Goal: Transaction & Acquisition: Obtain resource

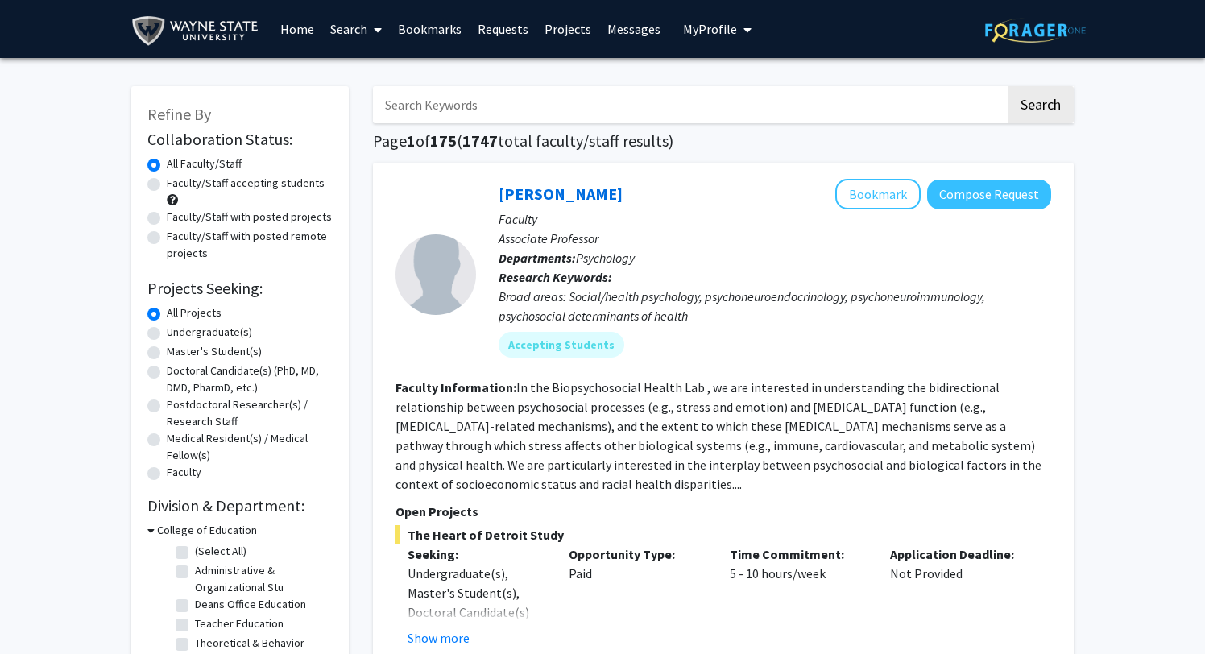
click at [223, 333] on label "Undergraduate(s)" at bounding box center [209, 332] width 85 height 17
click at [177, 333] on input "Undergraduate(s)" at bounding box center [172, 329] width 10 height 10
radio input "true"
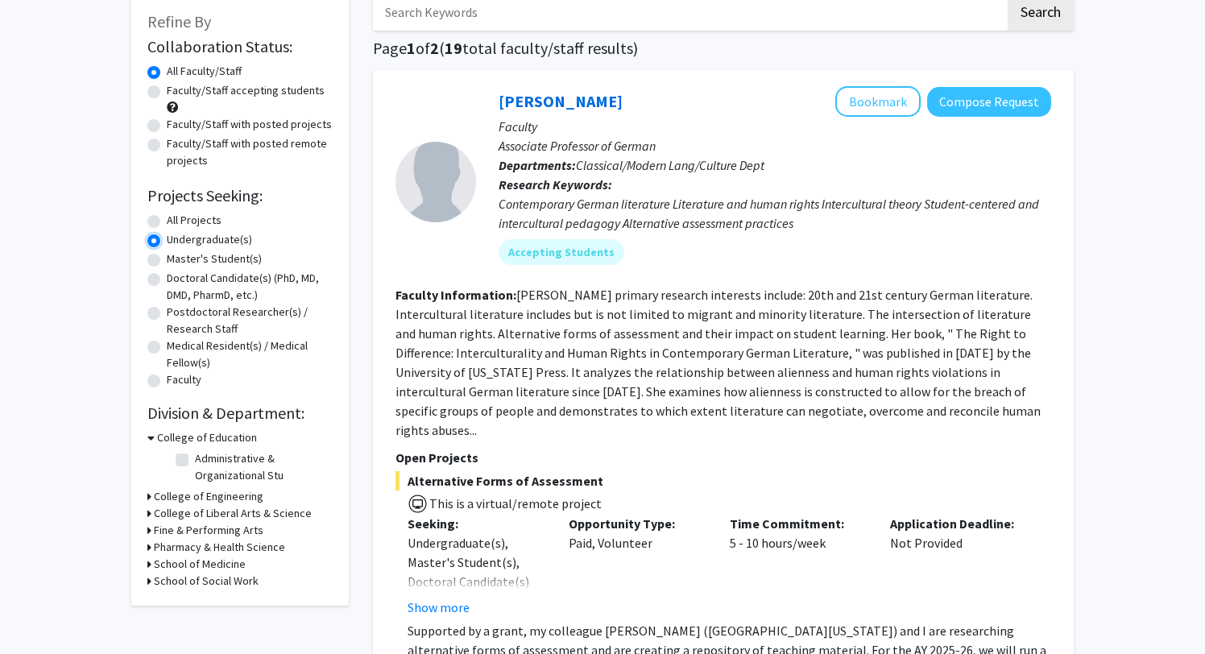
scroll to position [197, 0]
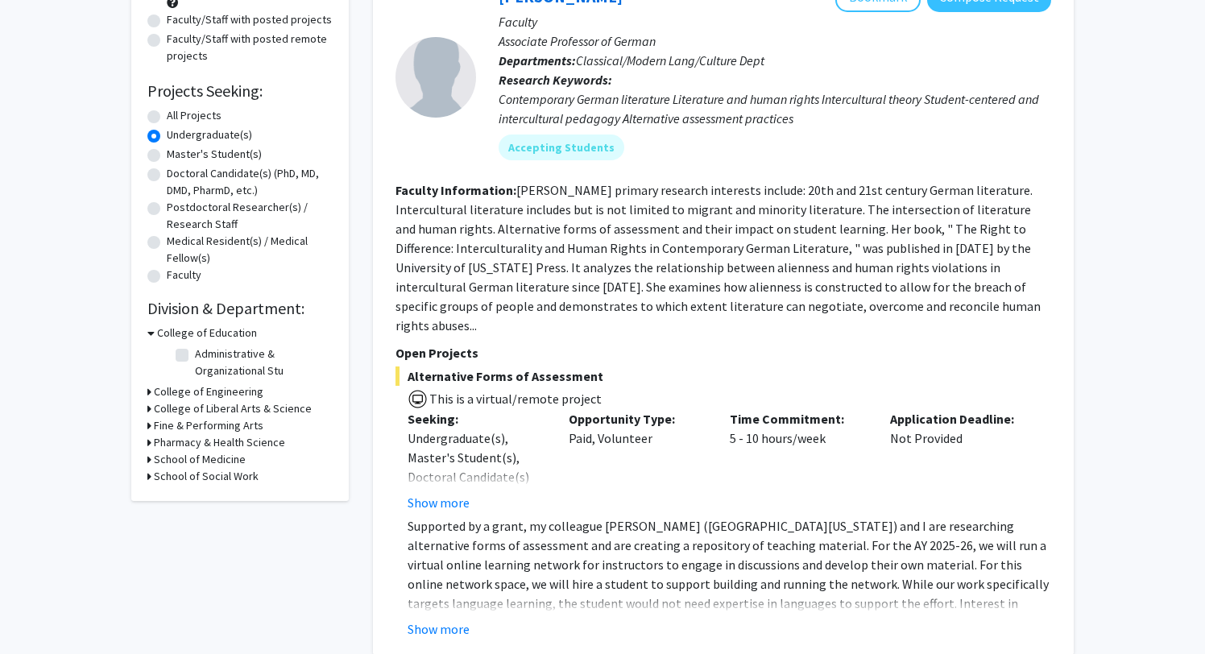
click at [250, 404] on h3 "College of Liberal Arts & Science" at bounding box center [233, 408] width 158 height 17
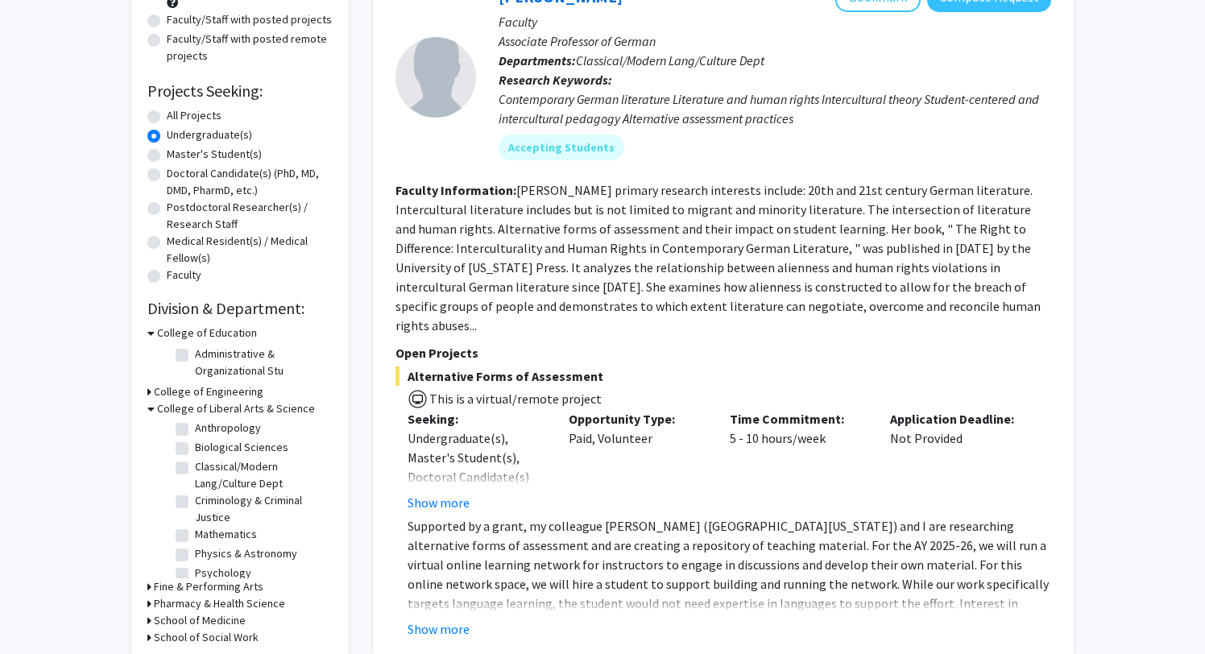
scroll to position [50, 0]
click at [236, 548] on label "Psychology" at bounding box center [223, 544] width 56 height 17
click at [205, 546] on input "Psychology" at bounding box center [200, 541] width 10 height 10
checkbox input "true"
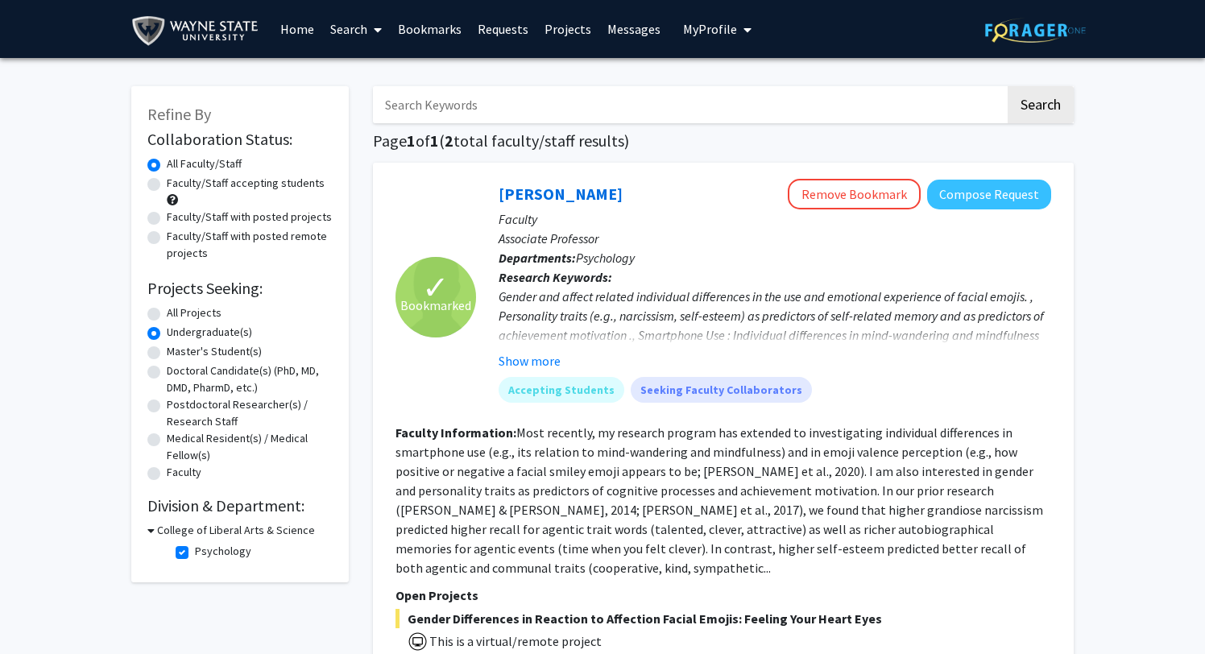
click at [238, 528] on h3 "College of Liberal Arts & Science" at bounding box center [236, 530] width 158 height 17
click at [243, 535] on h3 "College of Liberal Arts & Science" at bounding box center [233, 530] width 158 height 17
click at [230, 526] on h3 "College of Liberal Arts & Science" at bounding box center [236, 530] width 158 height 17
click at [230, 526] on h3 "College of Liberal Arts & Science" at bounding box center [233, 530] width 158 height 17
click at [219, 553] on label "Psychology" at bounding box center [223, 551] width 56 height 17
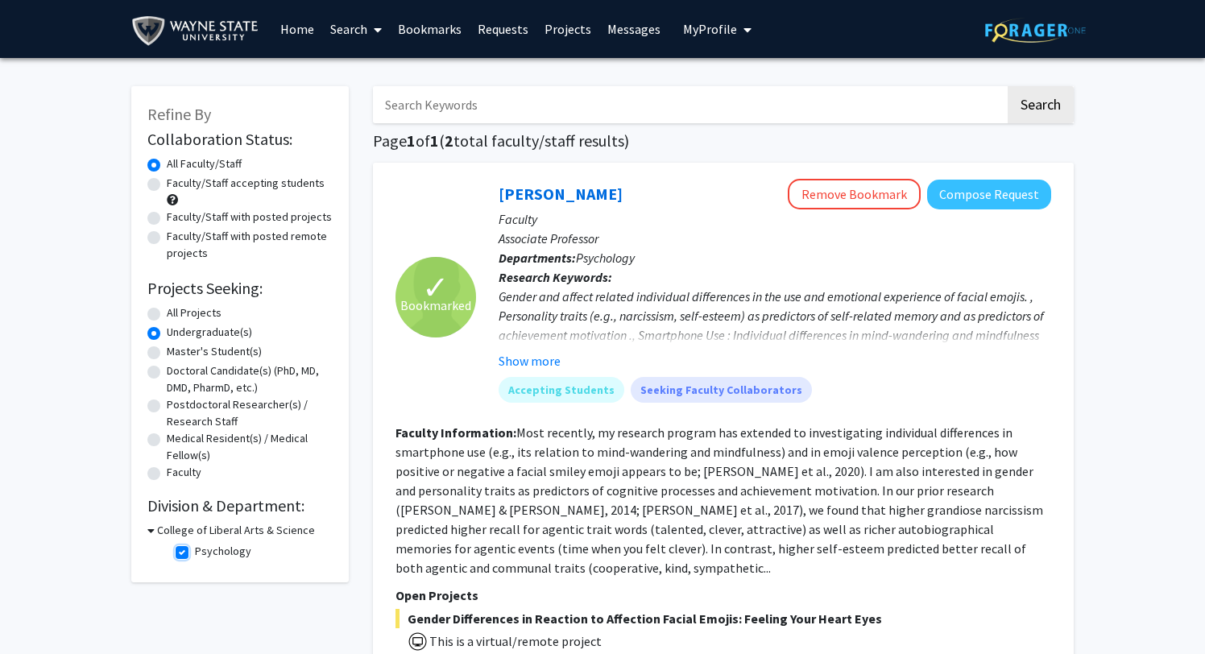
click at [205, 553] on input "Psychology" at bounding box center [200, 548] width 10 height 10
checkbox input "false"
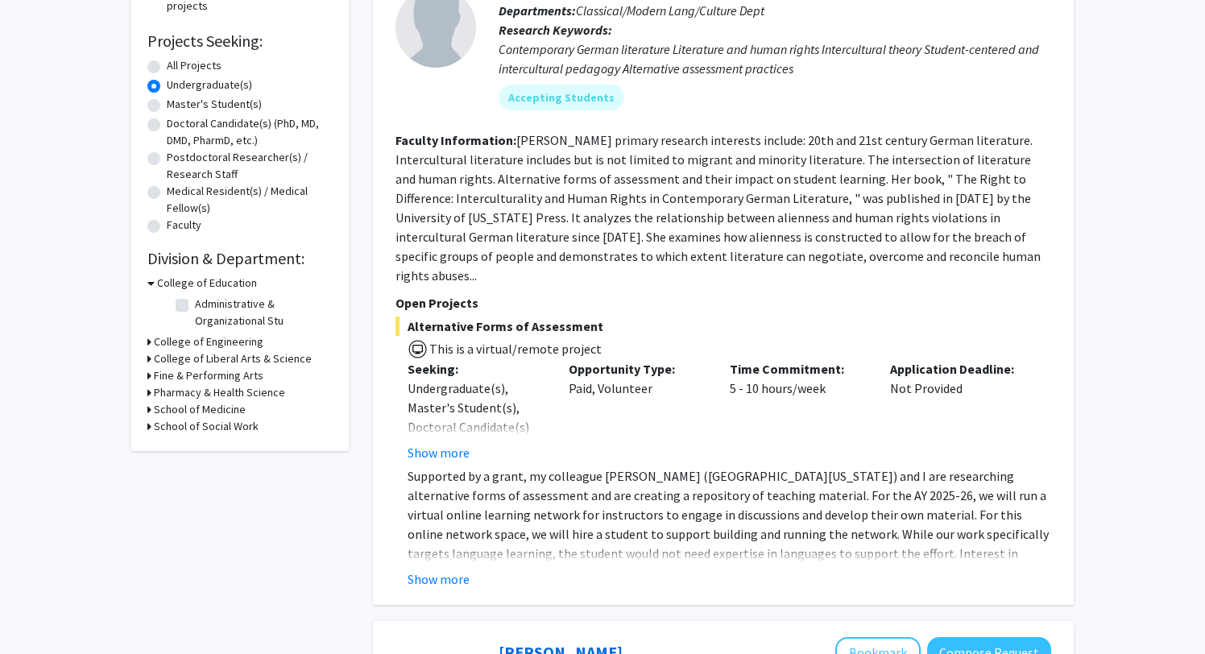
scroll to position [375, 0]
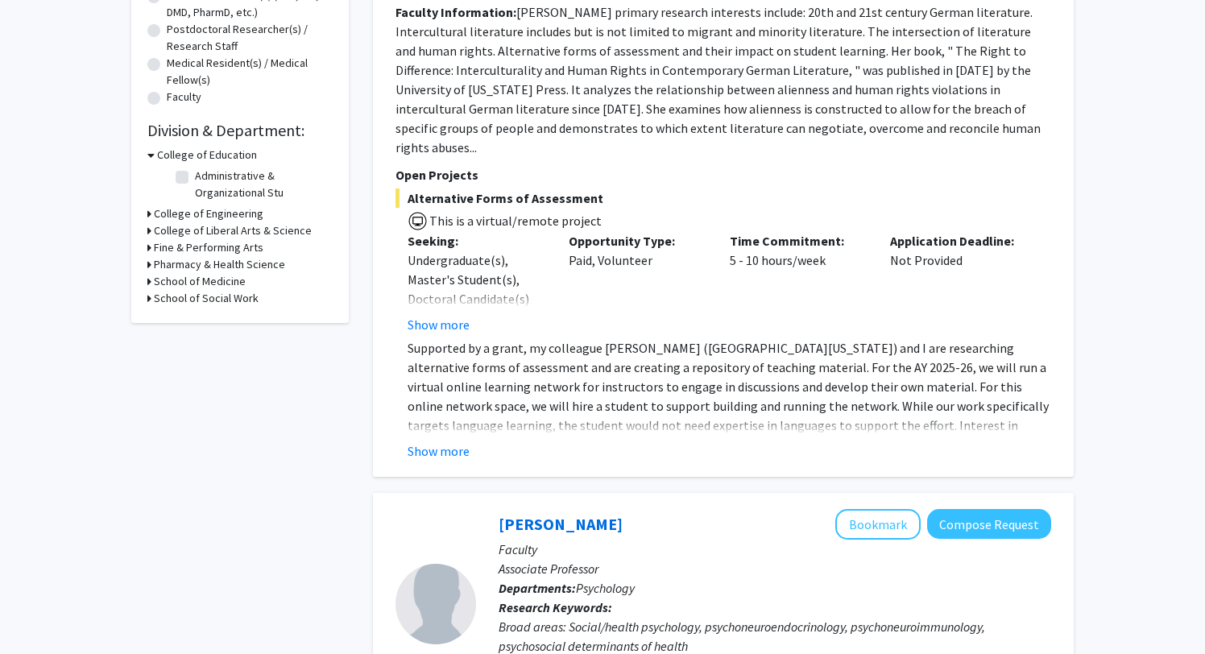
click at [245, 234] on h3 "College of Liberal Arts & Science" at bounding box center [233, 230] width 158 height 17
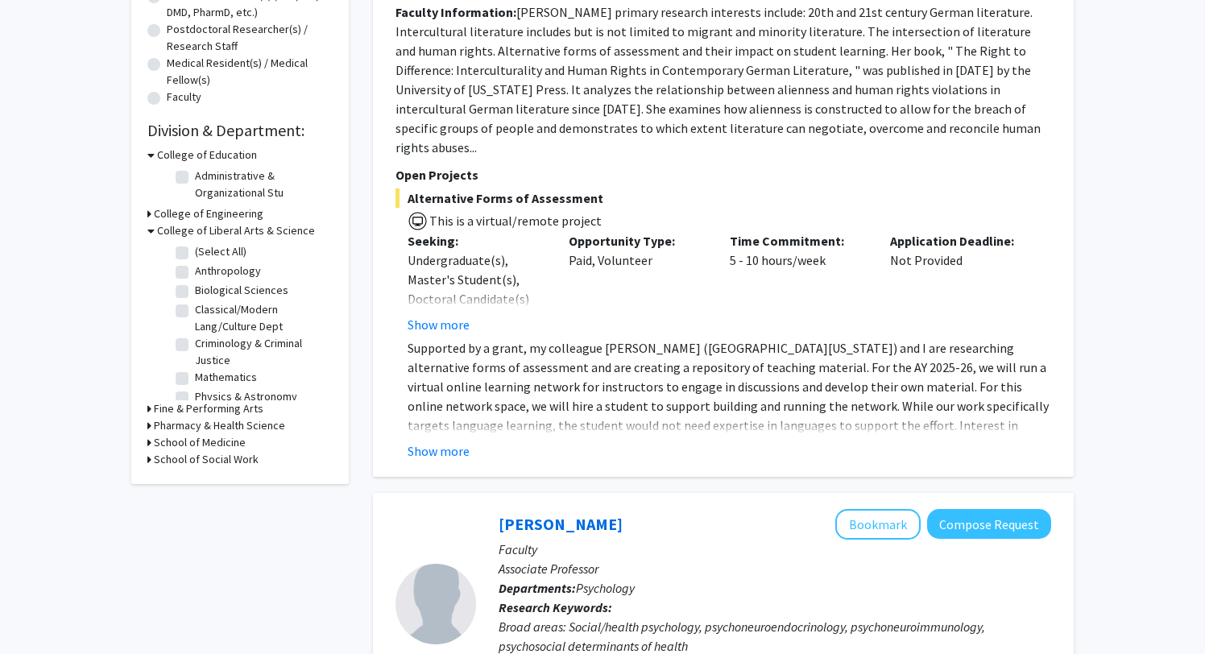
click at [249, 282] on label "Biological Sciences" at bounding box center [241, 290] width 93 height 17
click at [205, 282] on input "Biological Sciences" at bounding box center [200, 287] width 10 height 10
checkbox input "true"
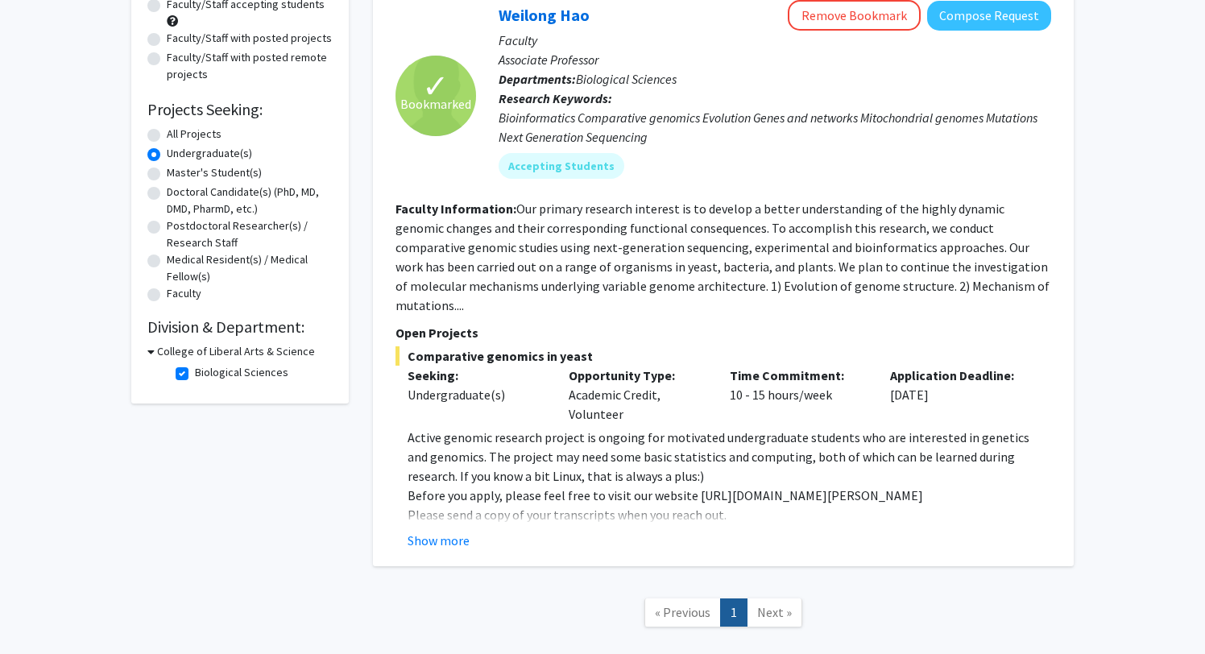
scroll to position [183, 0]
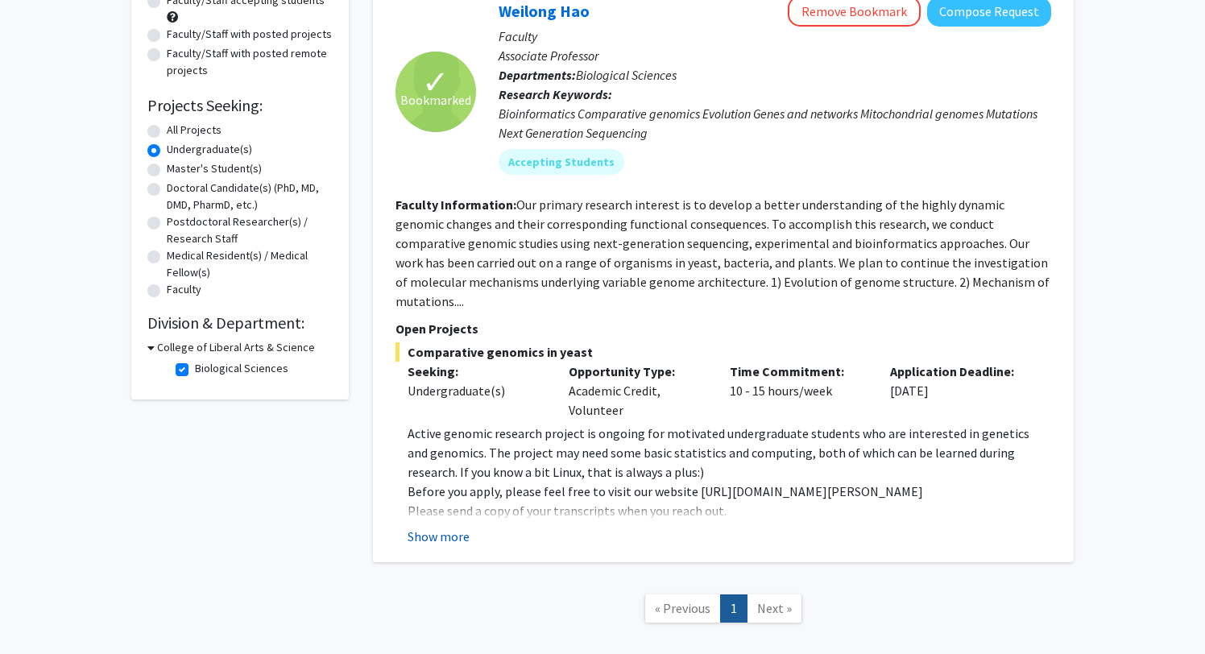
click at [455, 527] on button "Show more" at bounding box center [439, 536] width 62 height 19
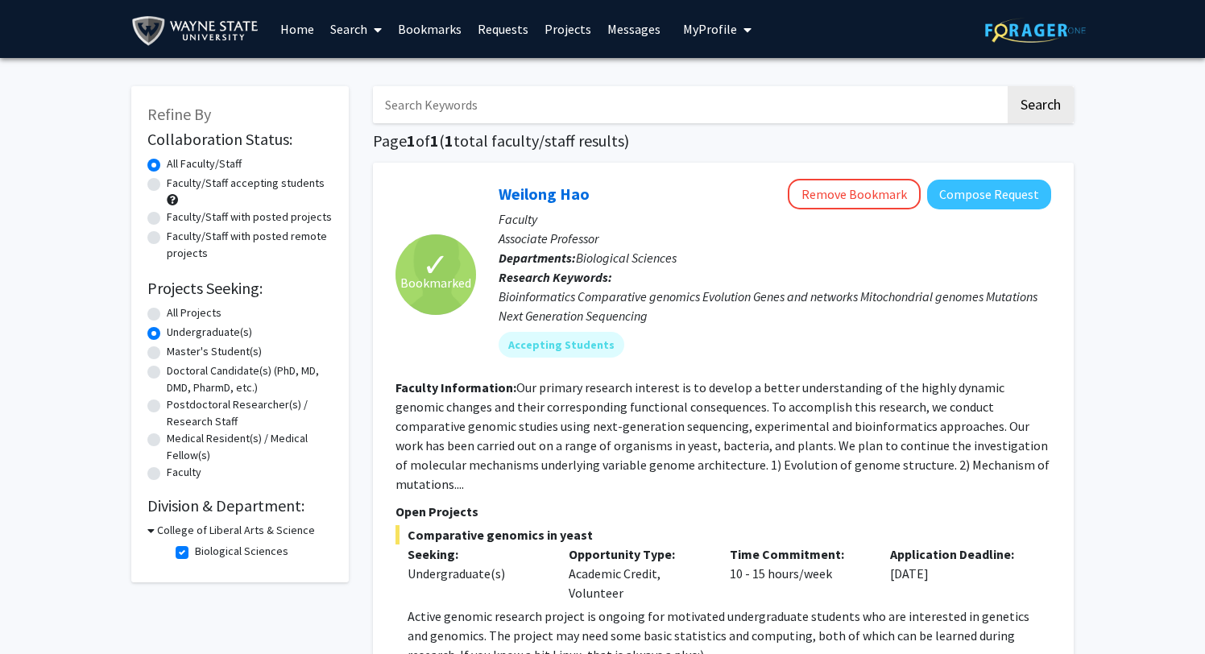
scroll to position [308, 0]
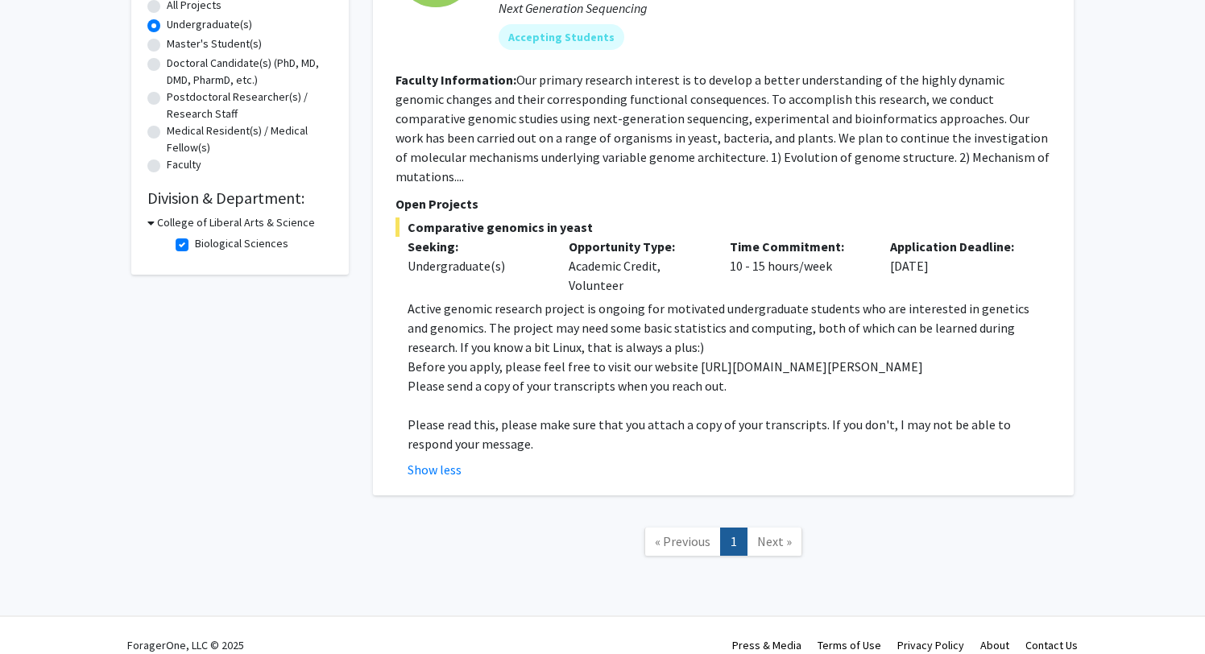
click at [766, 533] on span "Next »" at bounding box center [774, 541] width 35 height 16
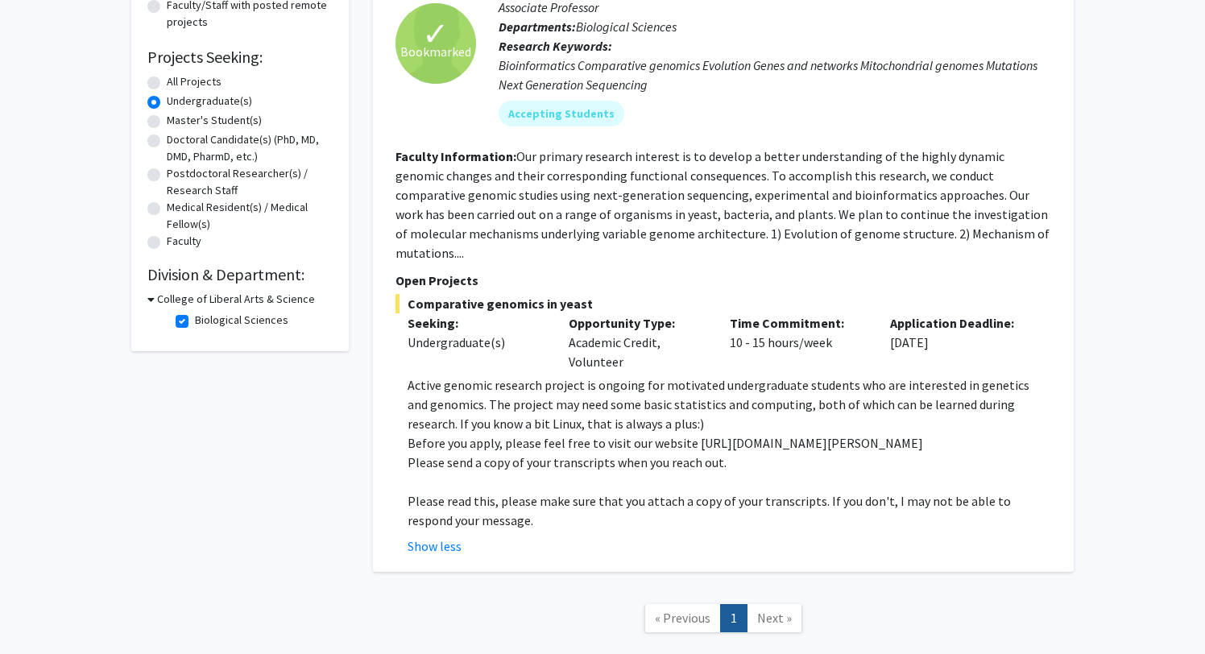
scroll to position [0, 0]
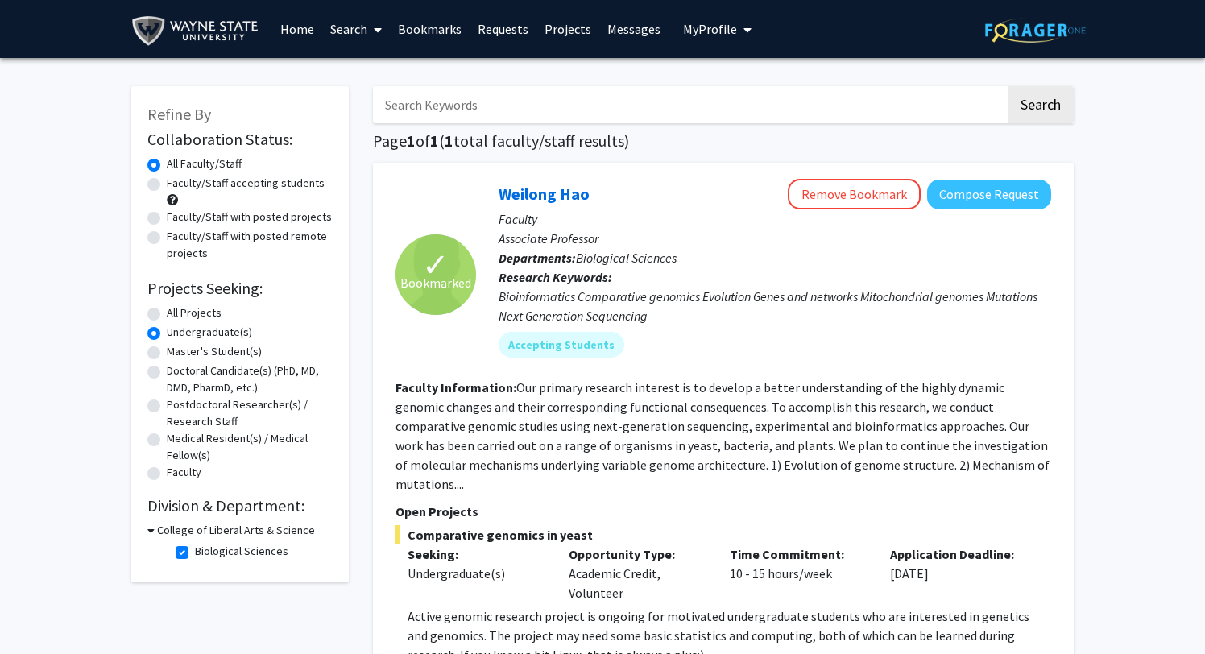
click at [207, 309] on label "All Projects" at bounding box center [194, 313] width 55 height 17
click at [177, 309] on input "All Projects" at bounding box center [172, 310] width 10 height 10
radio input "true"
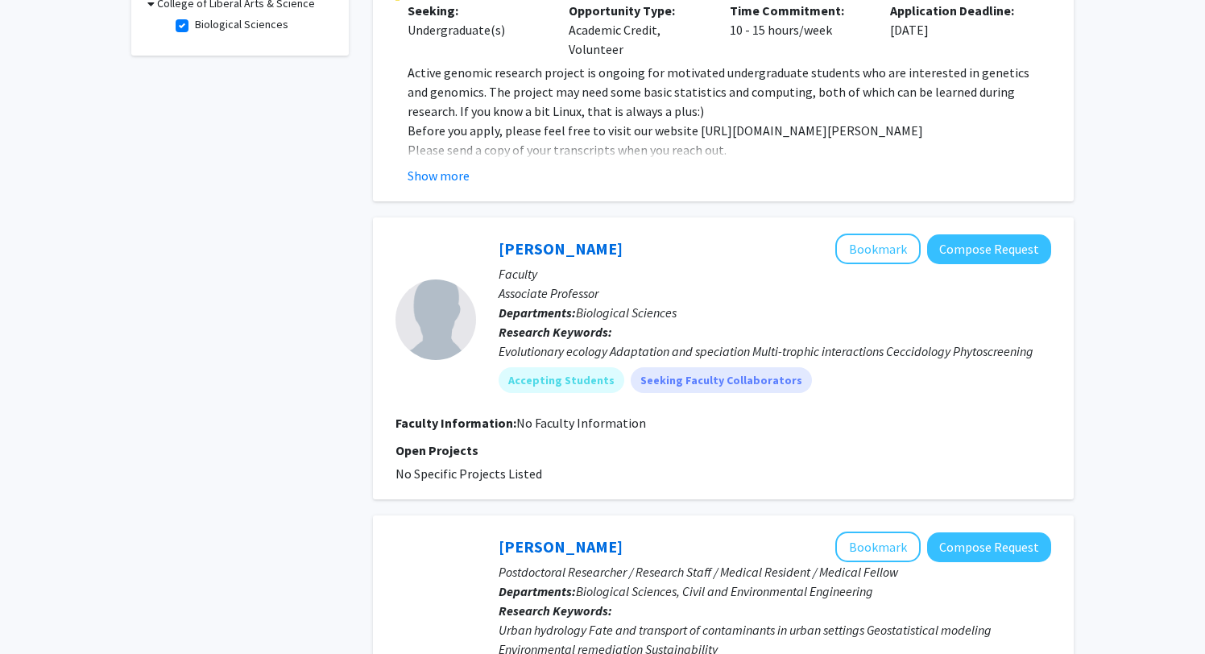
scroll to position [13, 0]
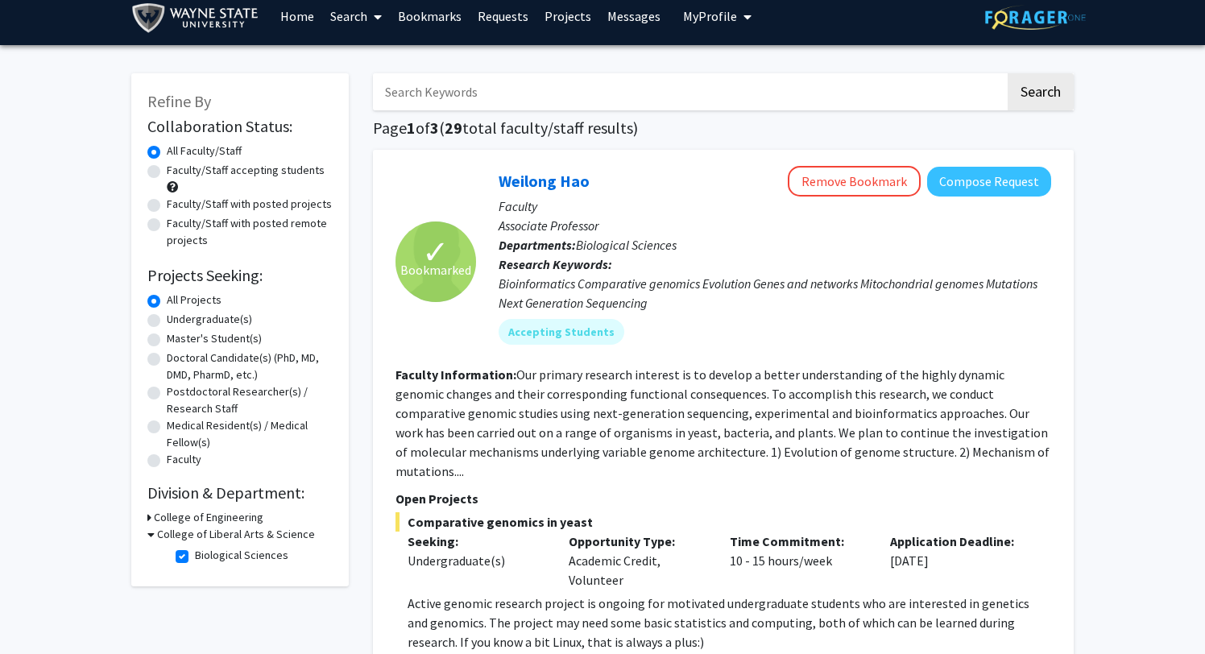
click at [288, 172] on label "Faculty/Staff accepting students" at bounding box center [246, 170] width 158 height 17
click at [177, 172] on input "Faculty/Staff accepting students" at bounding box center [172, 167] width 10 height 10
radio input "true"
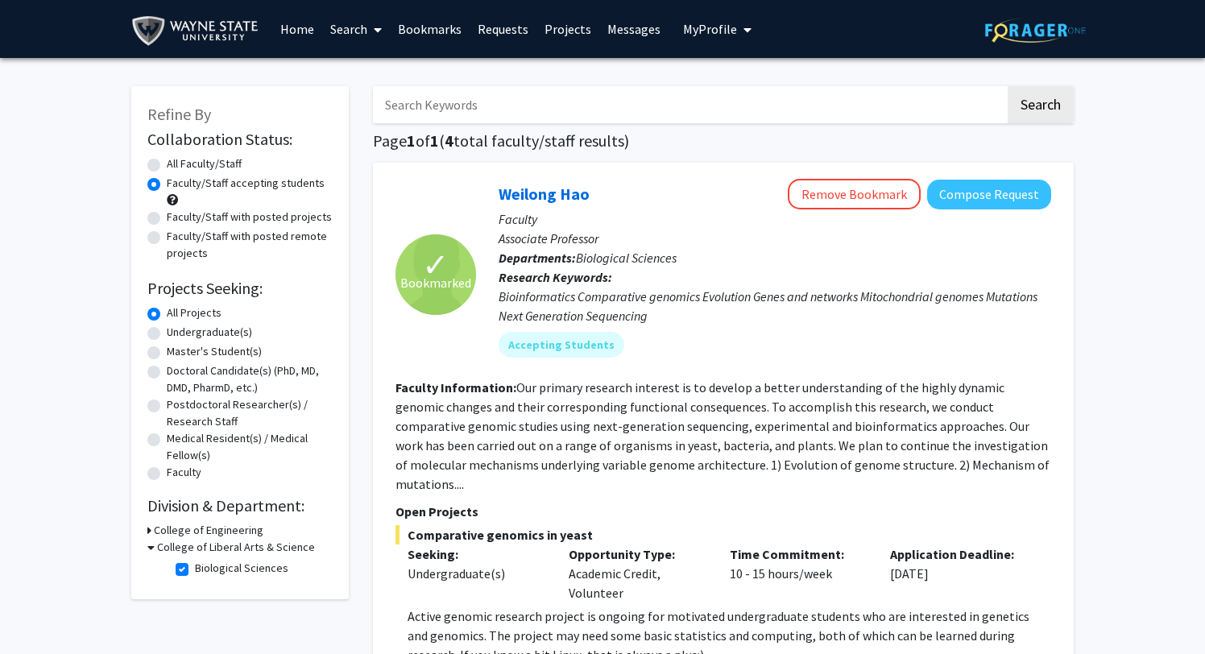
click at [574, 103] on input "Search Keywords" at bounding box center [689, 104] width 632 height 37
type input "[PERSON_NAME]"
click at [1008, 86] on button "Search" at bounding box center [1041, 104] width 66 height 37
radio input "true"
checkbox input "false"
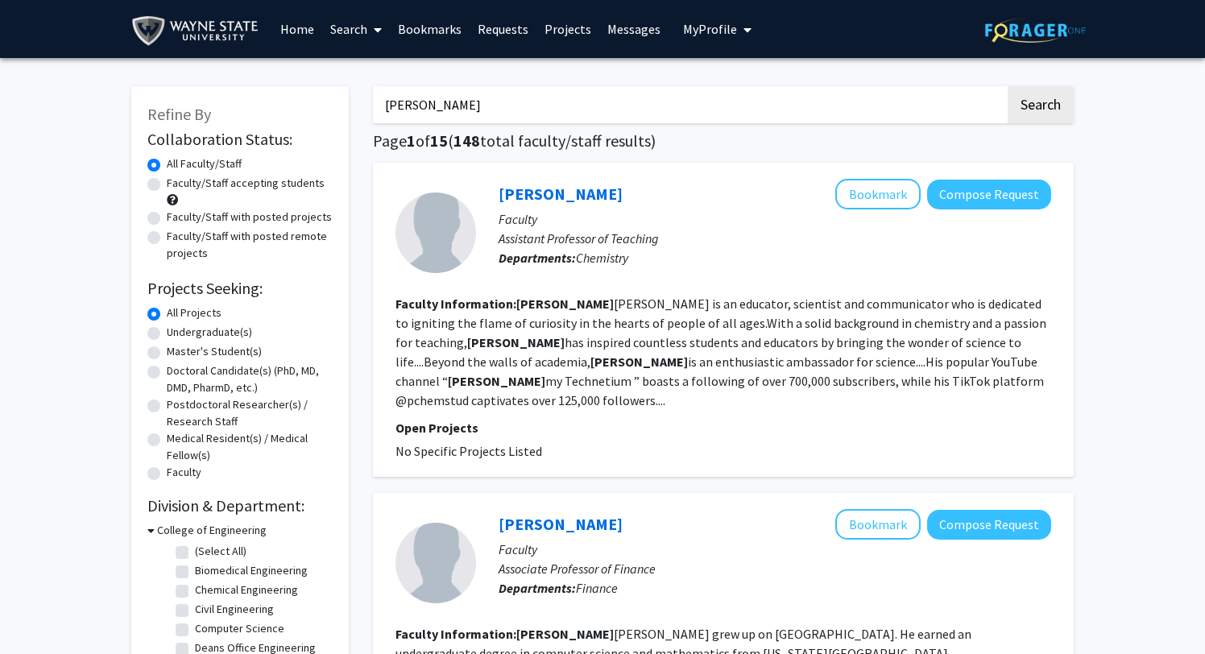
click at [457, 88] on input "[PERSON_NAME]" at bounding box center [689, 104] width 632 height 37
type input "[PERSON_NAME]"
click at [1008, 86] on button "Search" at bounding box center [1041, 104] width 66 height 37
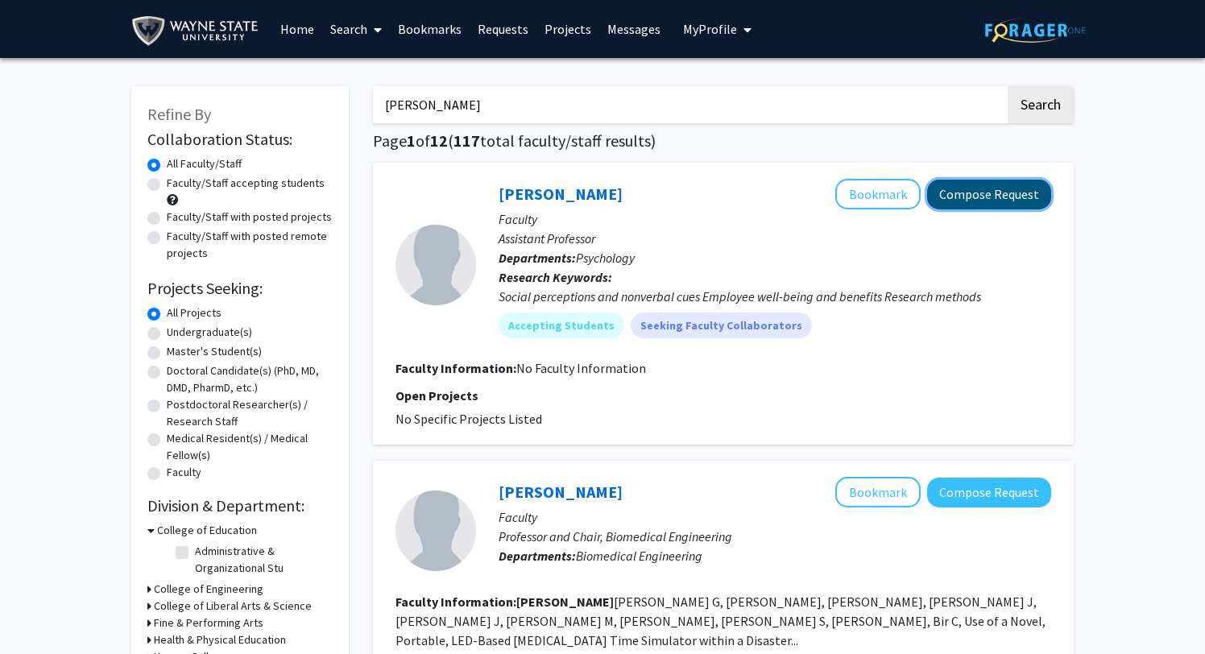
click at [981, 205] on button "Compose Request" at bounding box center [989, 195] width 124 height 30
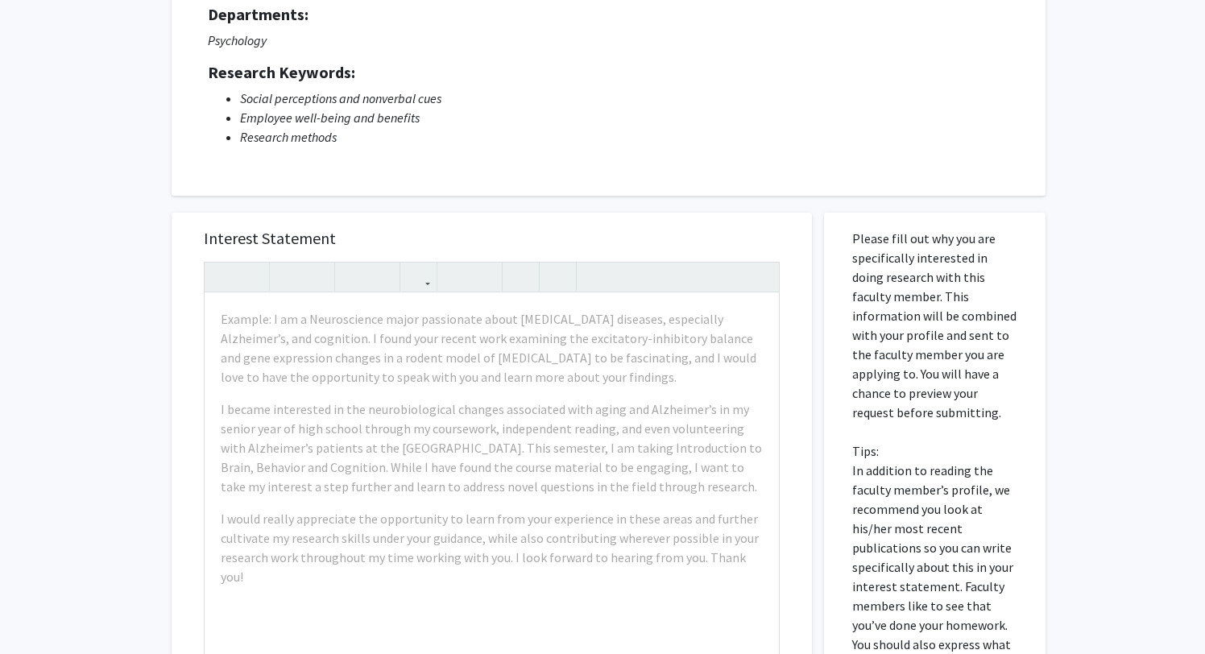
scroll to position [259, 0]
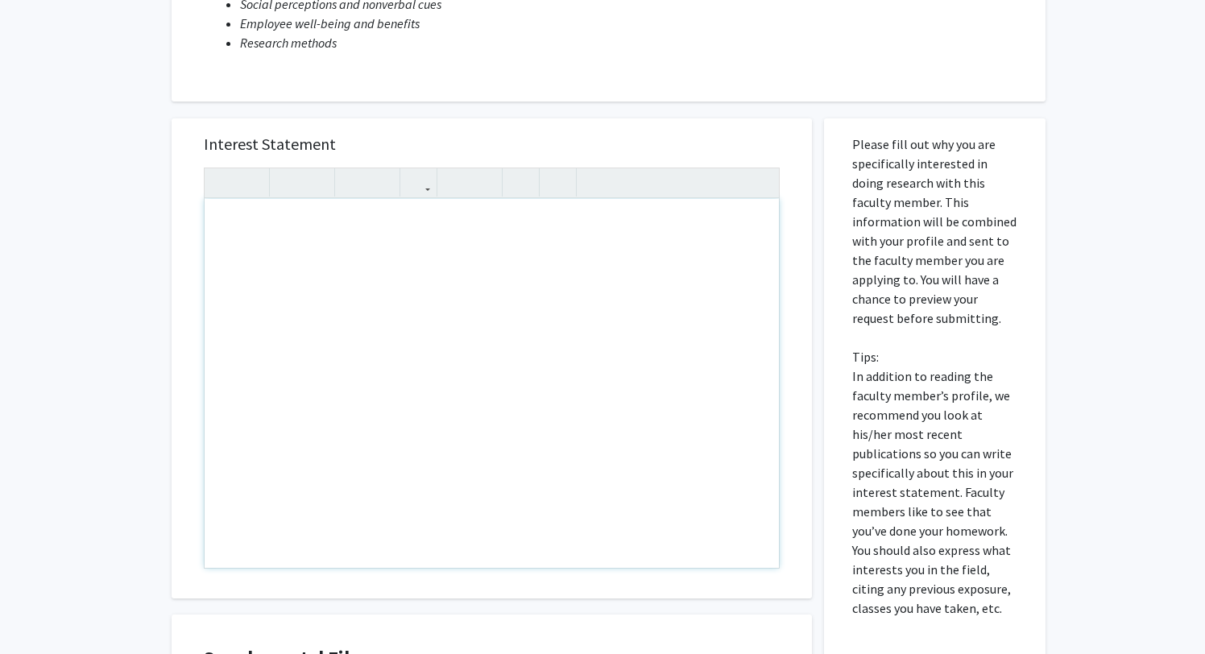
click at [628, 354] on div "Note to users with screen readers: Please press Alt+0 or Option+0 to deactivate…" at bounding box center [492, 383] width 574 height 369
type textarea "H"
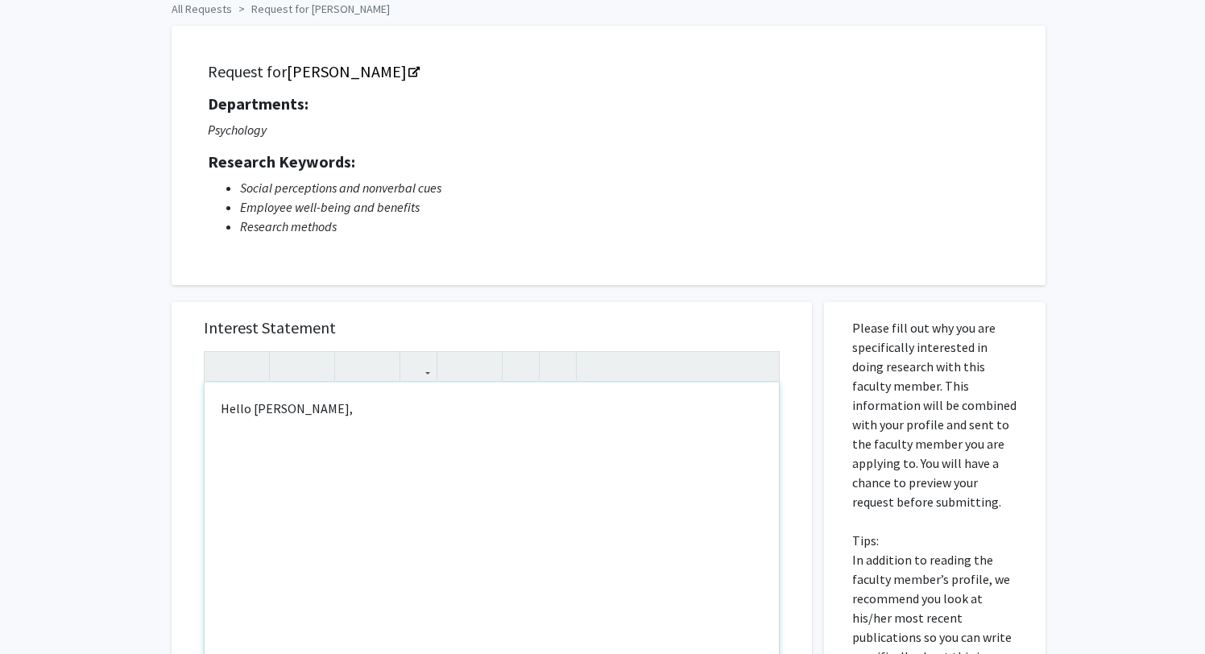
scroll to position [89, 0]
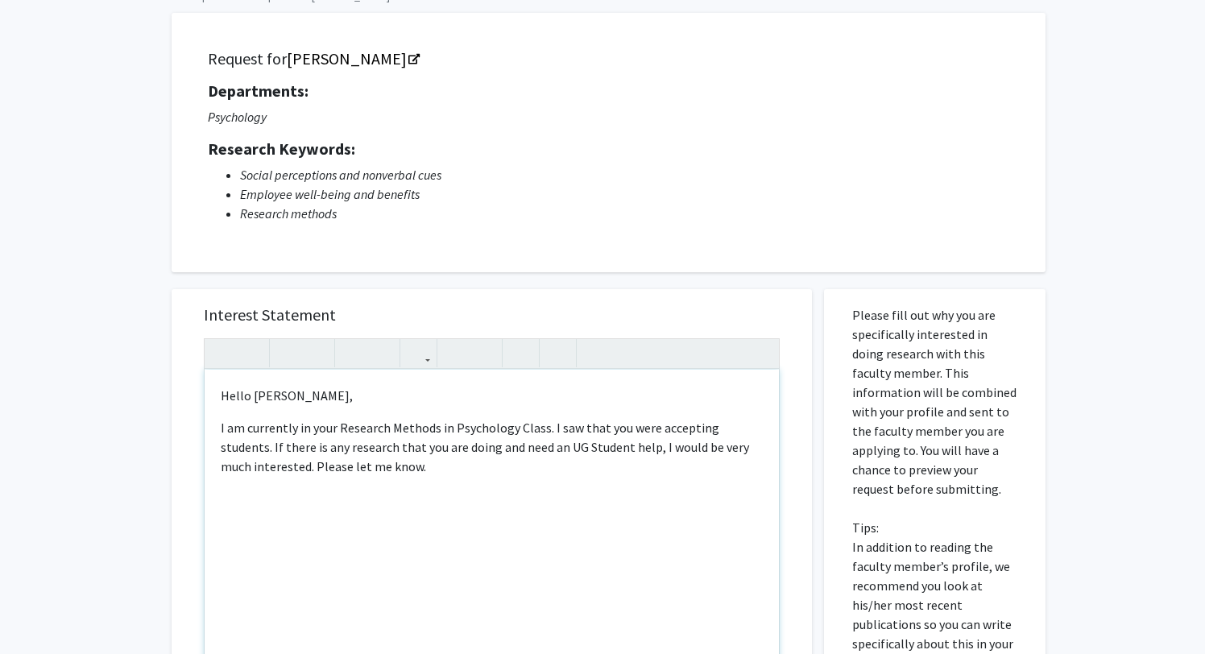
click at [549, 437] on p "I am currently in your Research Methods in Psychology Class. I saw that you wer…" at bounding box center [492, 447] width 542 height 58
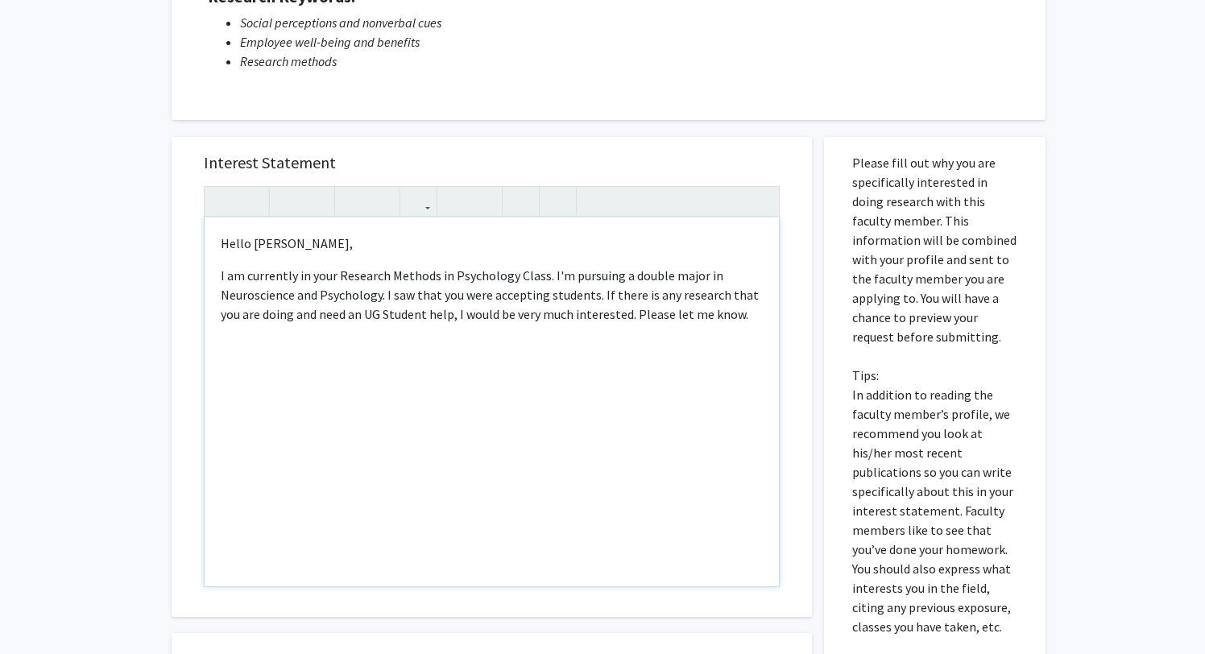
scroll to position [191, 0]
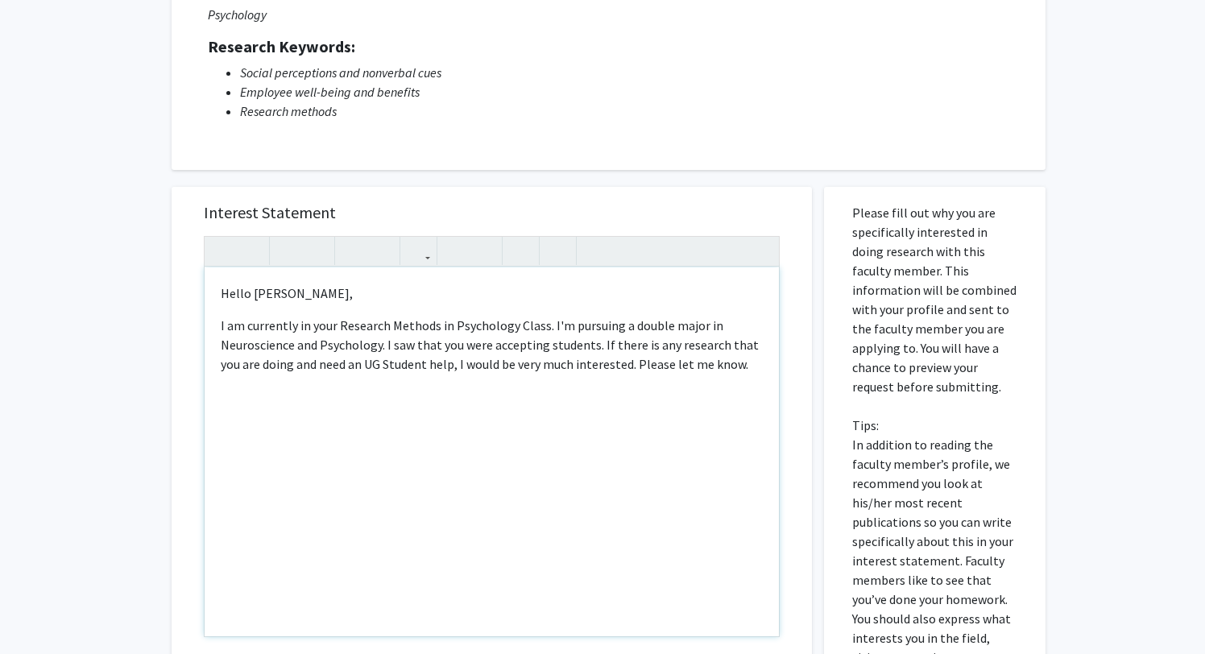
click at [750, 368] on p "I am currently in your Research Methods in Psychology Class. I'm pursuing a dou…" at bounding box center [492, 345] width 542 height 58
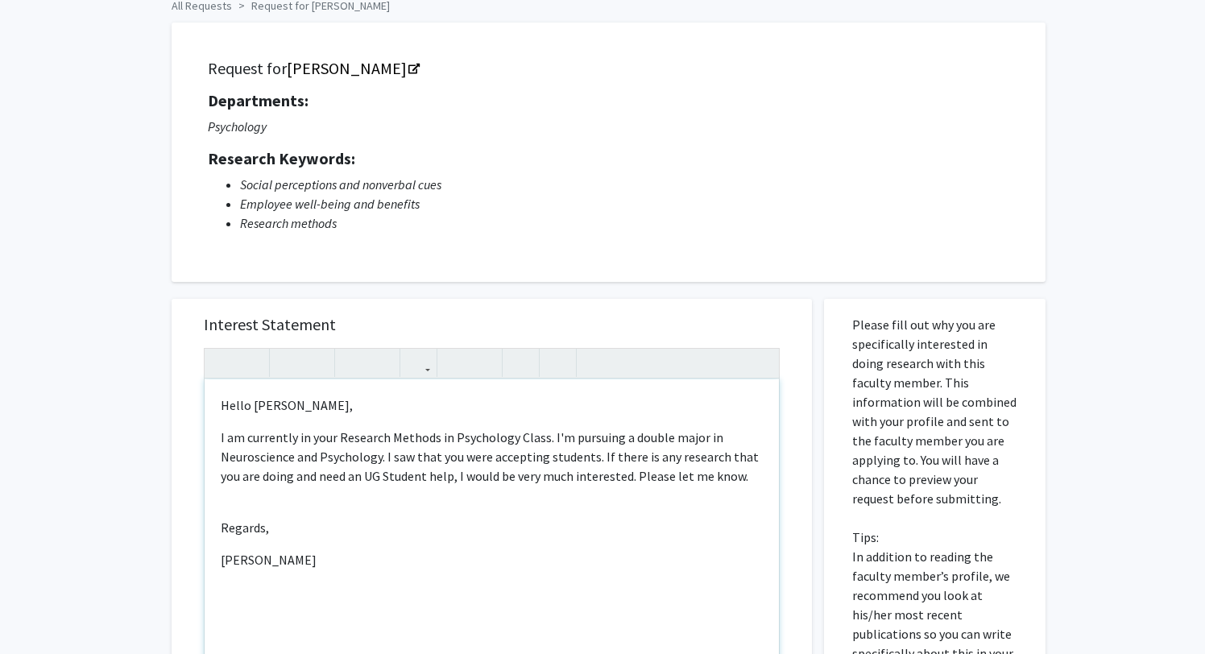
scroll to position [126, 0]
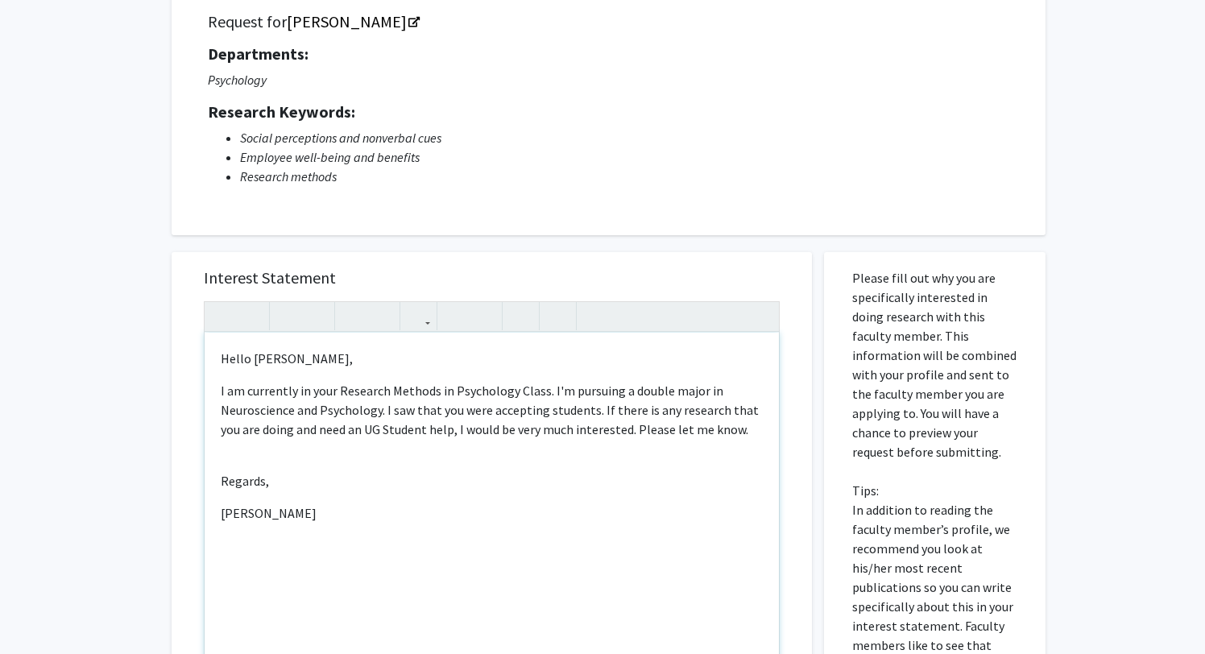
click at [588, 417] on p "I am currently in your Research Methods in Psychology Class. I'm pursuing a dou…" at bounding box center [492, 410] width 542 height 58
type textarea "<p>Hello [PERSON_NAME],&nbsp;</p><p>I am currently in your Research Methods in …"
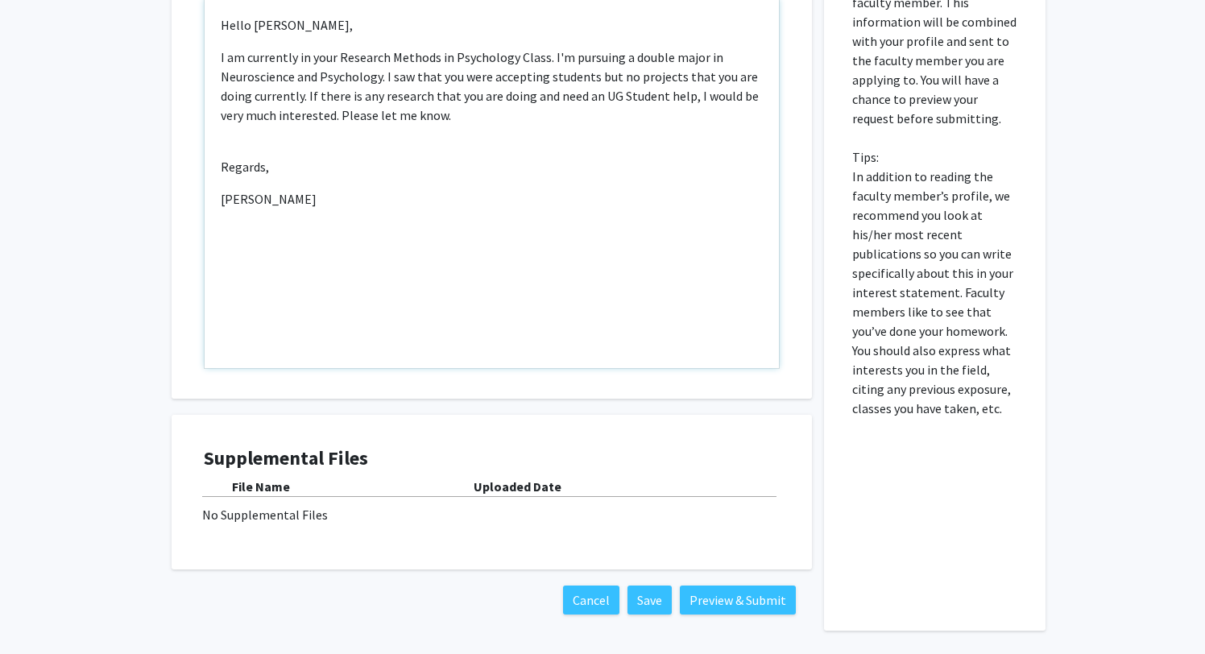
scroll to position [489, 0]
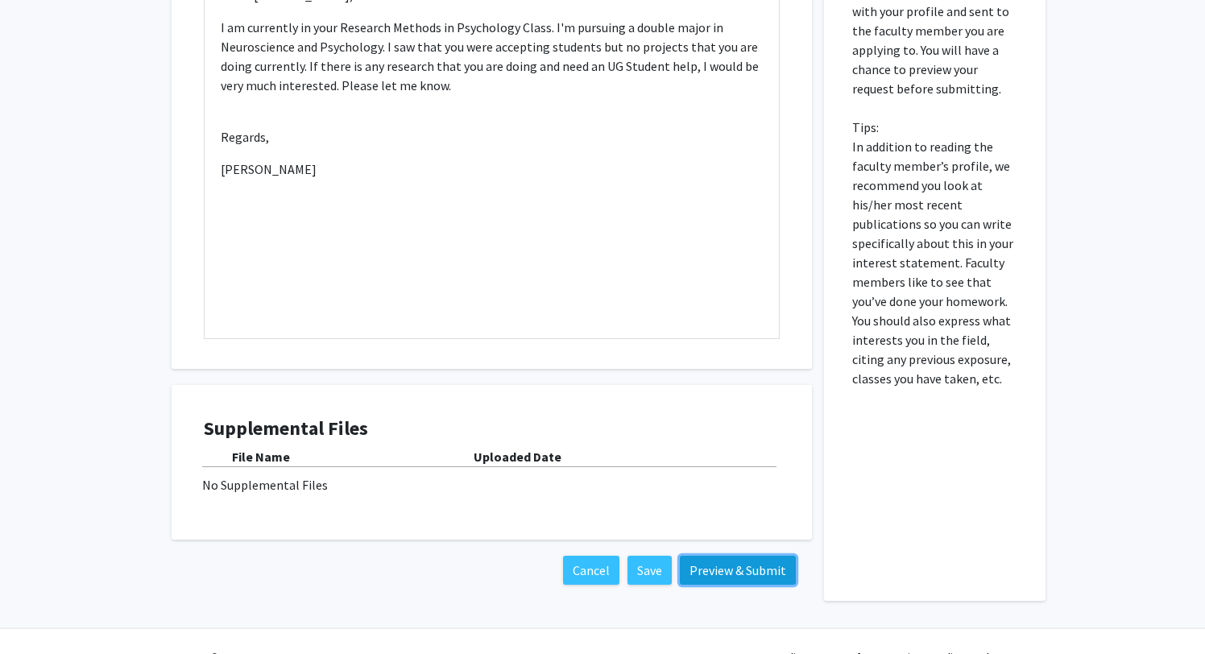
click at [729, 577] on button "Preview & Submit" at bounding box center [738, 570] width 116 height 29
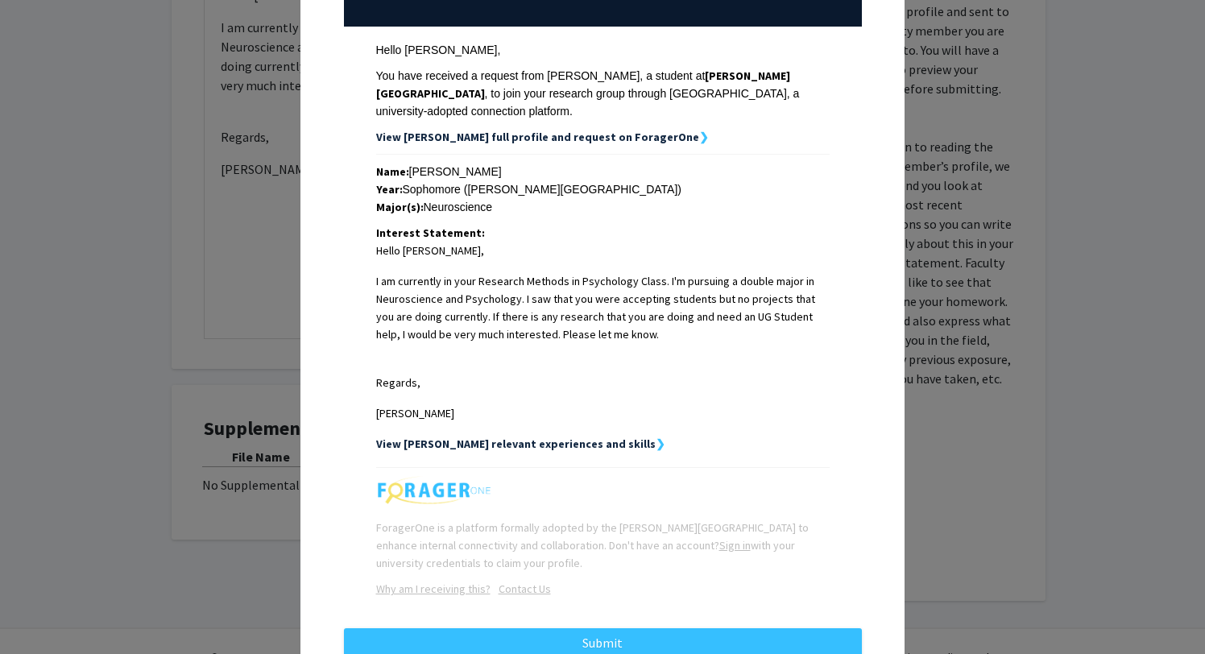
scroll to position [280, 0]
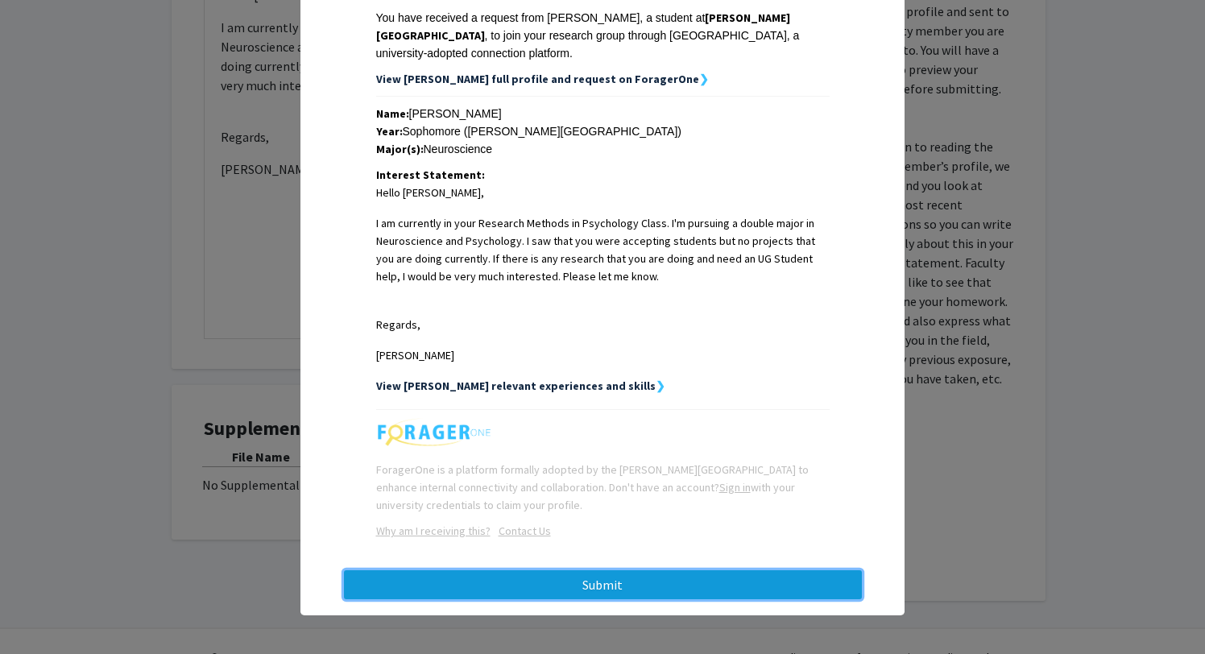
click at [724, 574] on button "Submit" at bounding box center [603, 584] width 518 height 29
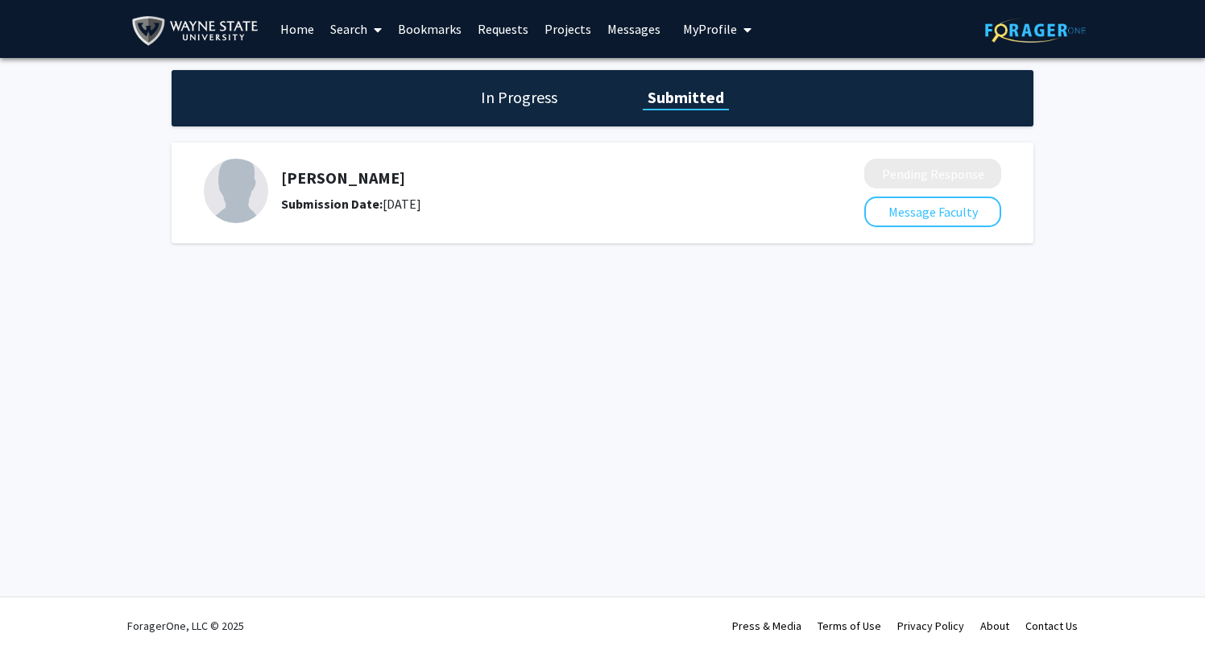
click at [517, 81] on div "In Progress Submitted" at bounding box center [603, 98] width 862 height 56
click at [517, 110] on div "In Progress Submitted" at bounding box center [603, 98] width 862 height 56
click at [511, 95] on h1 "In Progress" at bounding box center [519, 97] width 86 height 23
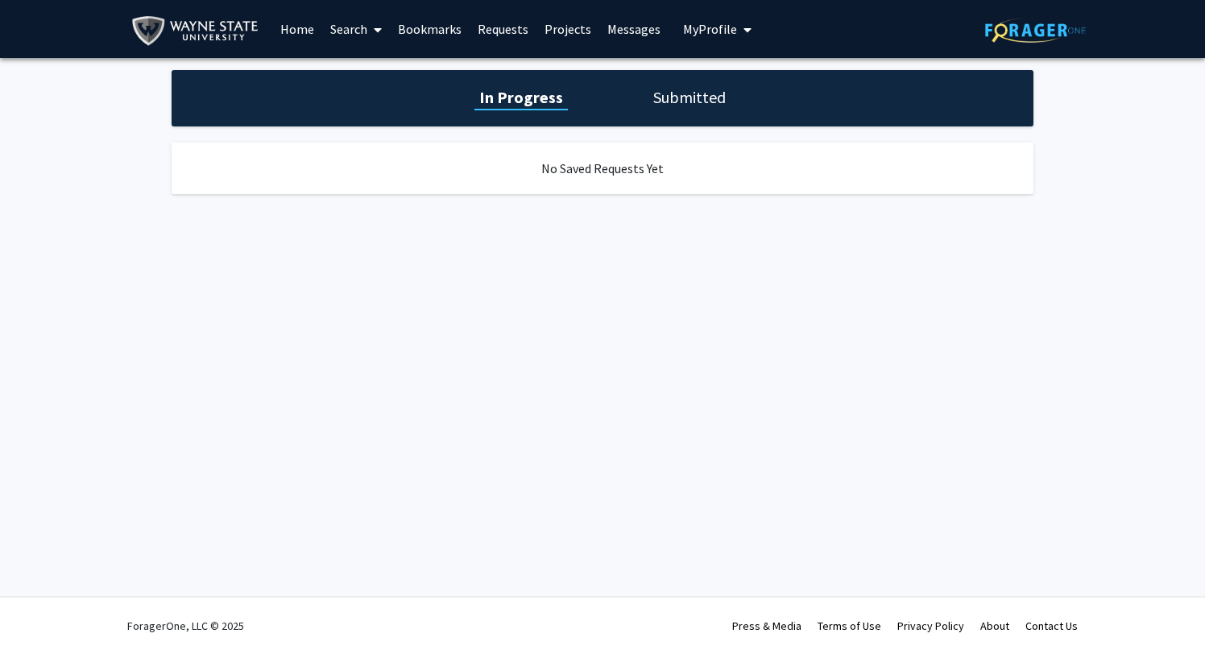
click at [359, 23] on link "Search" at bounding box center [356, 29] width 68 height 56
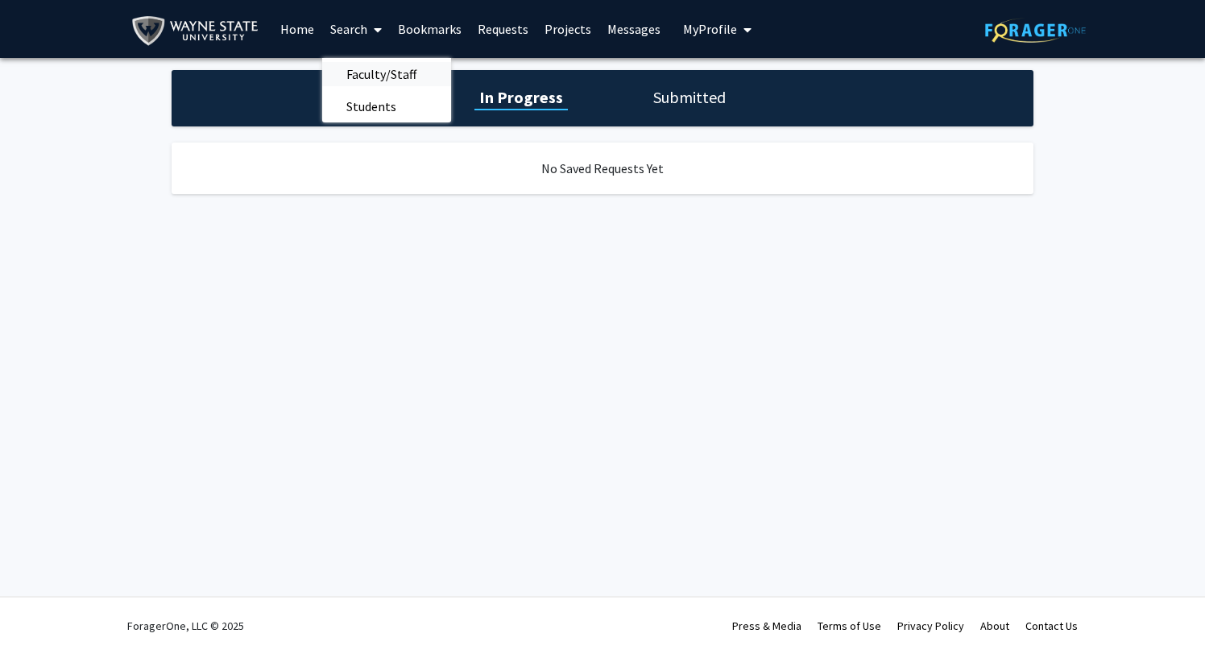
click at [388, 77] on span "Faculty/Staff" at bounding box center [381, 74] width 118 height 32
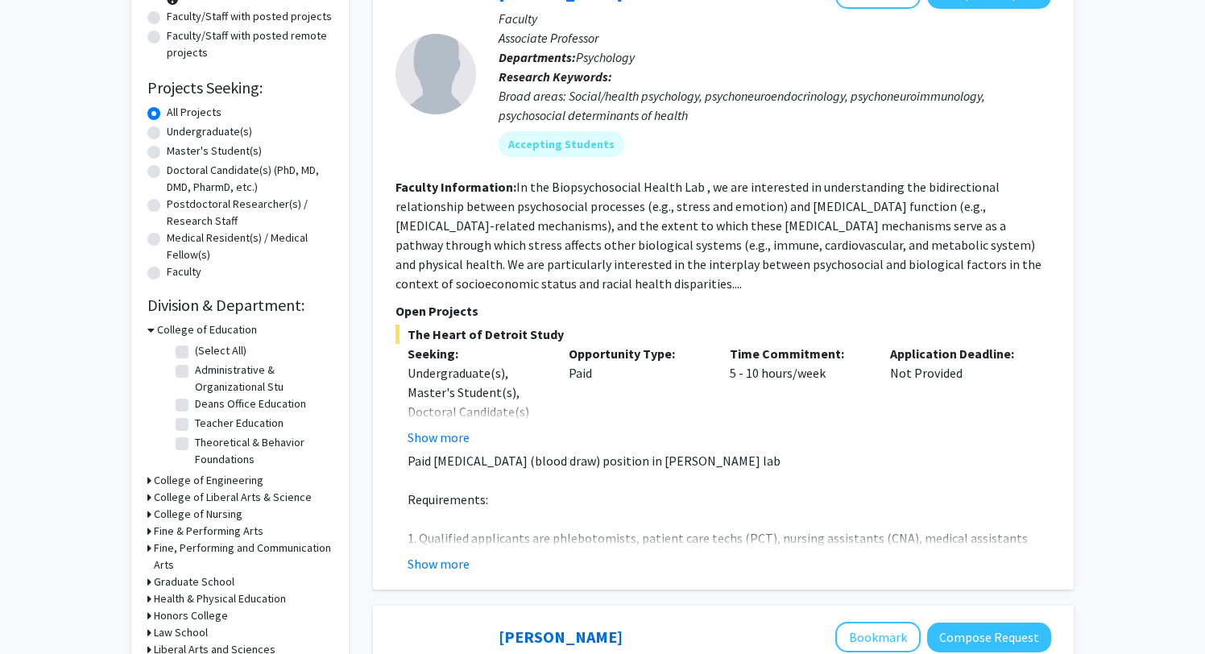
scroll to position [196, 0]
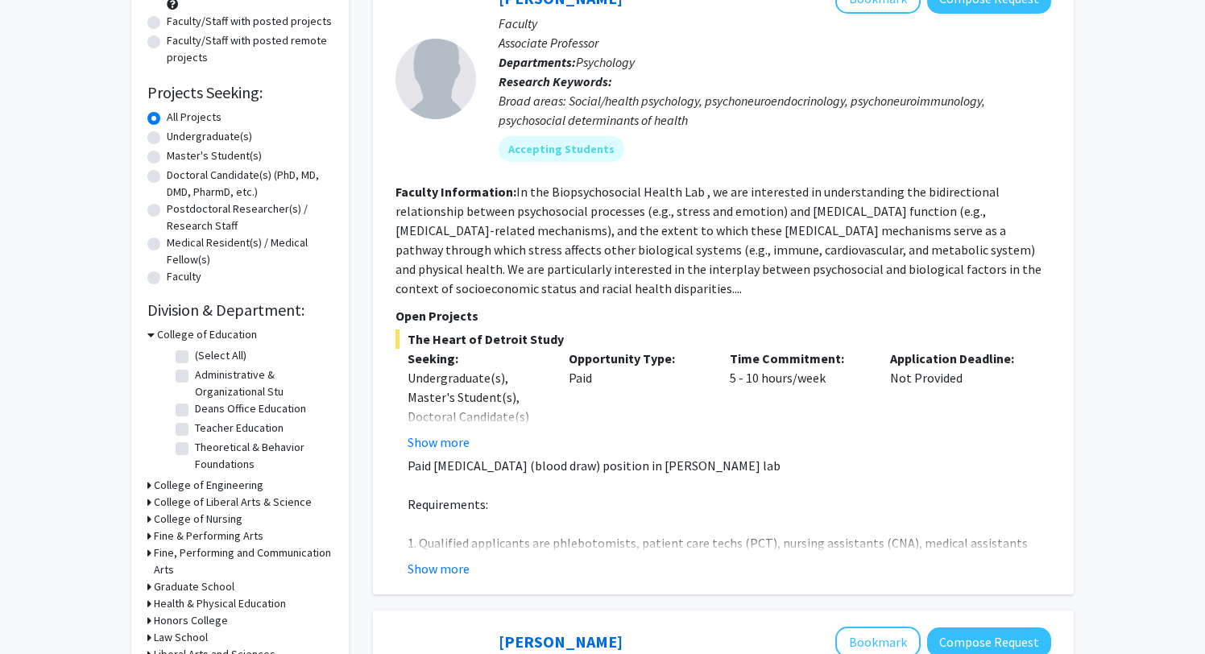
click at [222, 138] on label "Undergraduate(s)" at bounding box center [209, 136] width 85 height 17
click at [177, 138] on input "Undergraduate(s)" at bounding box center [172, 133] width 10 height 10
radio input "true"
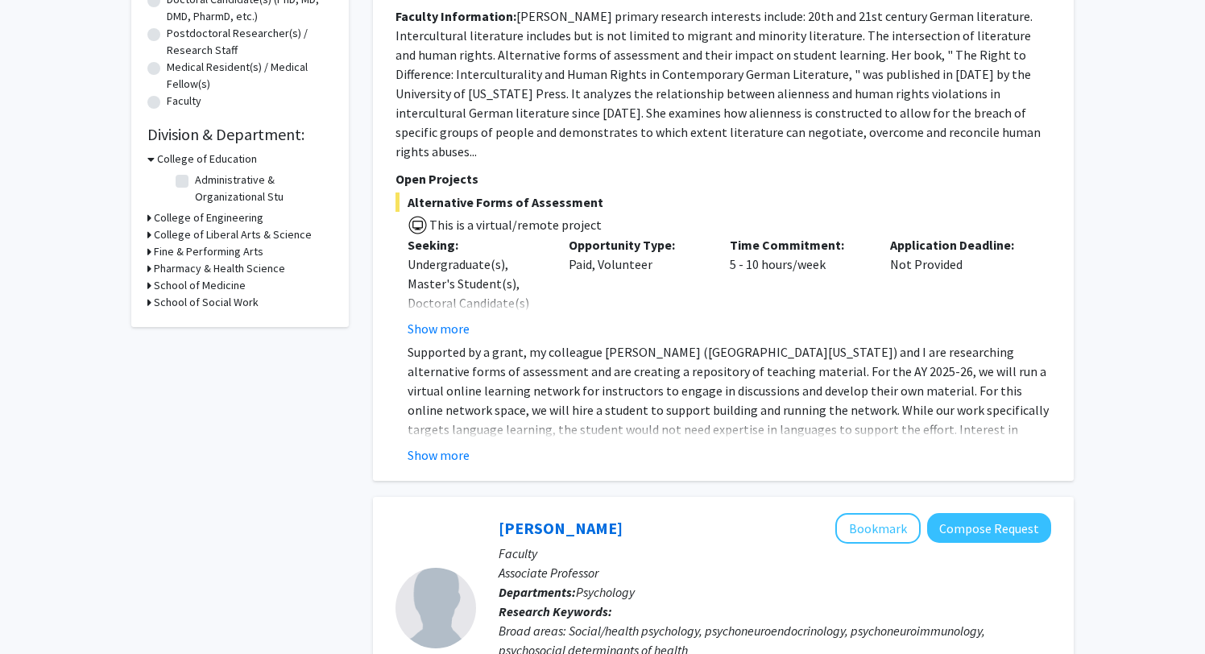
scroll to position [209, 0]
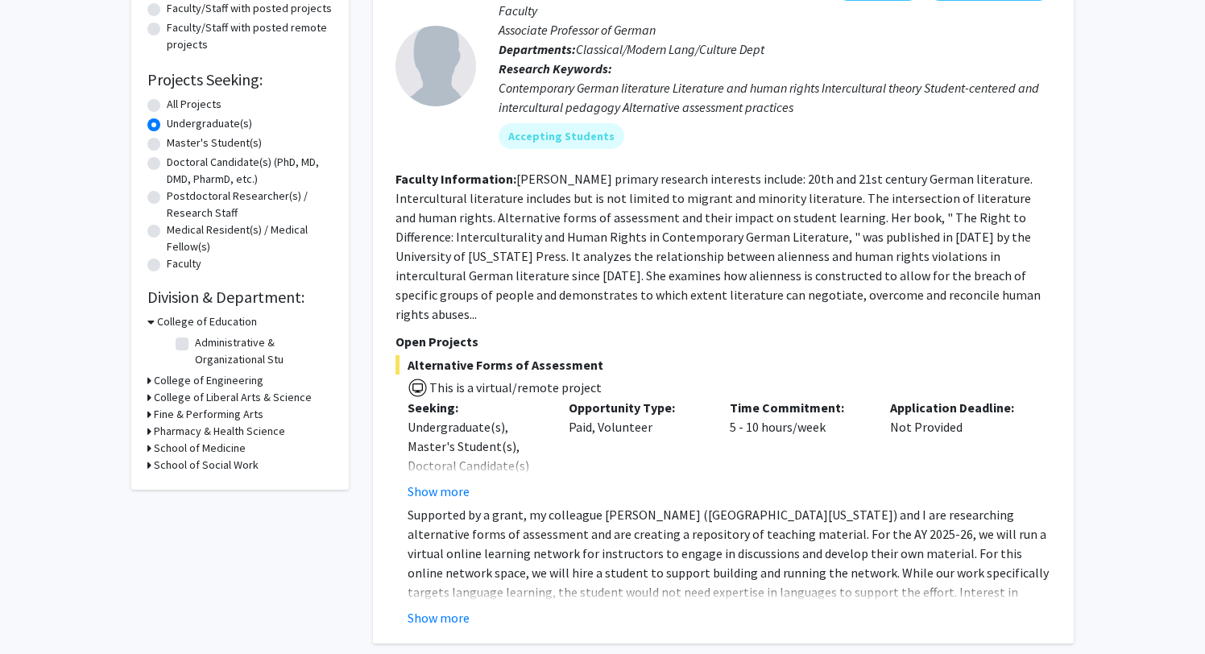
click at [237, 444] on h3 "School of Medicine" at bounding box center [200, 448] width 92 height 17
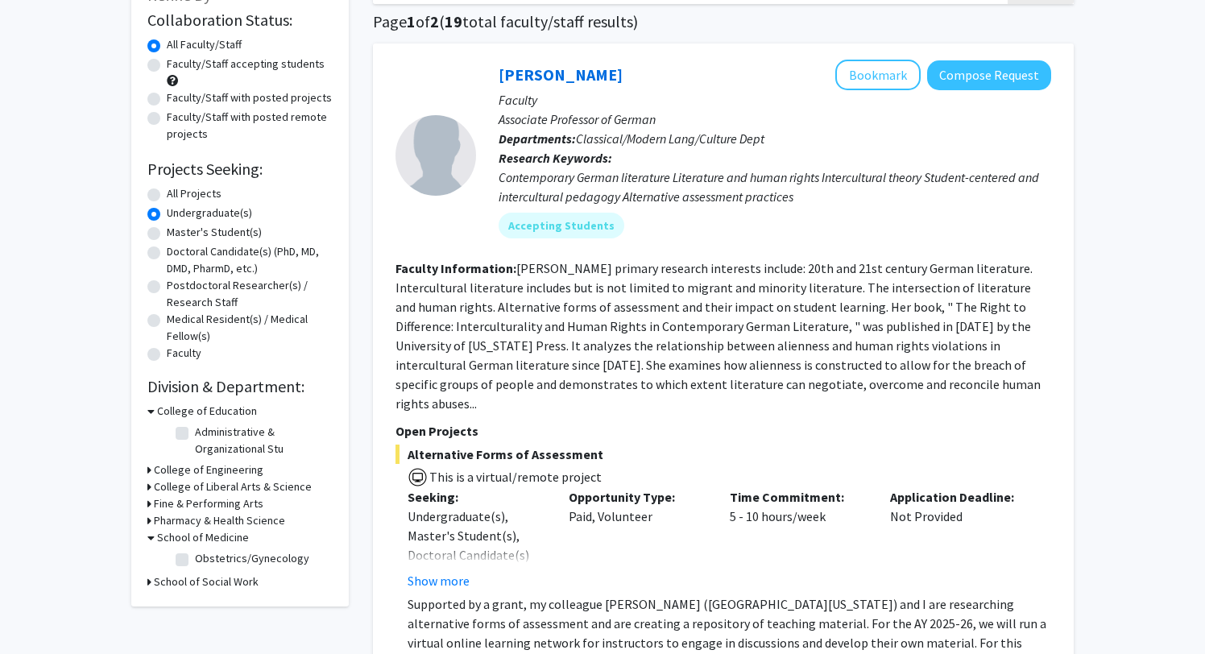
scroll to position [85, 0]
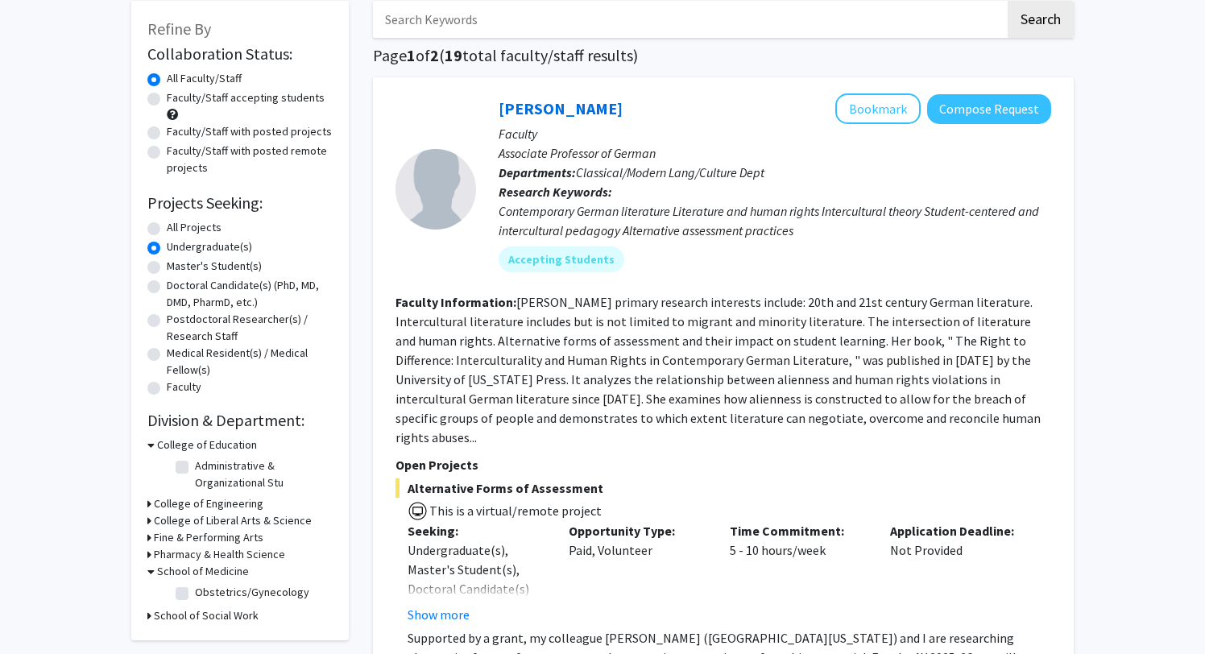
click at [273, 524] on h3 "College of Liberal Arts & Science" at bounding box center [233, 520] width 158 height 17
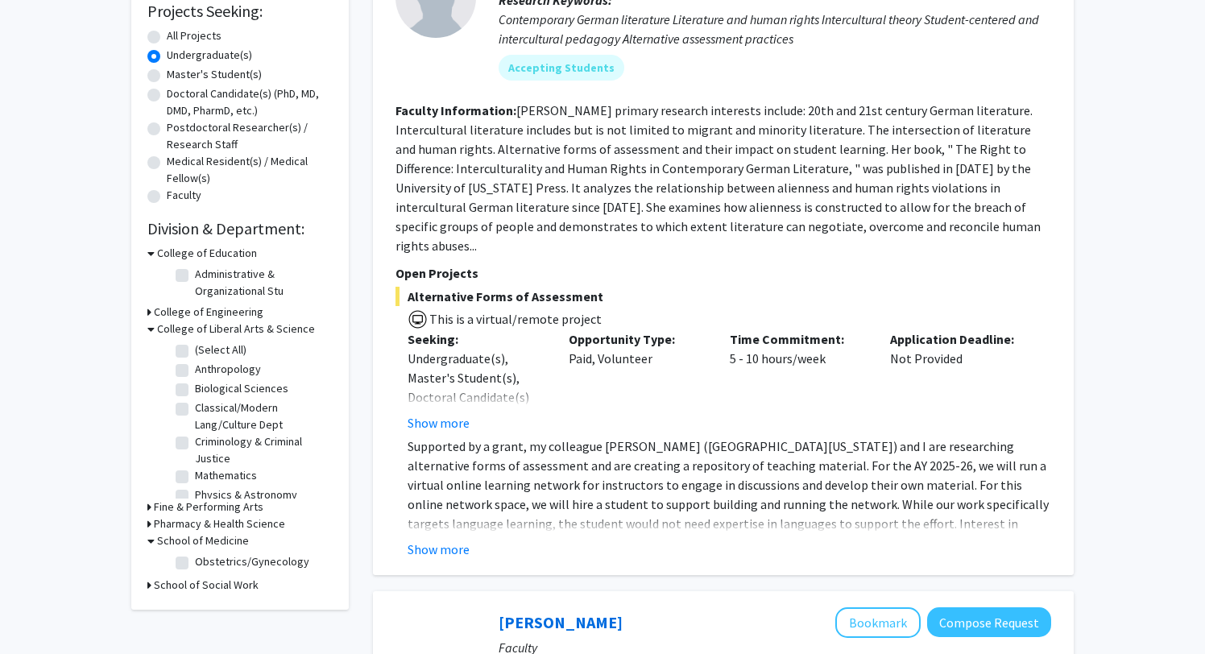
scroll to position [50, 0]
click at [236, 469] on label "Psychology" at bounding box center [223, 464] width 56 height 17
click at [205, 466] on input "Psychology" at bounding box center [200, 461] width 10 height 10
checkbox input "true"
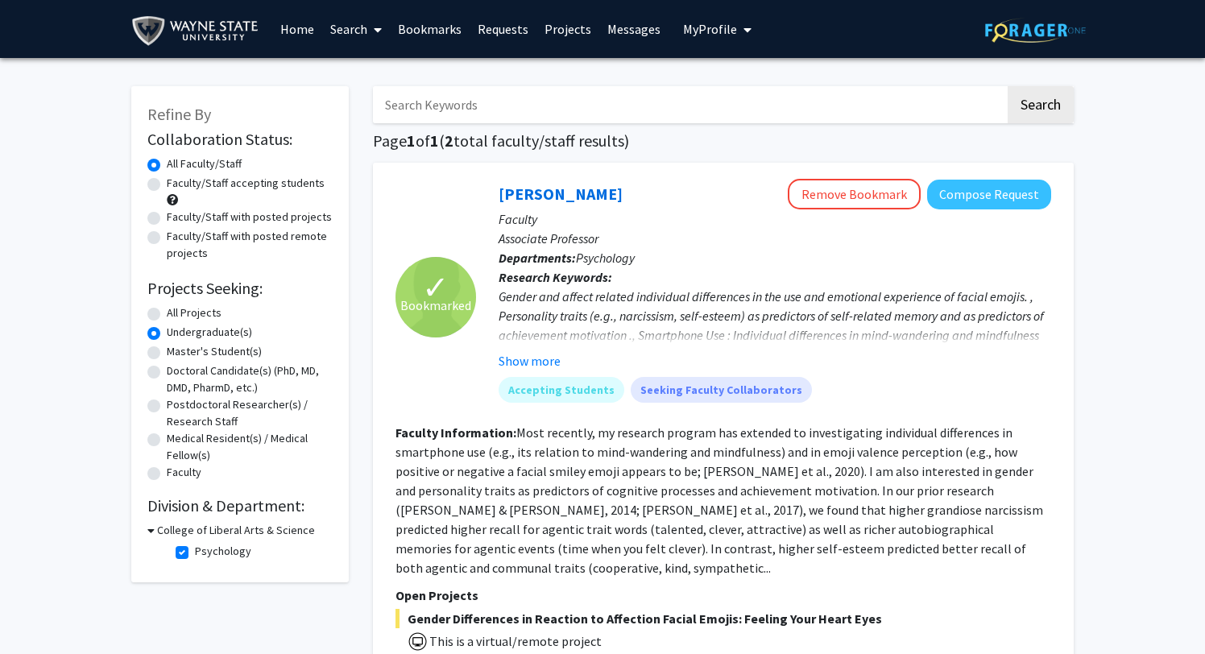
click at [283, 184] on label "Faculty/Staff accepting students" at bounding box center [246, 183] width 158 height 17
click at [177, 184] on input "Faculty/Staff accepting students" at bounding box center [172, 180] width 10 height 10
radio input "true"
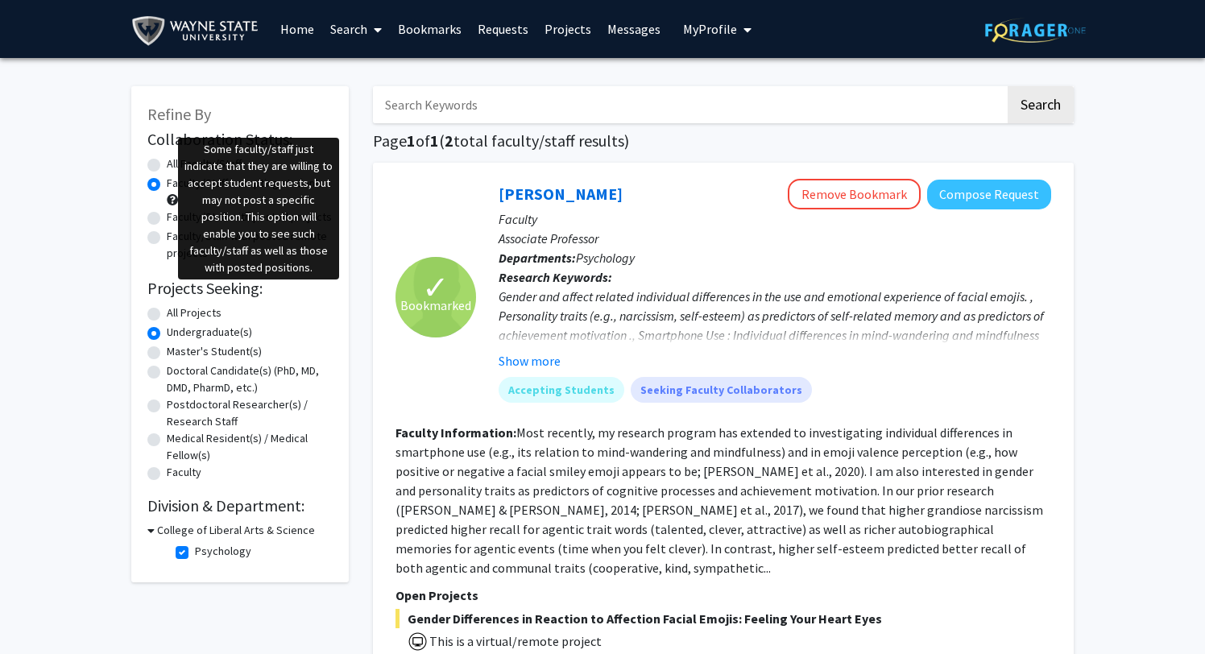
click at [170, 198] on span at bounding box center [172, 199] width 11 height 11
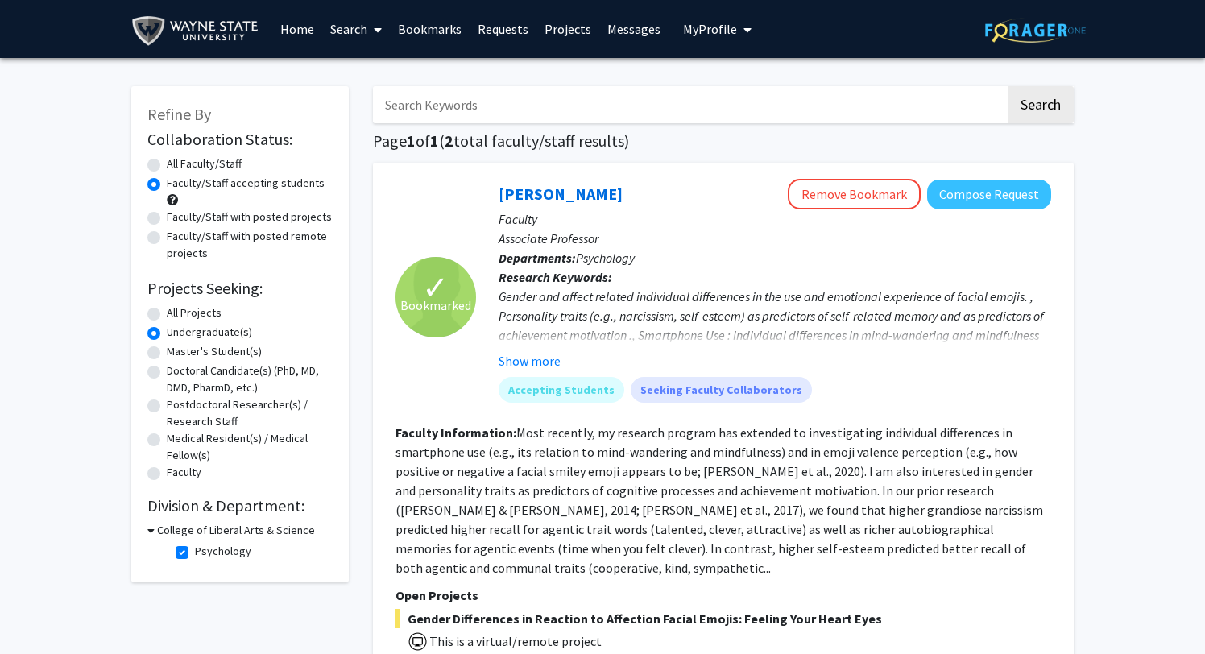
click at [170, 198] on span at bounding box center [172, 199] width 11 height 11
click at [175, 202] on span at bounding box center [172, 199] width 11 height 11
click at [172, 201] on span at bounding box center [172, 199] width 11 height 11
click at [225, 549] on label "Psychology" at bounding box center [223, 551] width 56 height 17
click at [205, 549] on input "Psychology" at bounding box center [200, 548] width 10 height 10
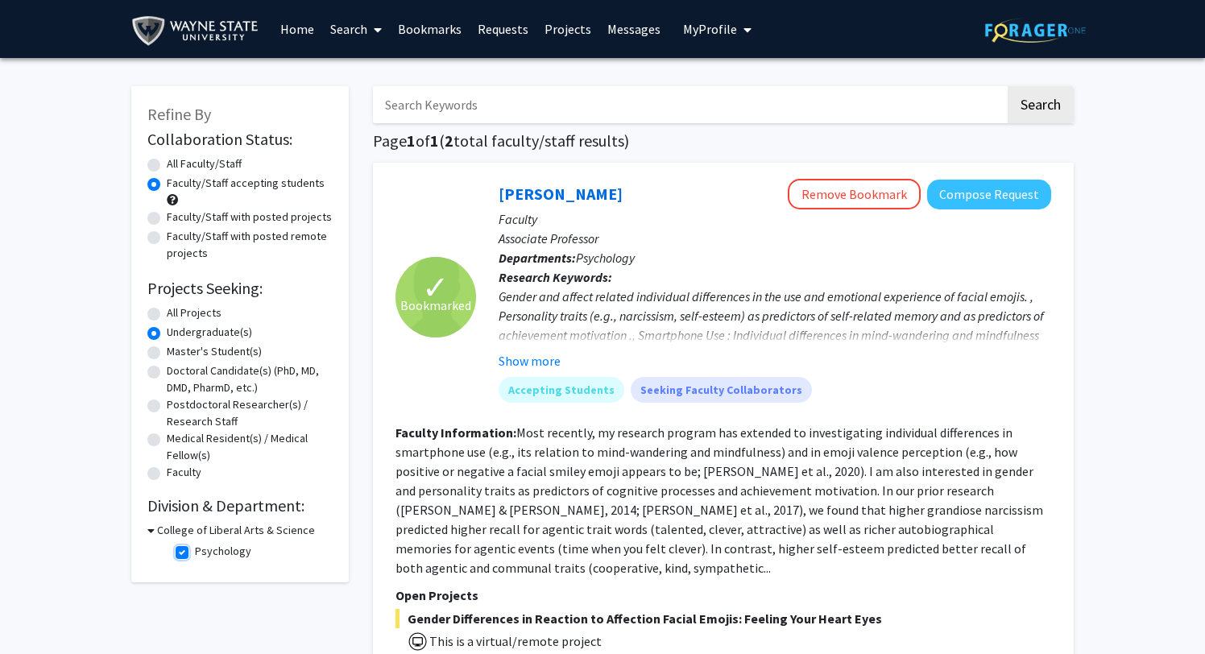
checkbox input "false"
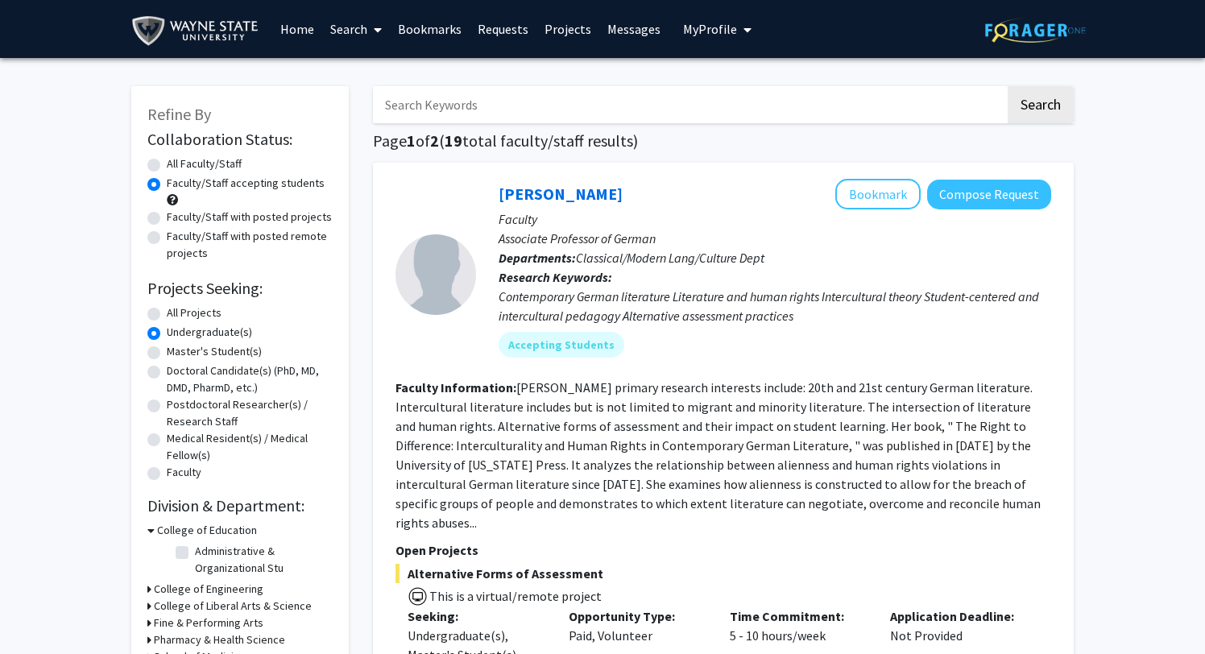
scroll to position [173, 0]
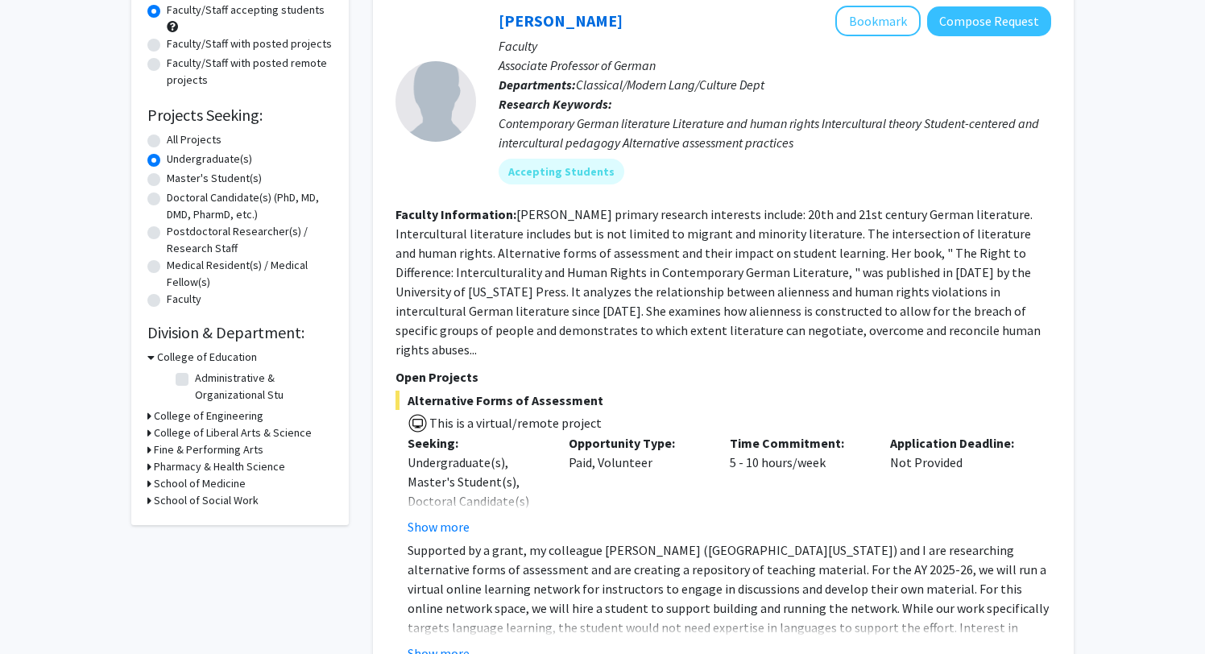
click at [260, 437] on h3 "College of Liberal Arts & Science" at bounding box center [233, 433] width 158 height 17
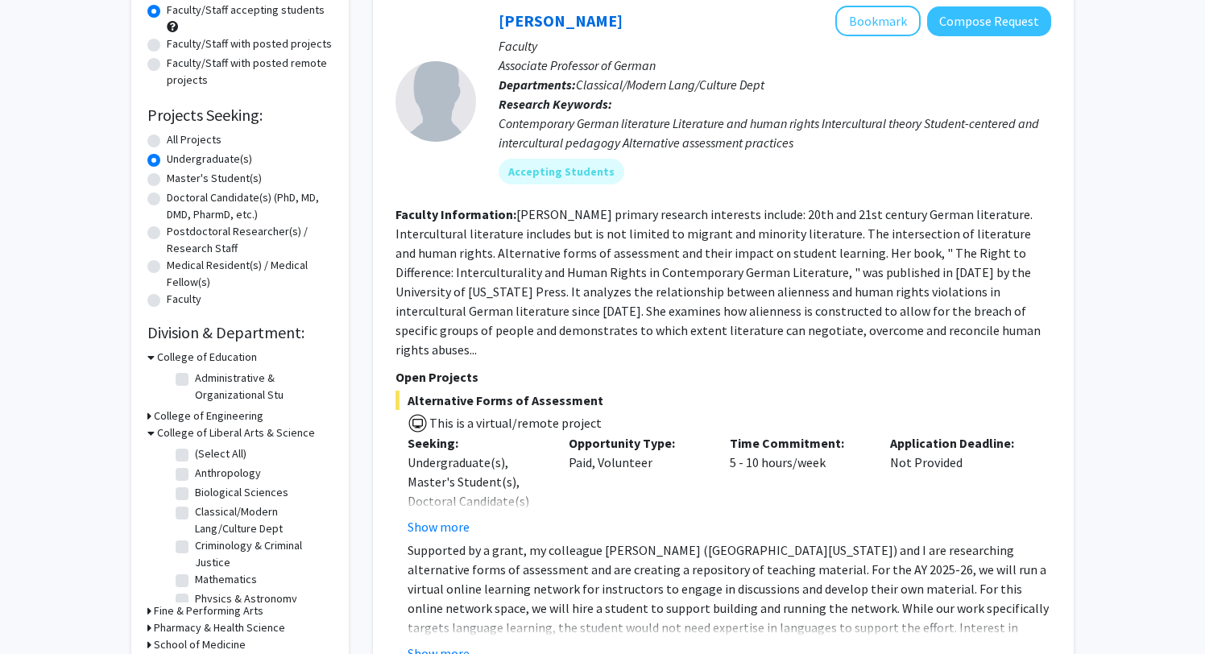
click at [234, 456] on label "(Select All)" at bounding box center [221, 454] width 52 height 17
click at [205, 456] on input "(Select All)" at bounding box center [200, 451] width 10 height 10
checkbox input "true"
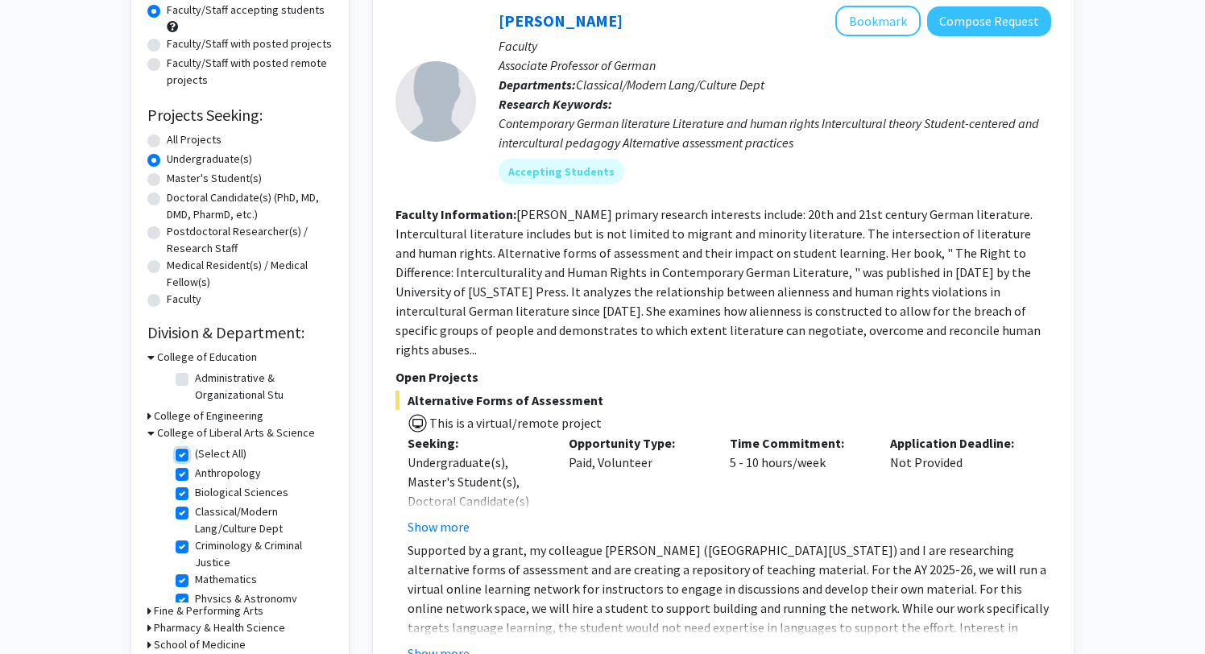
checkbox input "true"
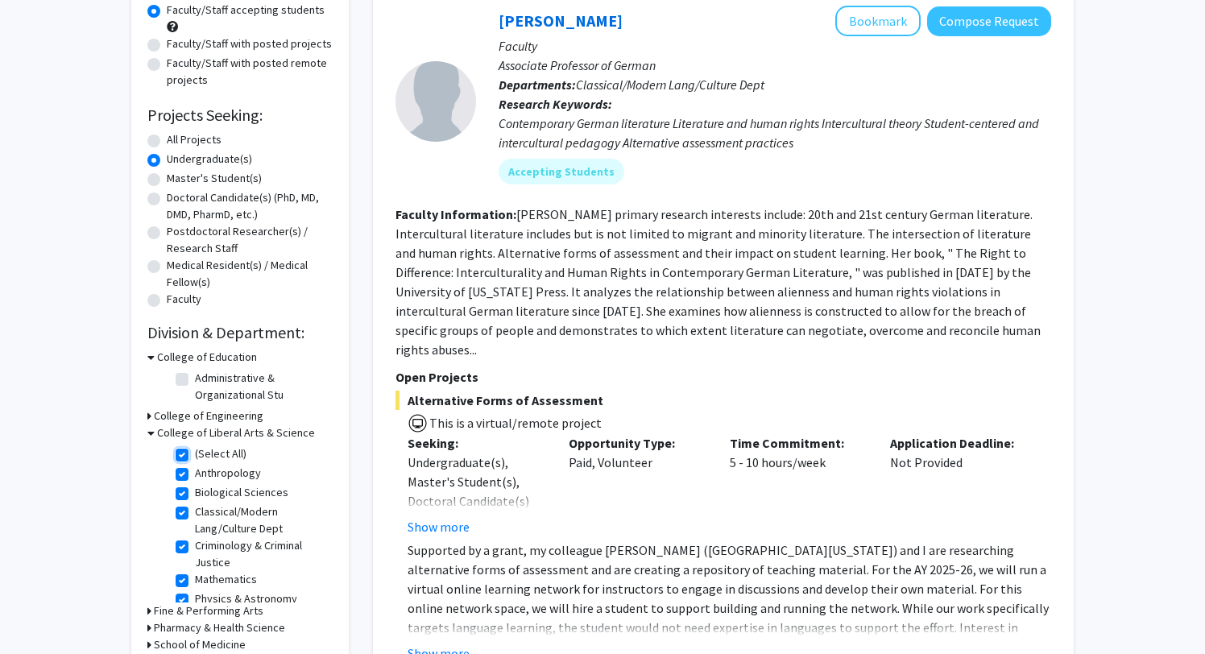
checkbox input "true"
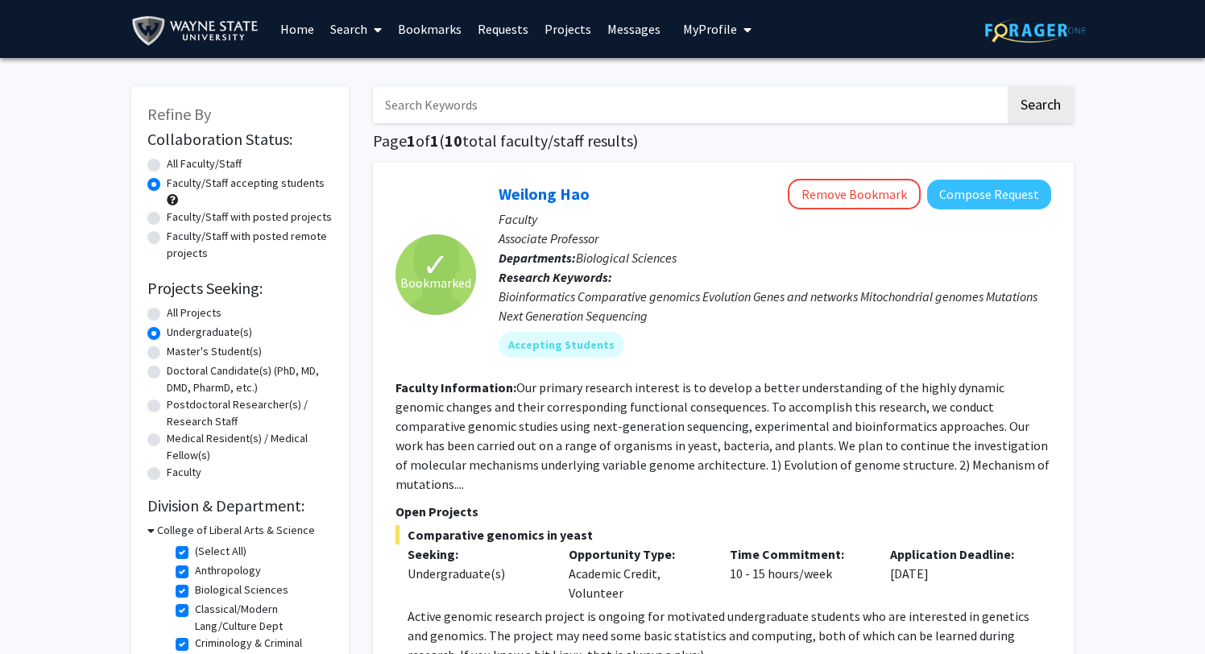
scroll to position [13, 0]
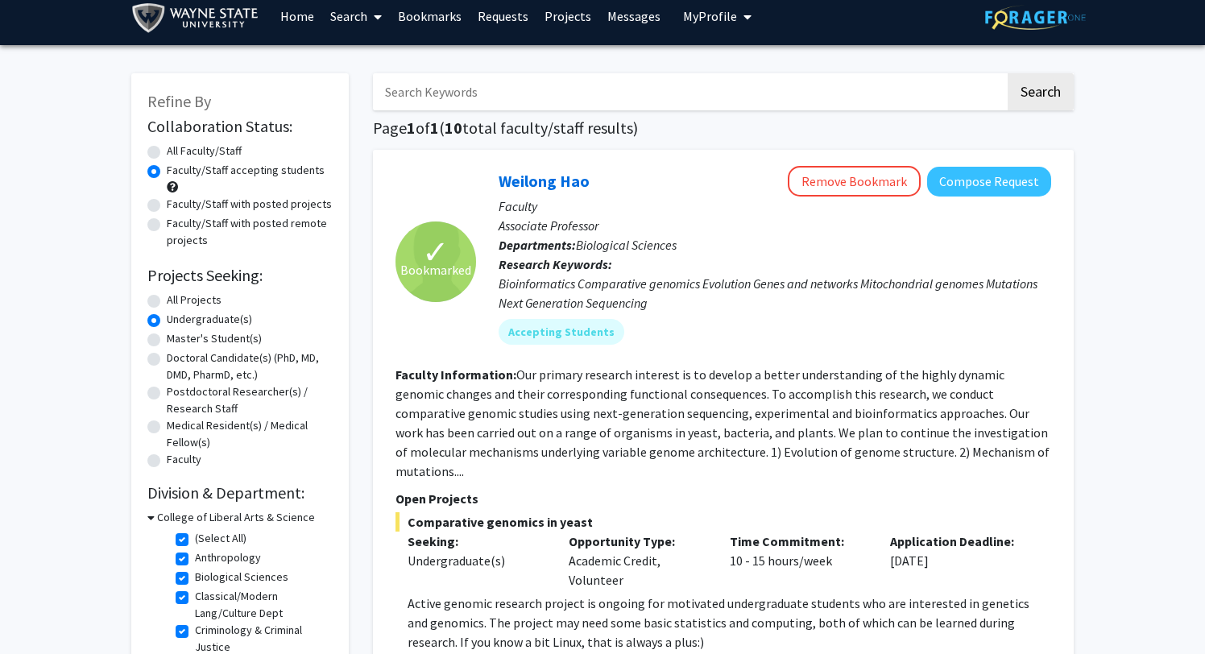
click at [358, 15] on link "Search" at bounding box center [356, 16] width 68 height 56
click at [309, 5] on link "Home" at bounding box center [297, 16] width 50 height 56
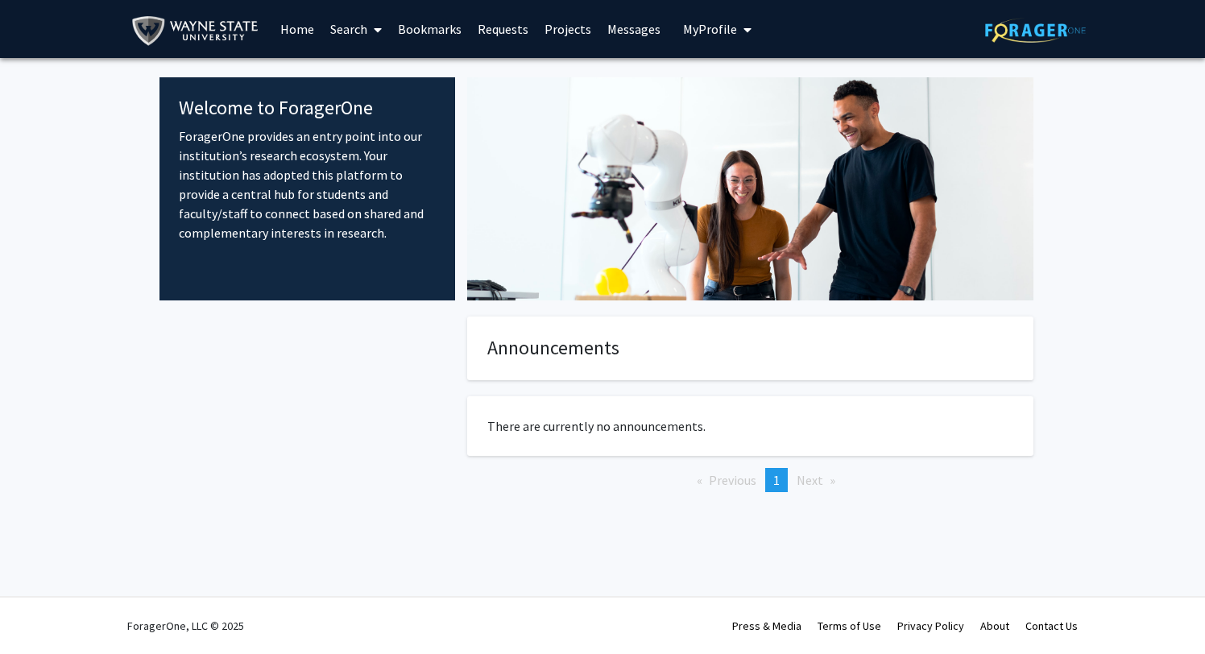
click at [442, 30] on link "Bookmarks" at bounding box center [430, 29] width 80 height 56
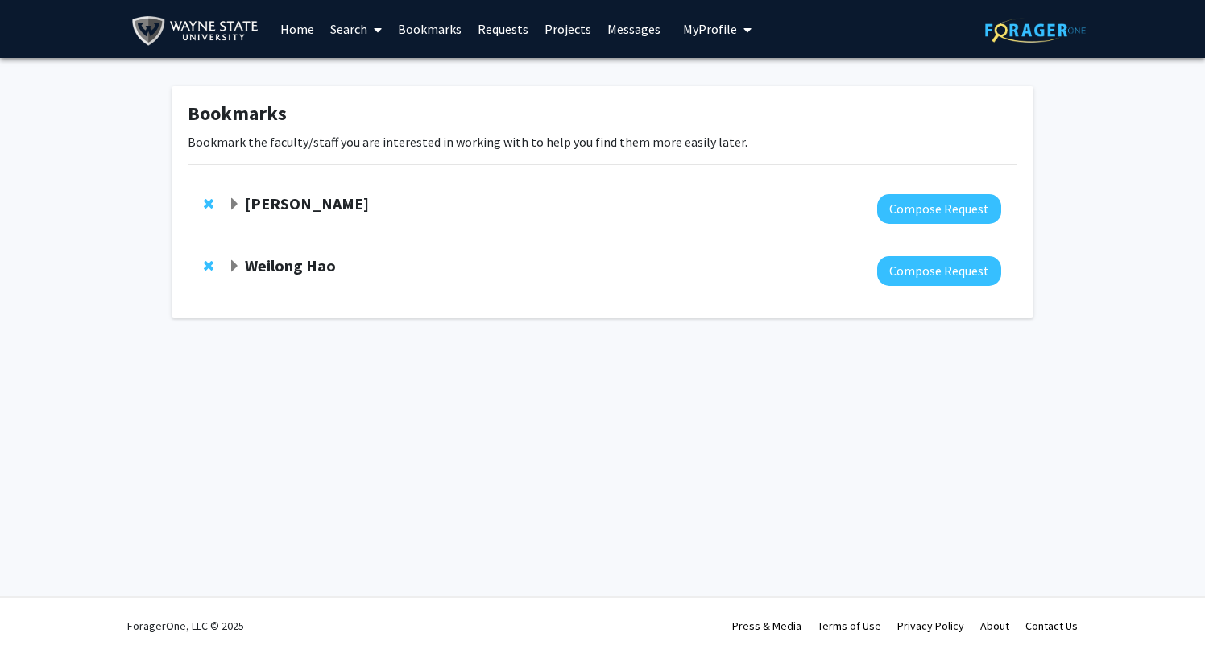
click at [493, 28] on link "Requests" at bounding box center [503, 29] width 67 height 56
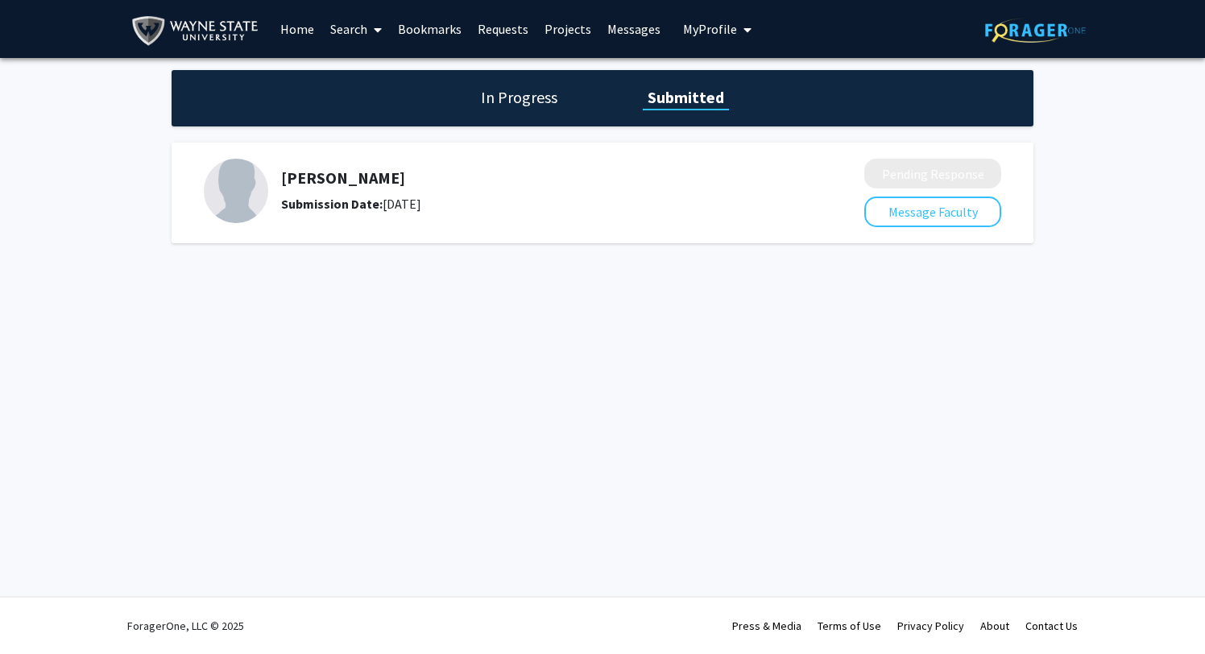
click at [564, 28] on link "Projects" at bounding box center [568, 29] width 63 height 56
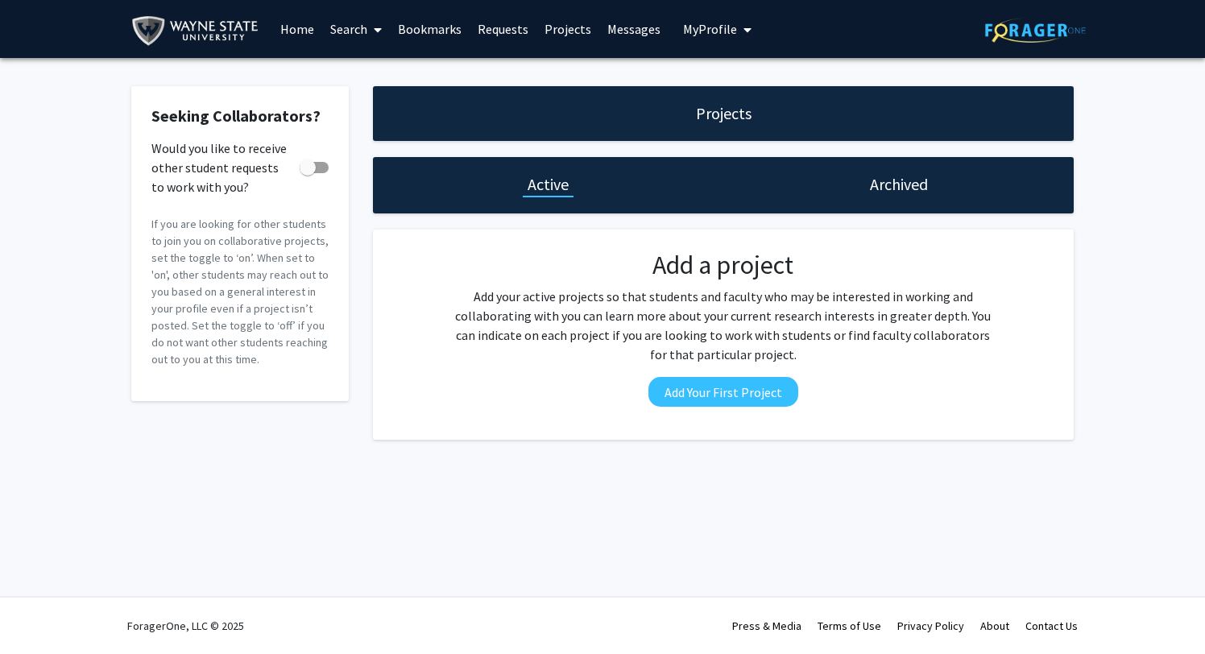
click at [531, 31] on link "Requests" at bounding box center [503, 29] width 67 height 56
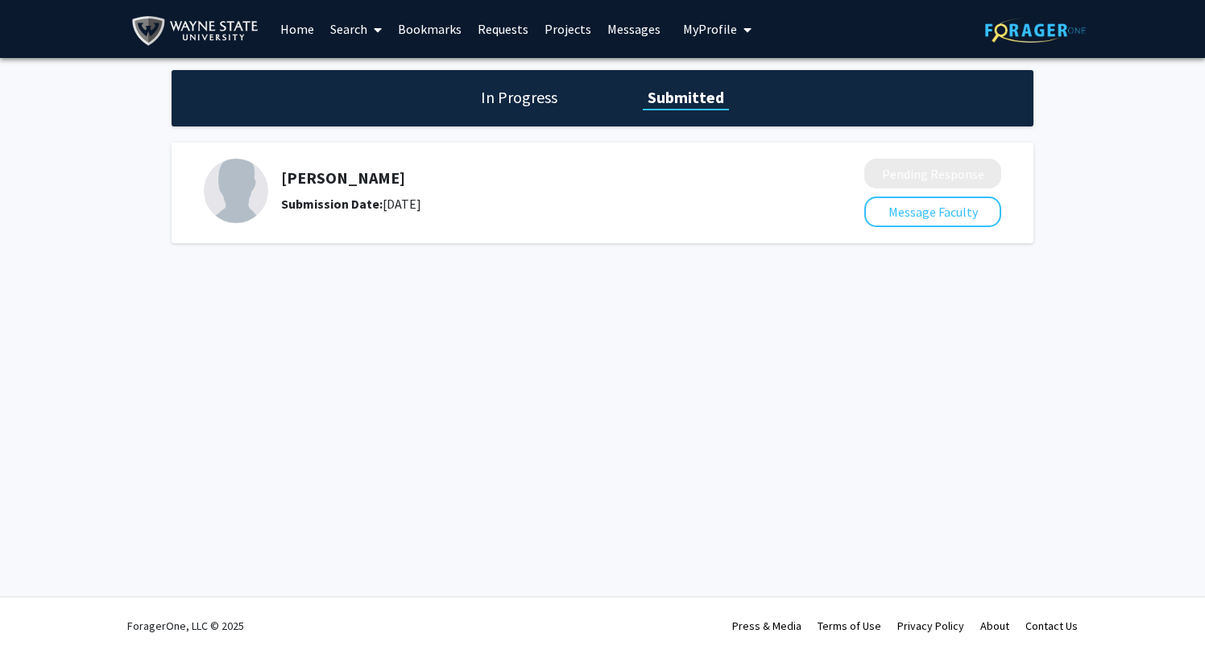
click at [354, 177] on h5 "[PERSON_NAME]" at bounding box center [530, 177] width 498 height 19
click at [250, 204] on img at bounding box center [236, 191] width 64 height 64
click at [699, 26] on span "My Profile" at bounding box center [710, 29] width 54 height 16
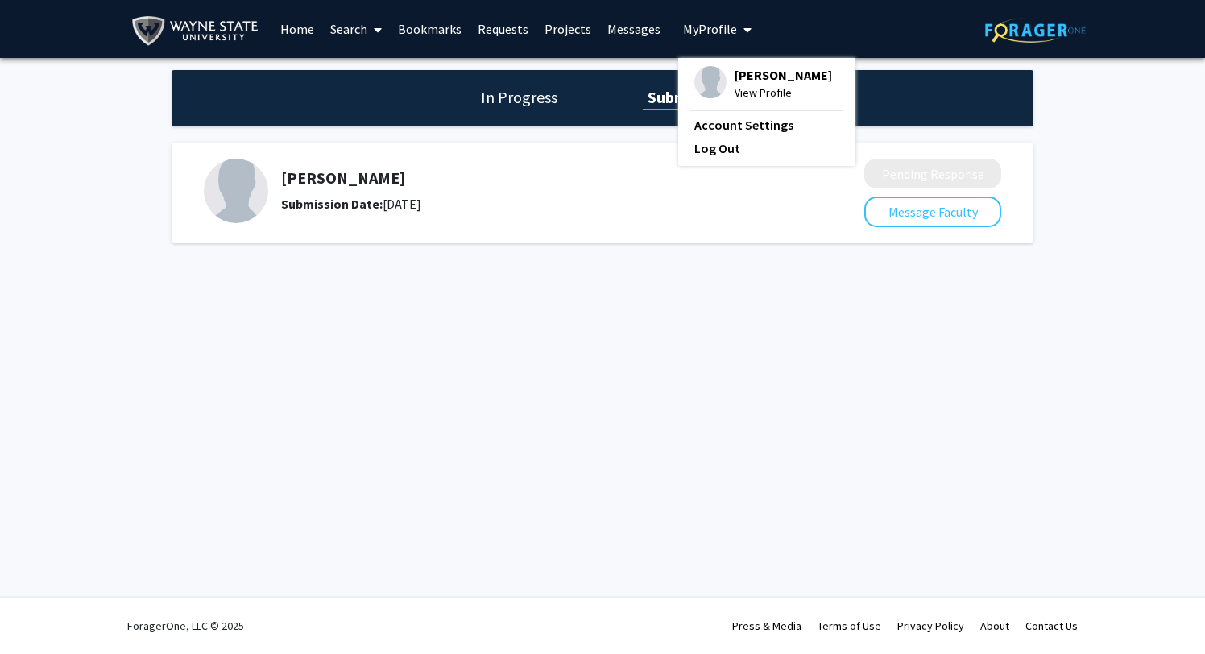
click at [446, 33] on link "Bookmarks" at bounding box center [430, 29] width 80 height 56
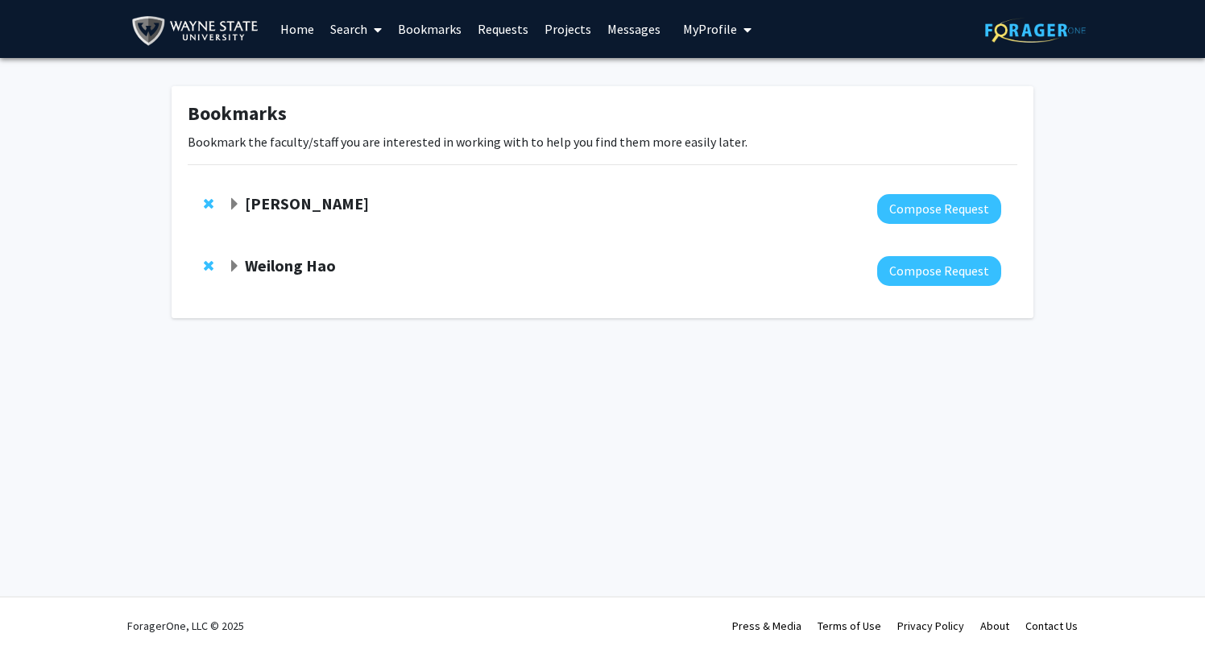
click at [278, 23] on link "Home" at bounding box center [297, 29] width 50 height 56
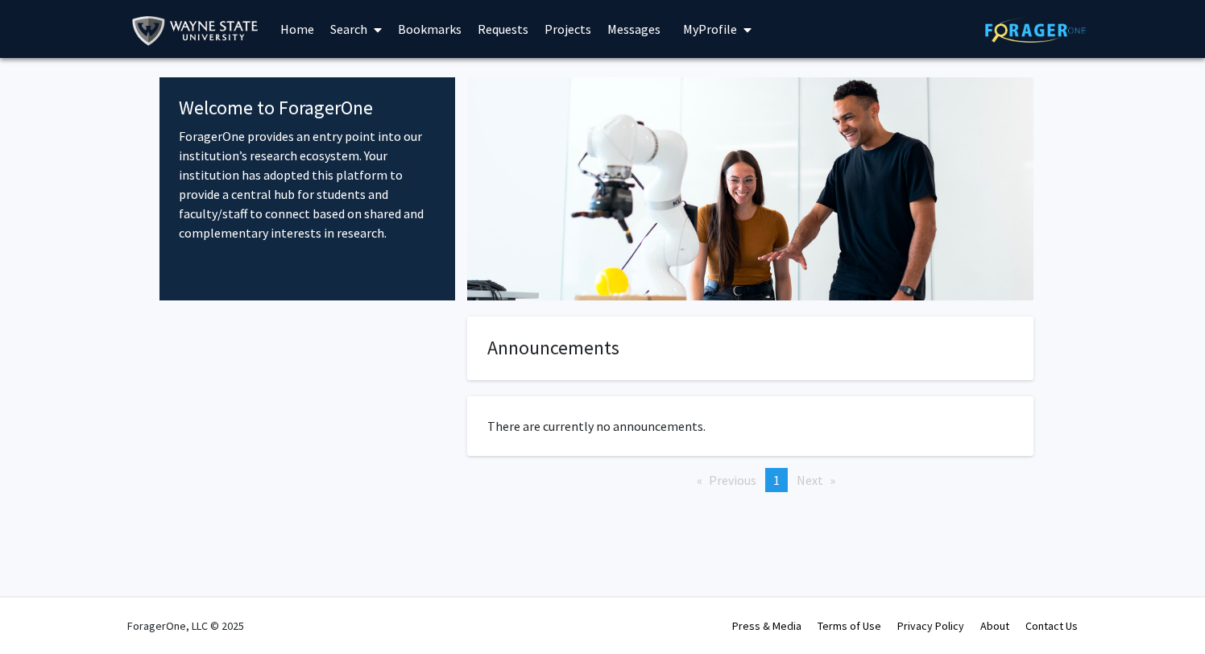
click at [351, 32] on link "Search" at bounding box center [356, 29] width 68 height 56
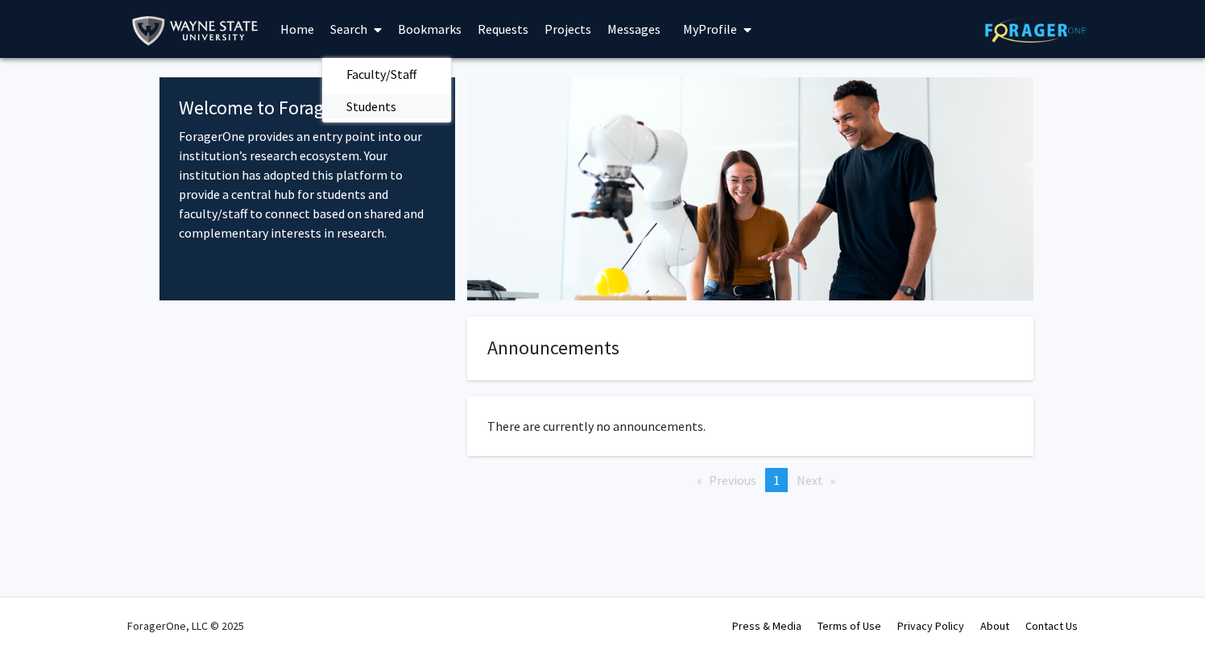
click at [379, 100] on span "Students" at bounding box center [371, 106] width 98 height 32
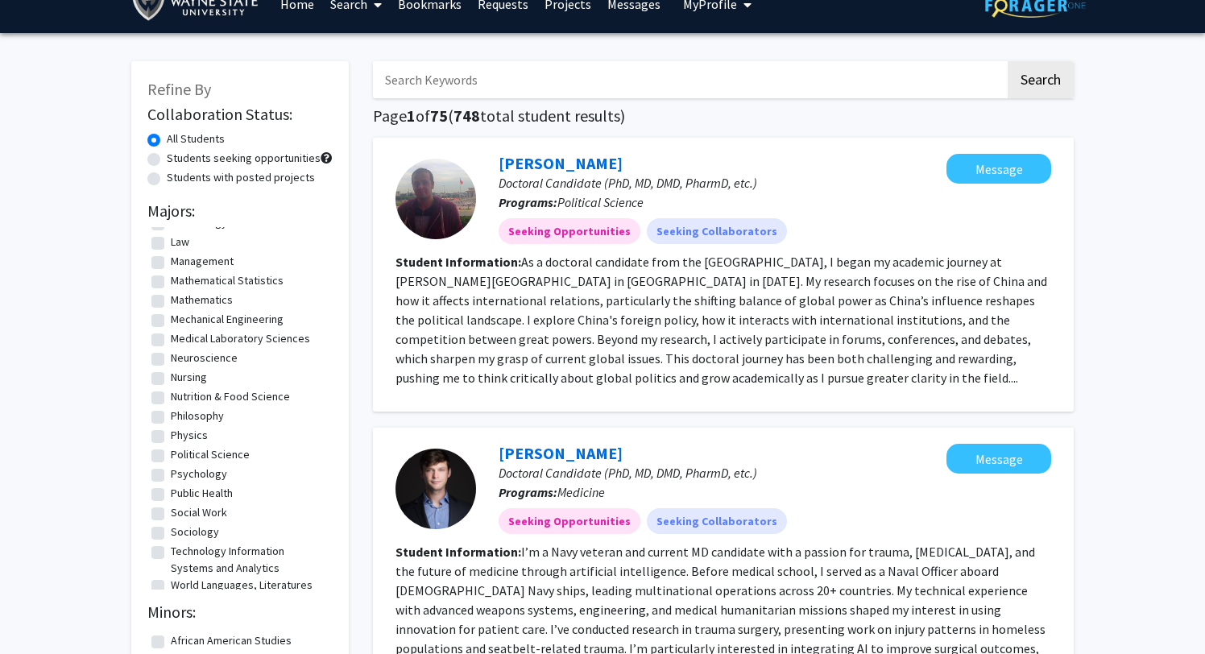
scroll to position [645, 0]
click at [210, 360] on label "Neuroscience" at bounding box center [204, 362] width 67 height 17
click at [181, 360] on input "Neuroscience" at bounding box center [176, 359] width 10 height 10
checkbox input "true"
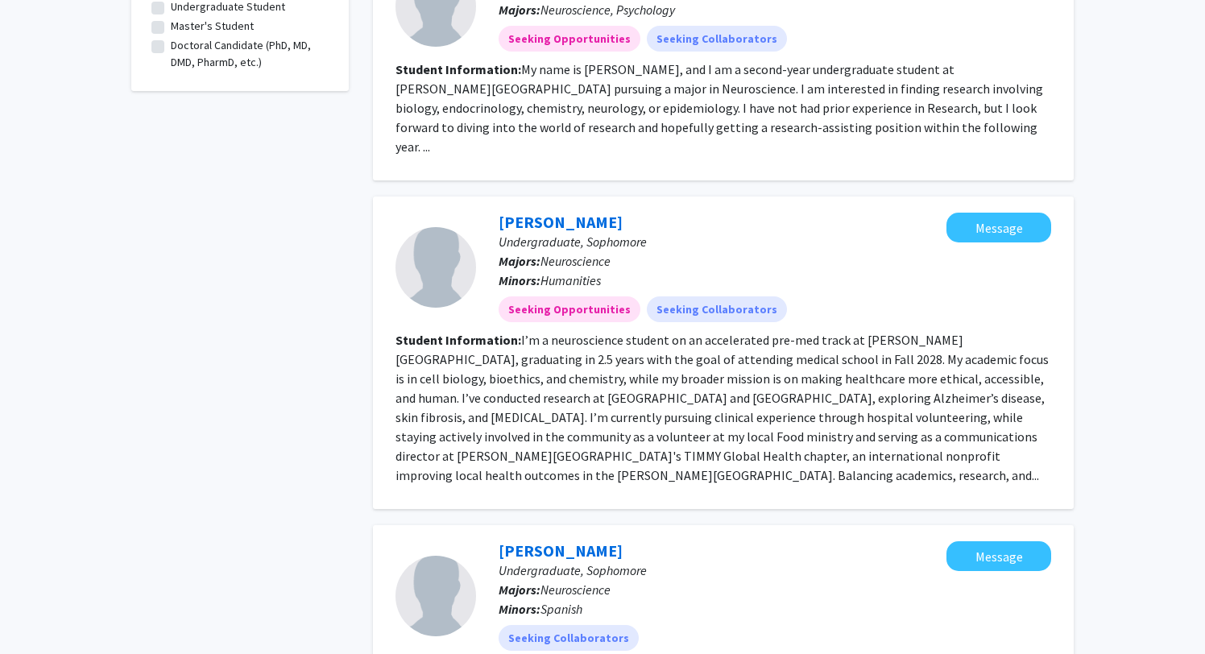
scroll to position [736, 0]
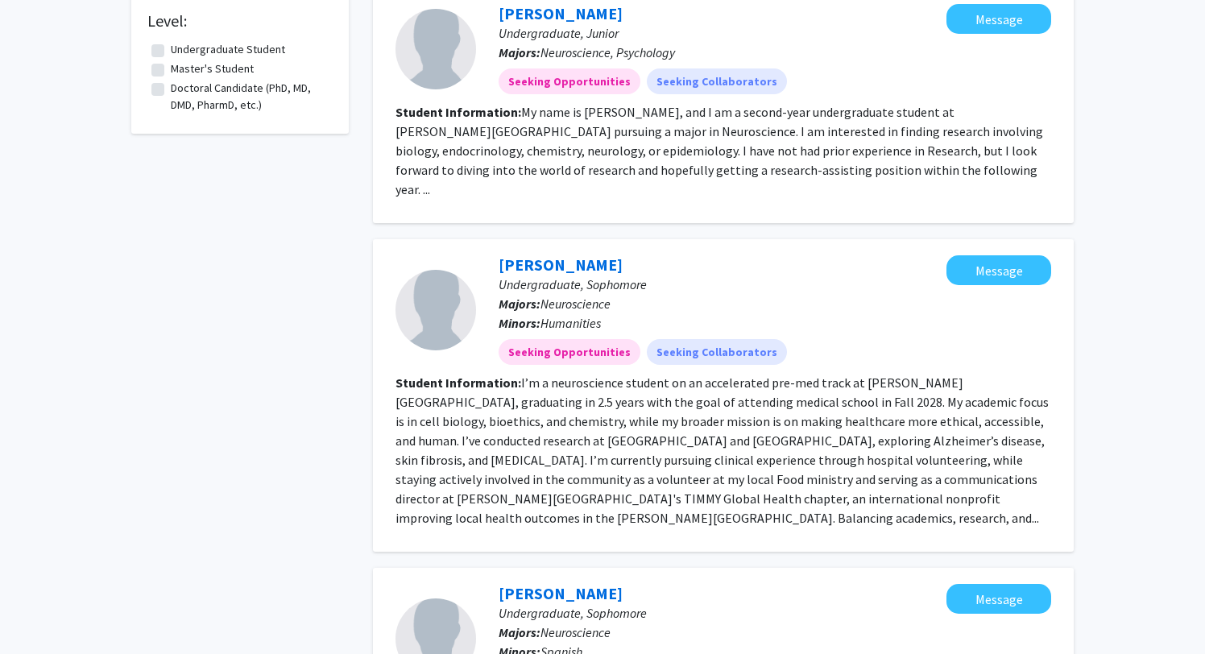
click at [645, 275] on p "Undergraduate, Sophomore" at bounding box center [723, 284] width 448 height 19
drag, startPoint x: 646, startPoint y: 226, endPoint x: 496, endPoint y: 229, distance: 149.9
click at [496, 255] on div "[PERSON_NAME] Undergraduate, Sophomore Majors: Neuroscience Minors: Humanities …" at bounding box center [711, 310] width 471 height 110
copy link "[PERSON_NAME]"
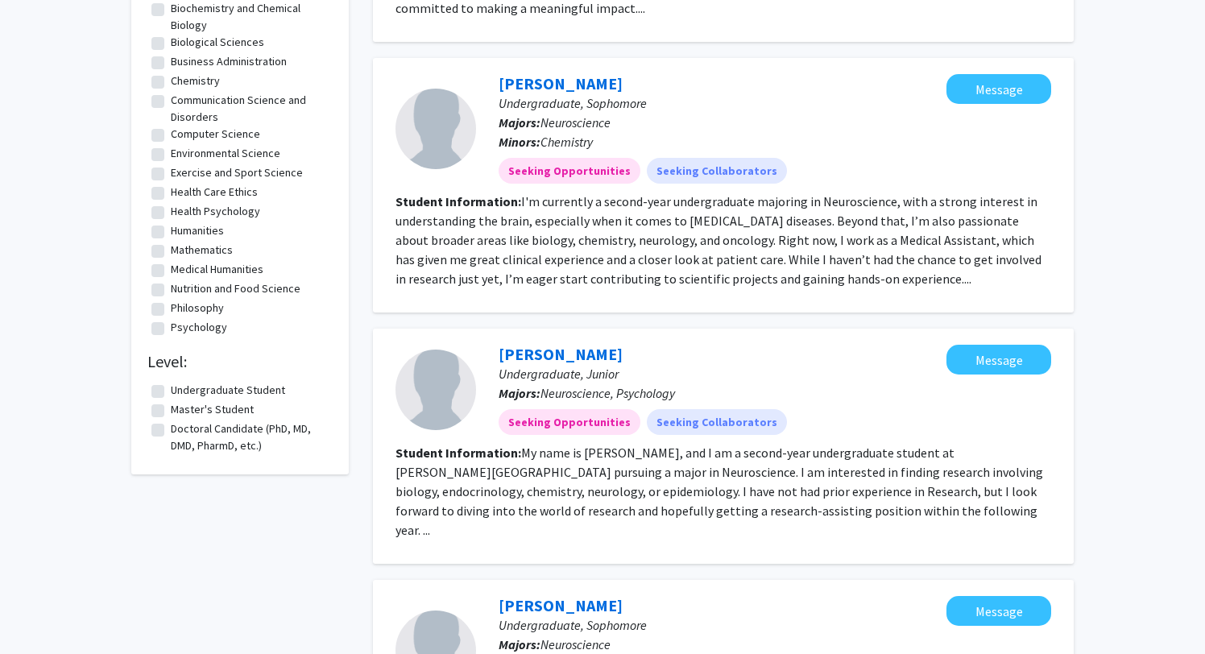
scroll to position [0, 0]
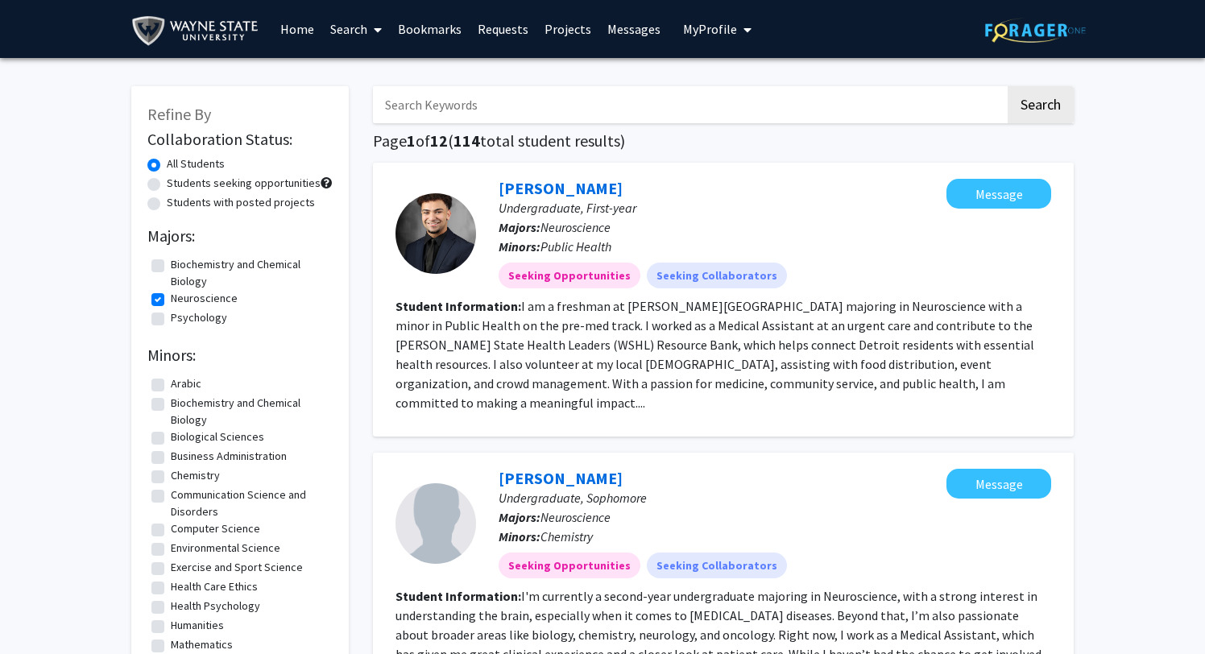
click at [268, 197] on label "Students with posted projects" at bounding box center [241, 202] width 148 height 17
click at [177, 197] on input "Students with posted projects" at bounding box center [172, 199] width 10 height 10
radio input "true"
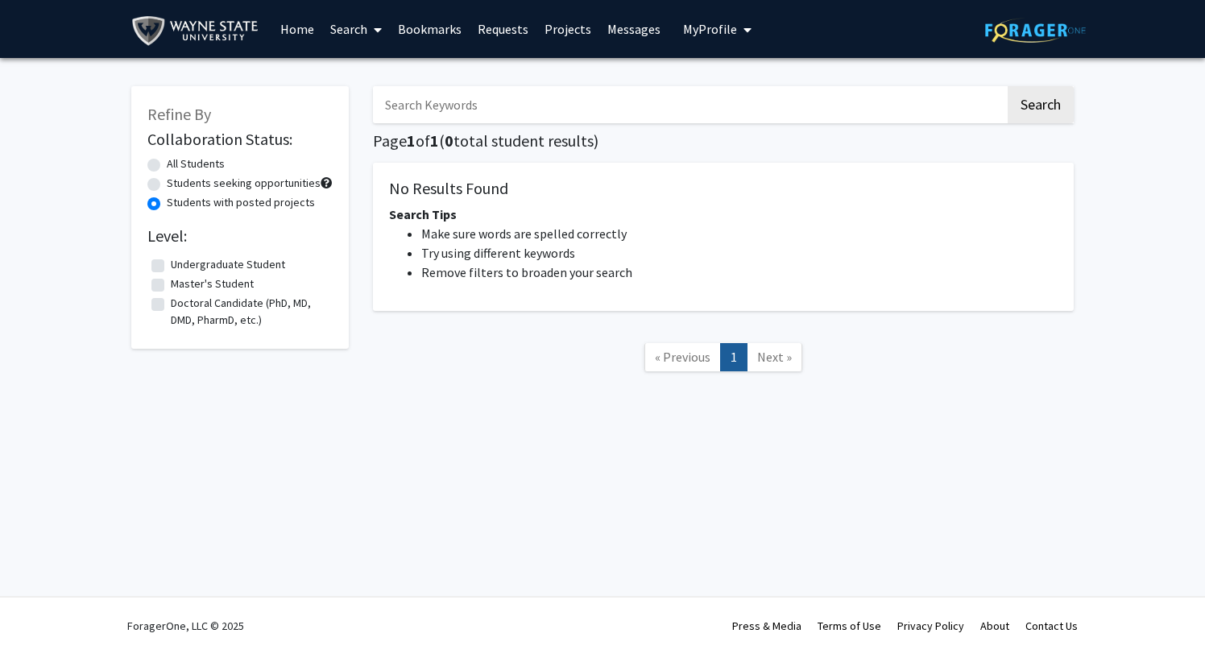
click at [268, 203] on label "Students with posted projects" at bounding box center [241, 202] width 148 height 17
click at [177, 203] on input "Students with posted projects" at bounding box center [172, 199] width 10 height 10
click at [203, 164] on label "All Students" at bounding box center [196, 163] width 58 height 17
click at [177, 164] on input "All Students" at bounding box center [172, 160] width 10 height 10
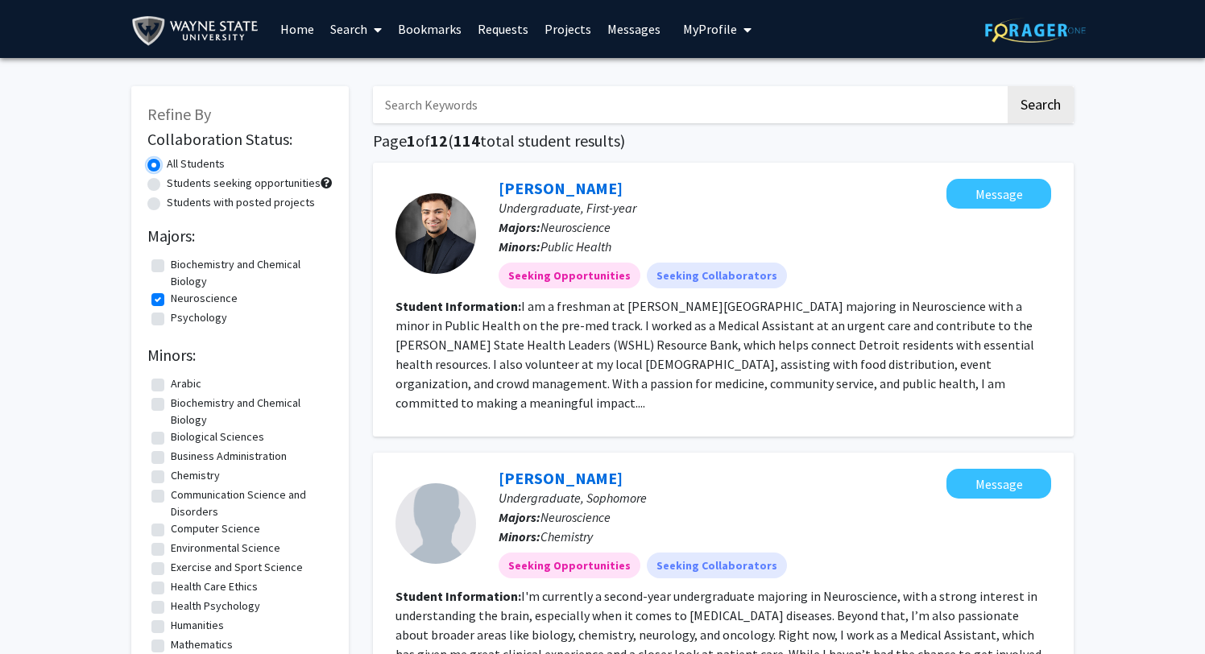
radio input "false"
radio input "true"
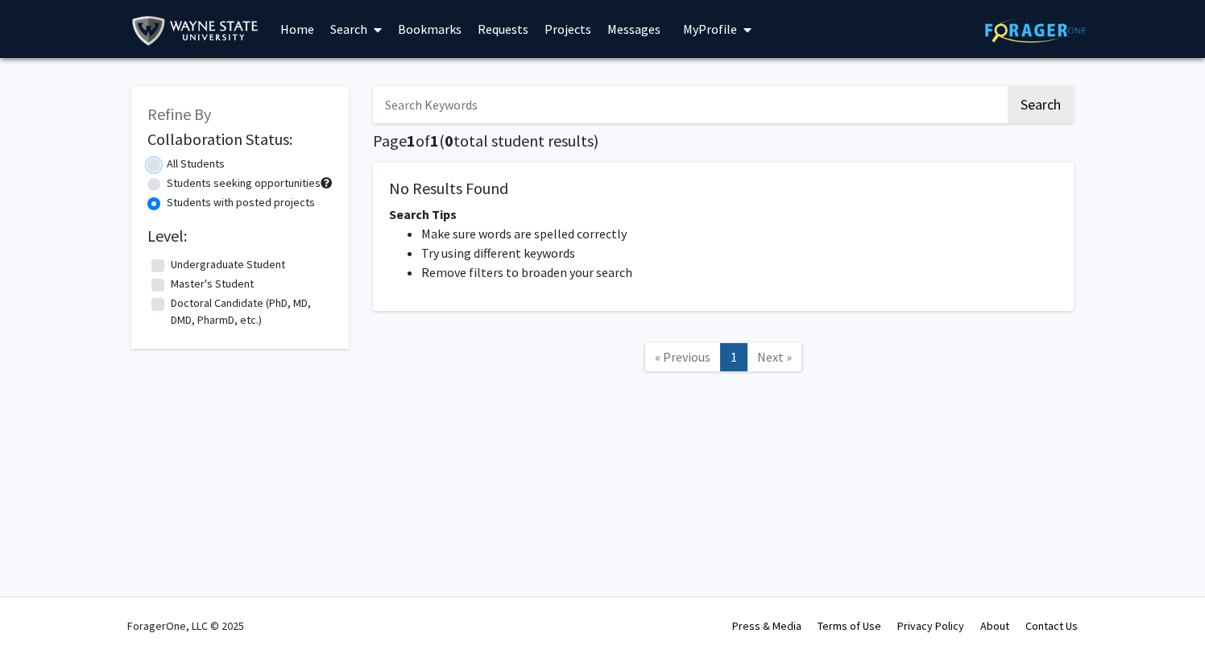
radio input "true"
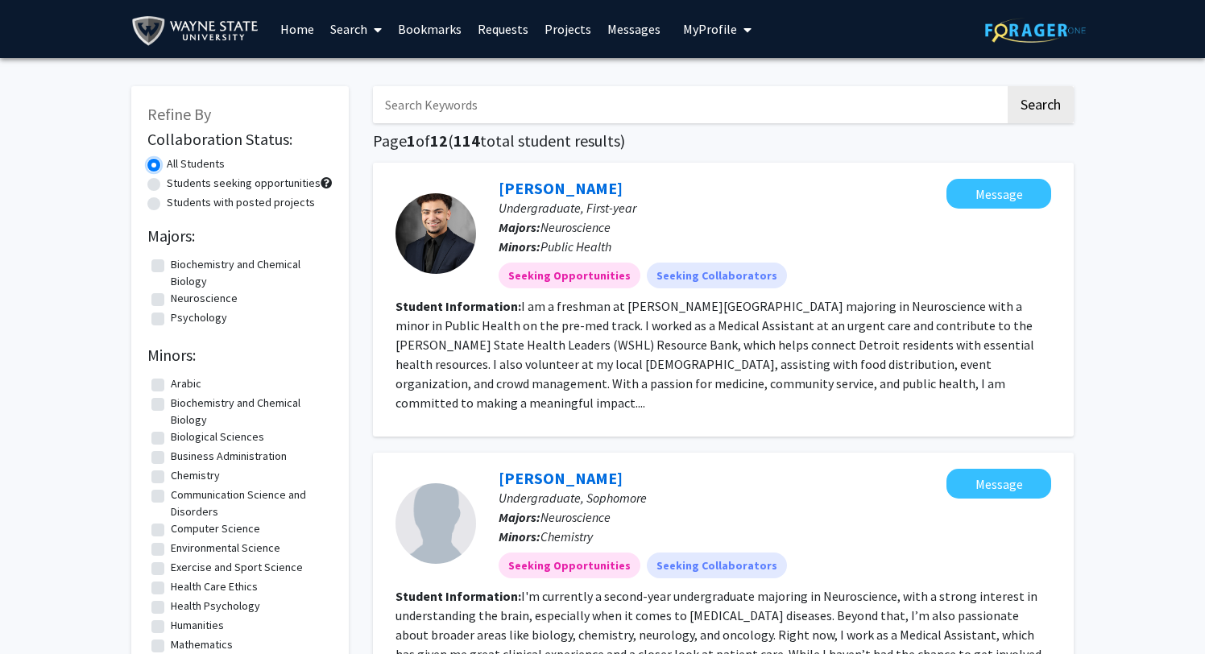
checkbox input "false"
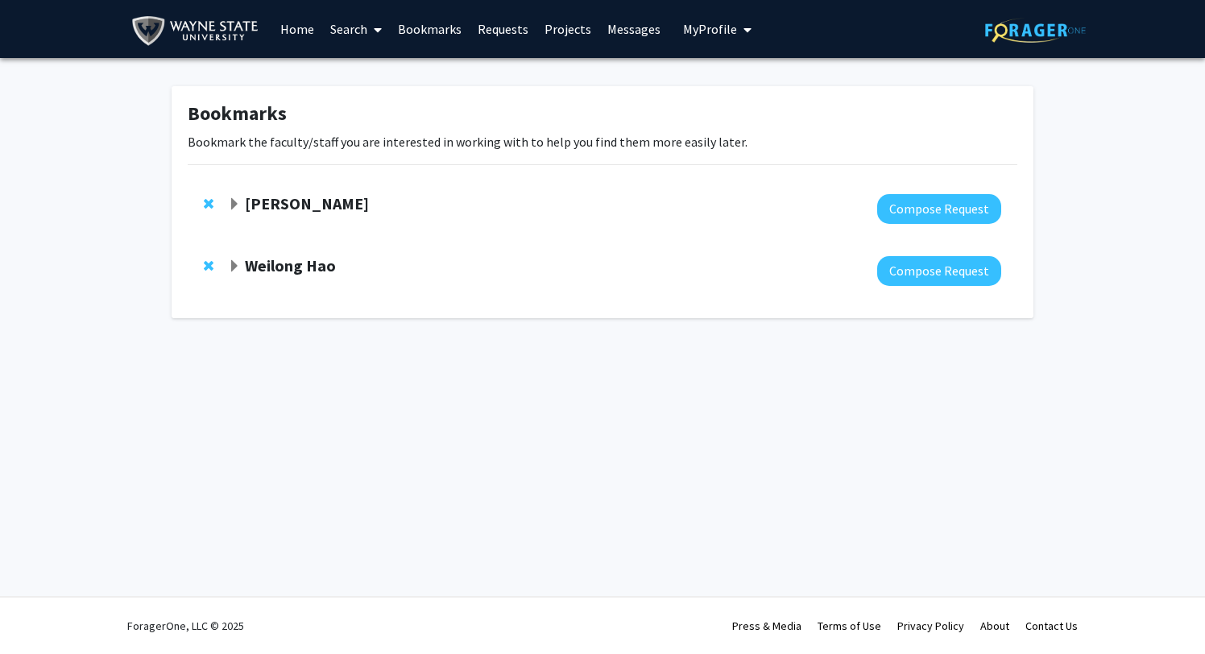
click at [353, 26] on link "Search" at bounding box center [356, 29] width 68 height 56
click at [373, 67] on span "Faculty/Staff" at bounding box center [381, 74] width 118 height 32
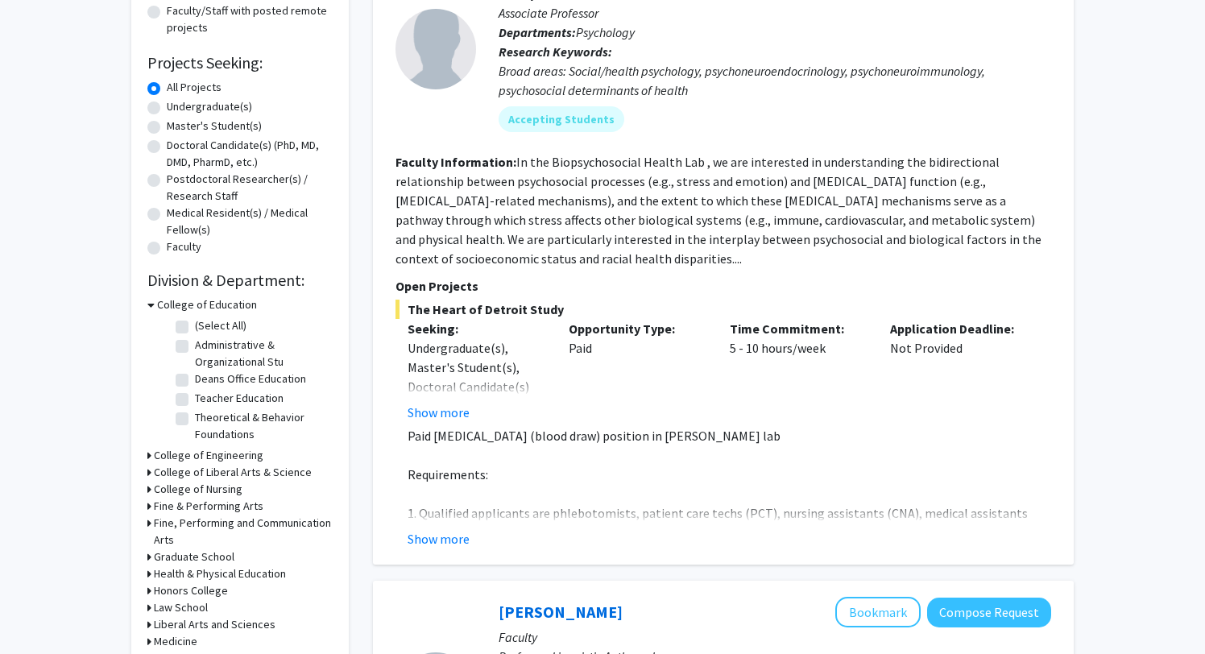
scroll to position [361, 0]
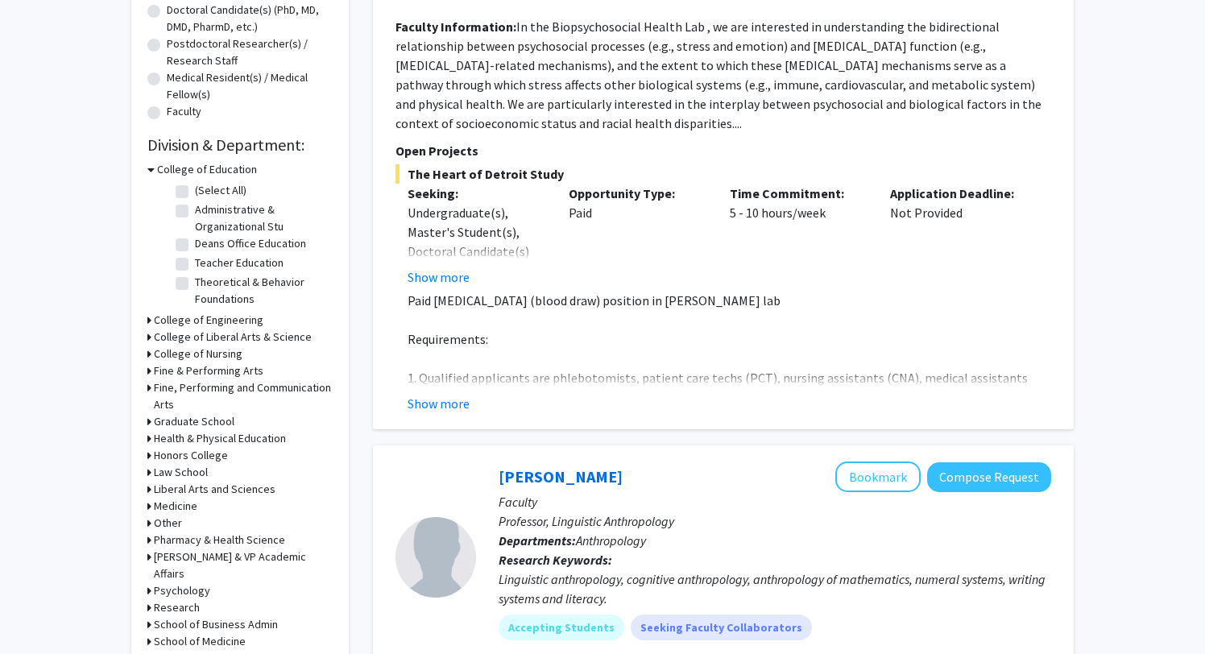
click at [442, 414] on div "[PERSON_NAME] Bookmark Compose Request Faculty Associate Professor Departments:…" at bounding box center [723, 116] width 701 height 628
click at [440, 396] on button "Show more" at bounding box center [439, 403] width 62 height 19
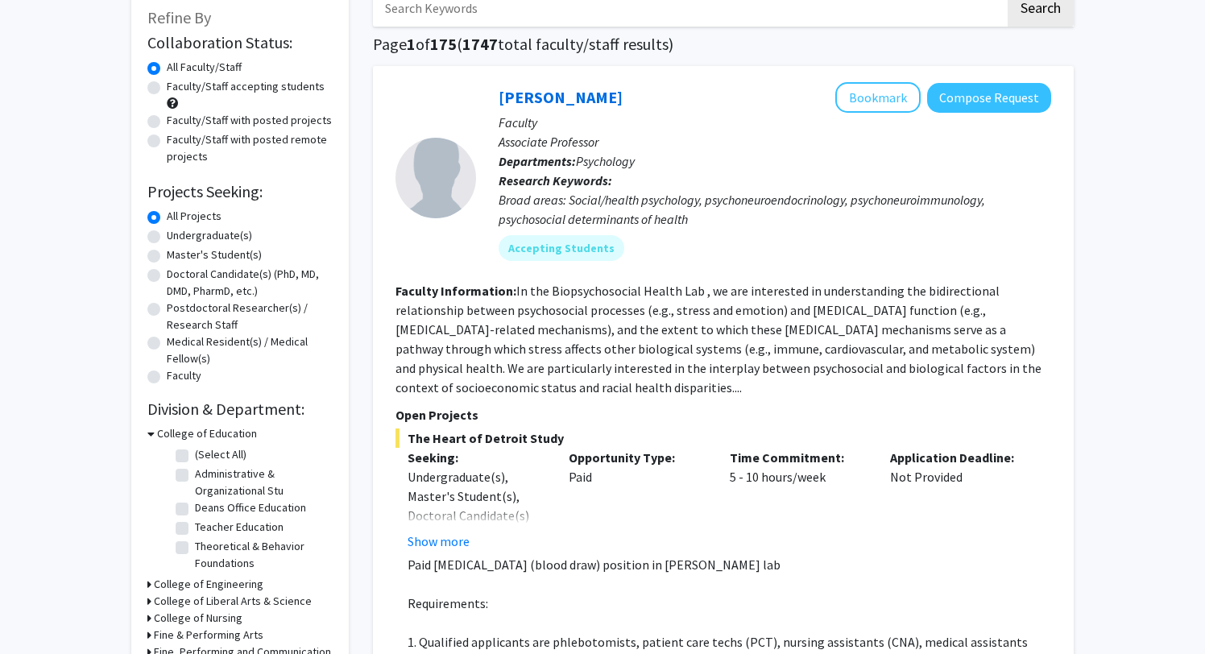
scroll to position [0, 0]
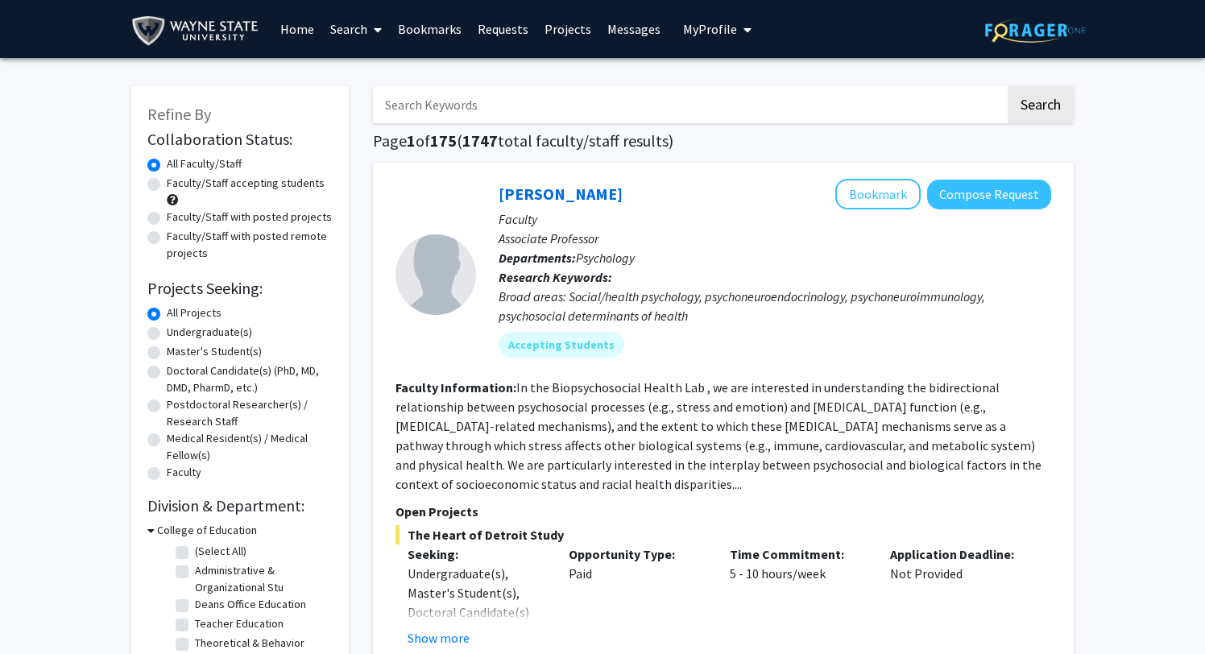
click at [296, 190] on label "Faculty/Staff accepting students" at bounding box center [246, 183] width 158 height 17
click at [177, 185] on input "Faculty/Staff accepting students" at bounding box center [172, 180] width 10 height 10
radio input "true"
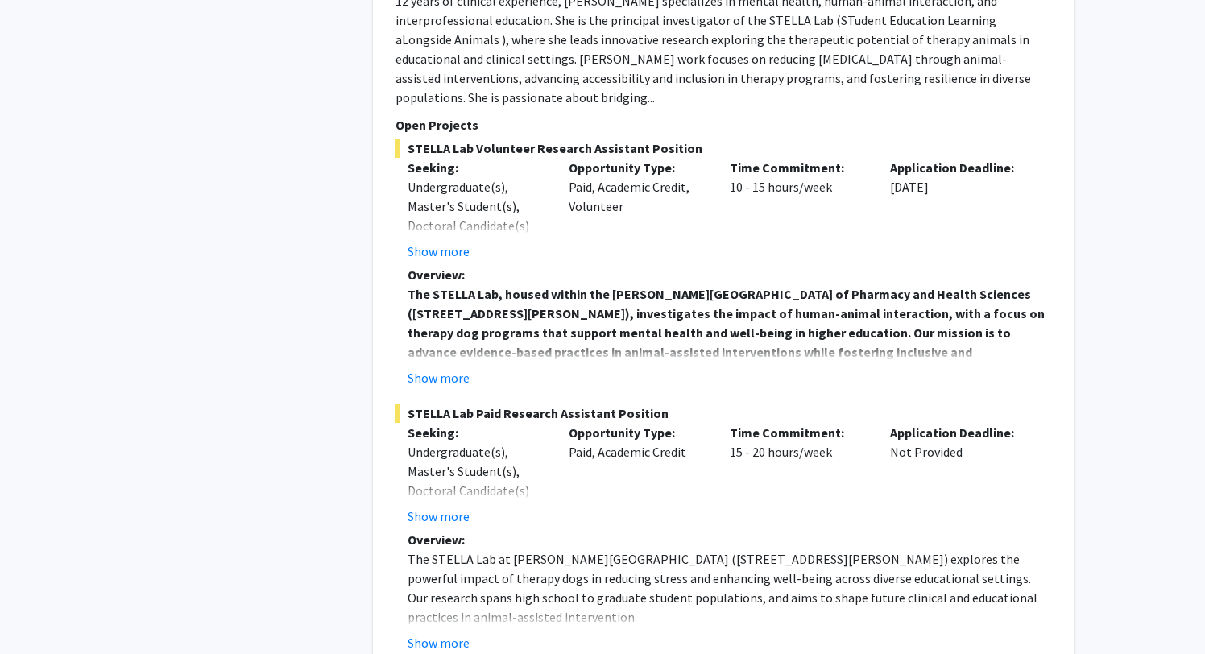
scroll to position [6856, 0]
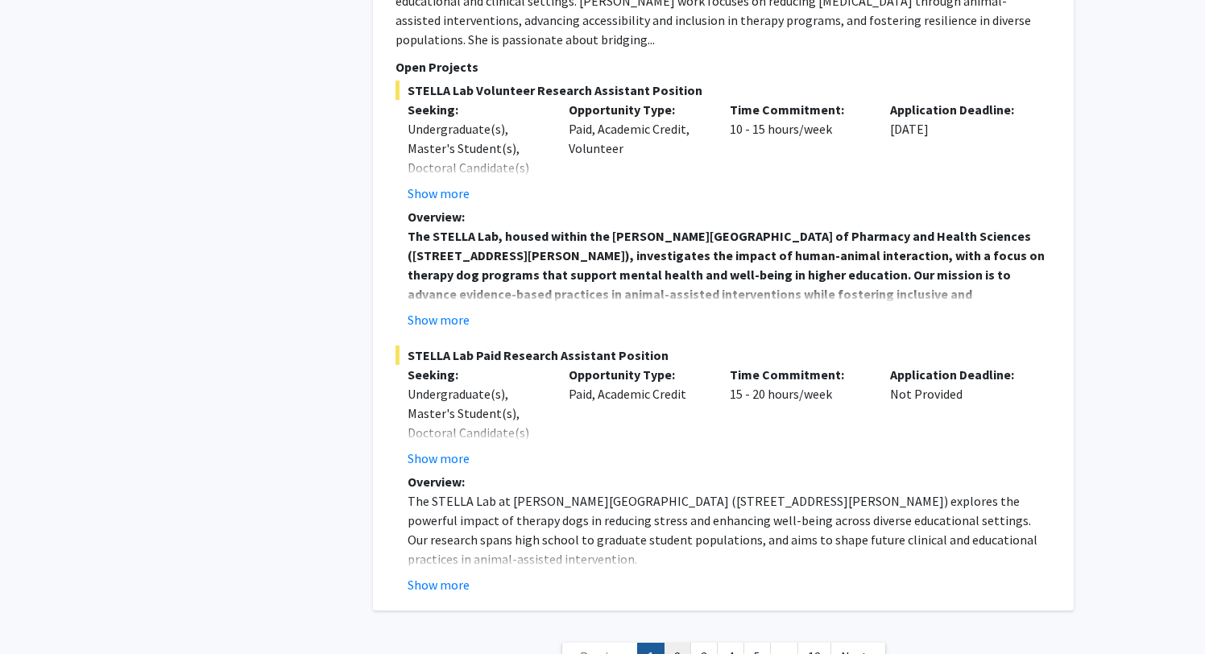
click at [678, 643] on link "2" at bounding box center [677, 657] width 27 height 28
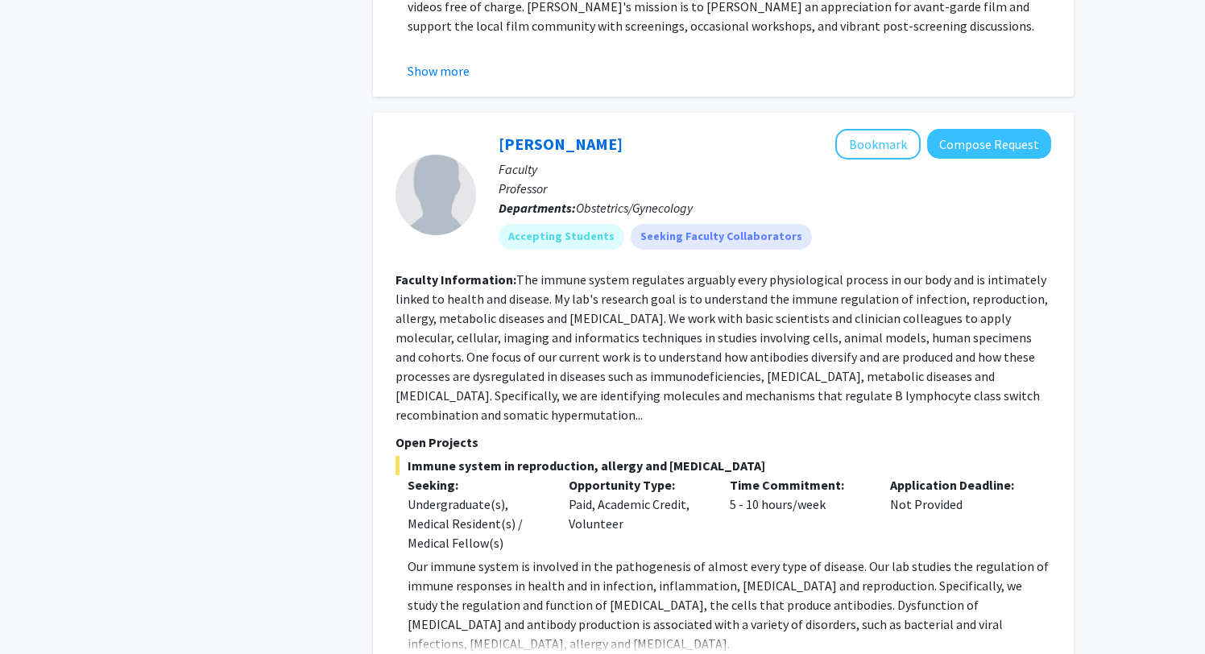
scroll to position [4072, 0]
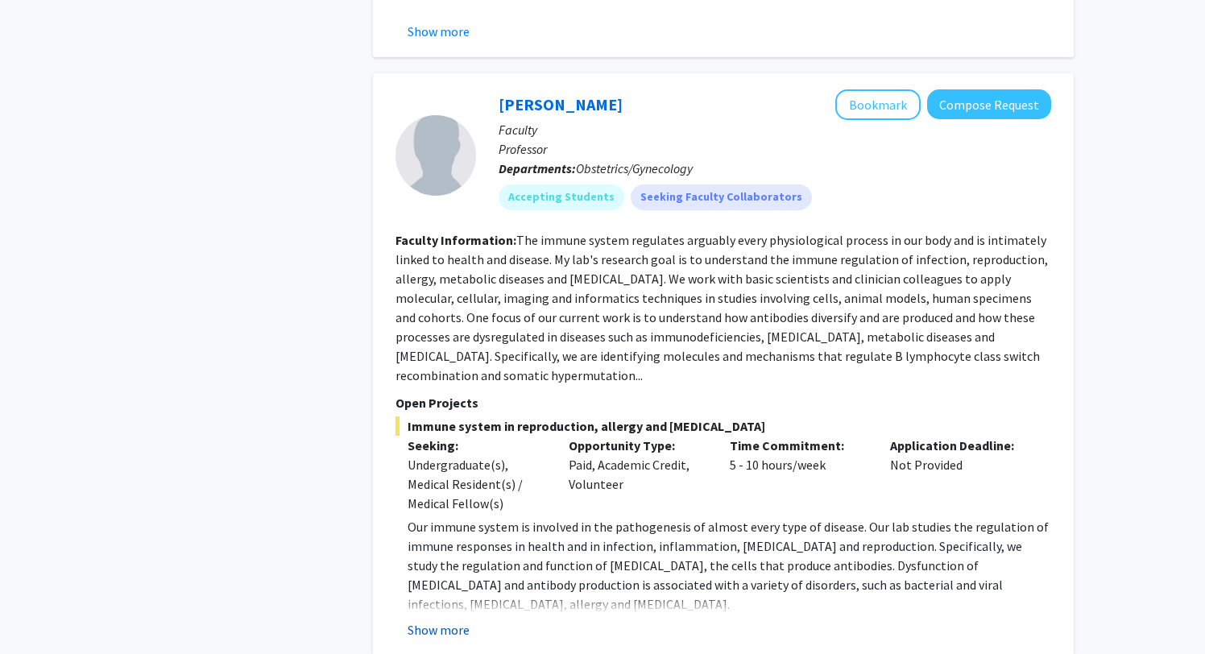
click at [442, 620] on button "Show more" at bounding box center [439, 629] width 62 height 19
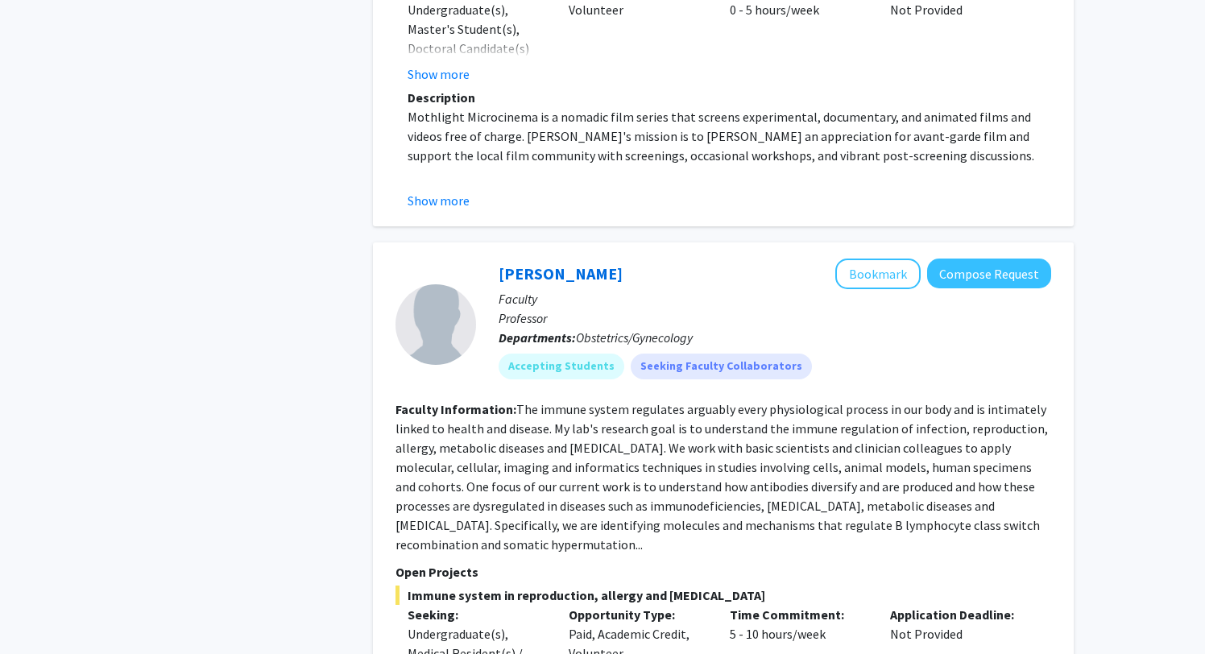
scroll to position [3894, 0]
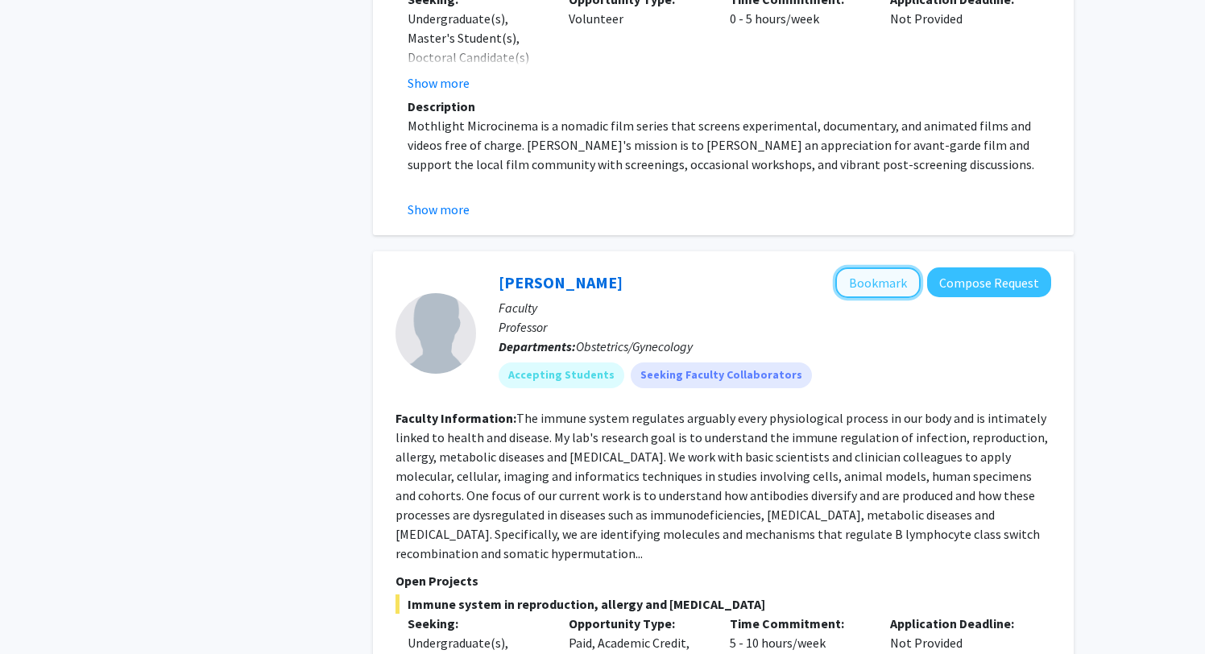
click at [856, 267] on button "Bookmark" at bounding box center [877, 282] width 85 height 31
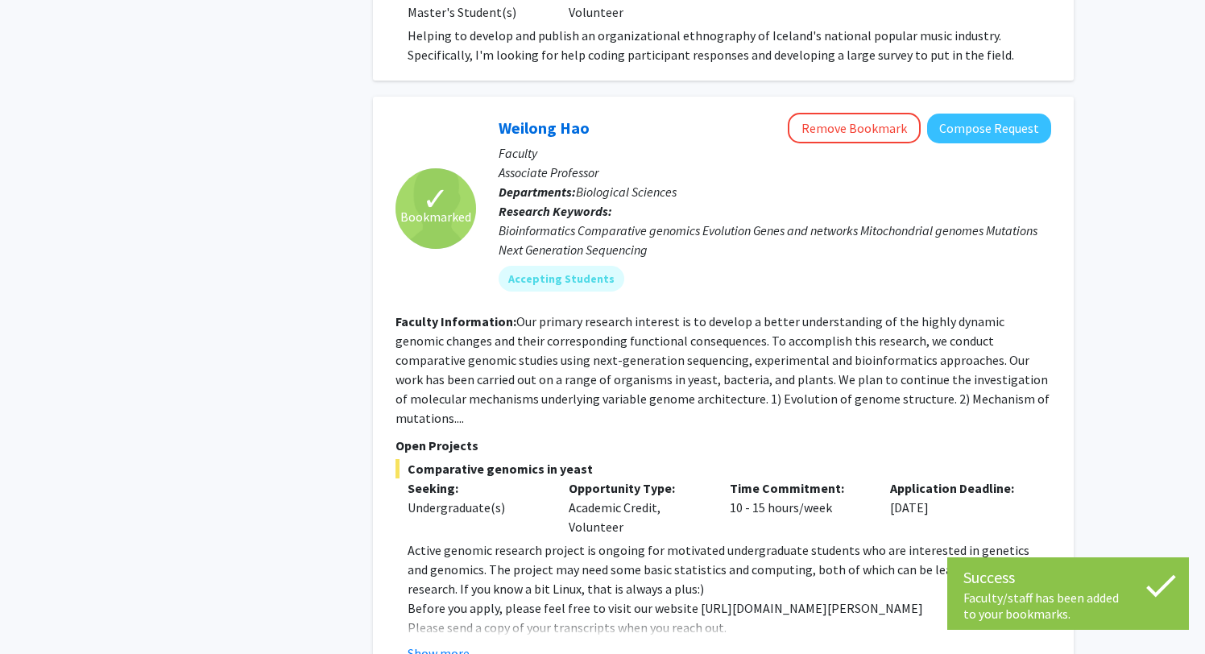
scroll to position [5756, 0]
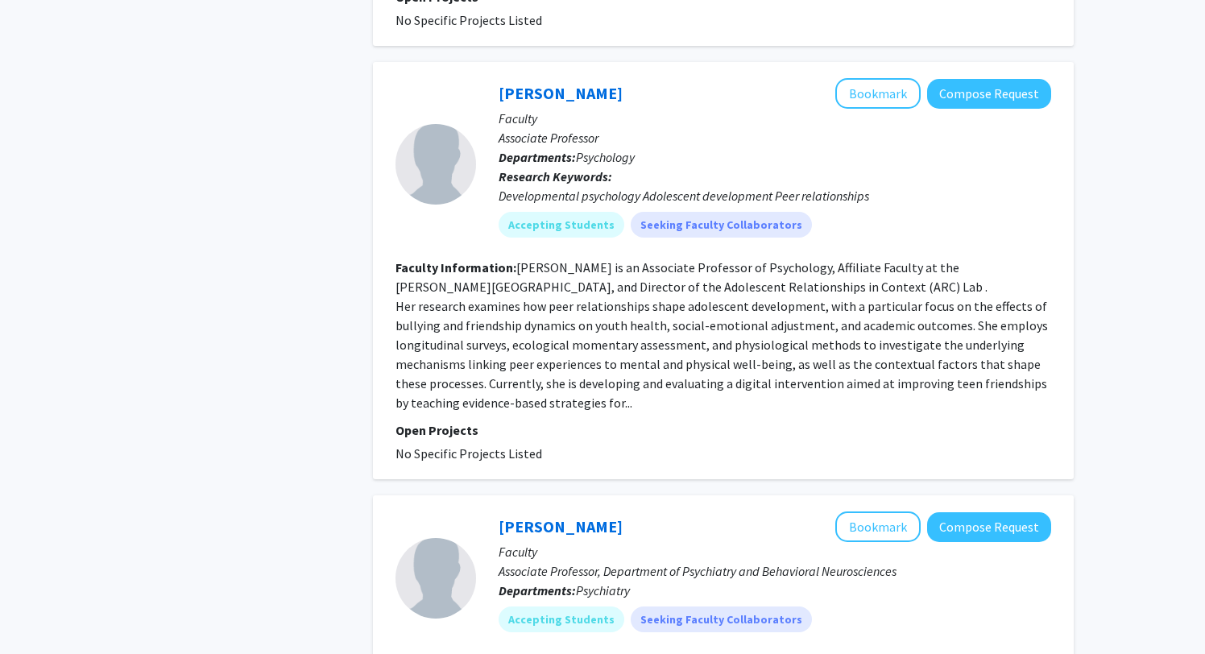
scroll to position [1424, 0]
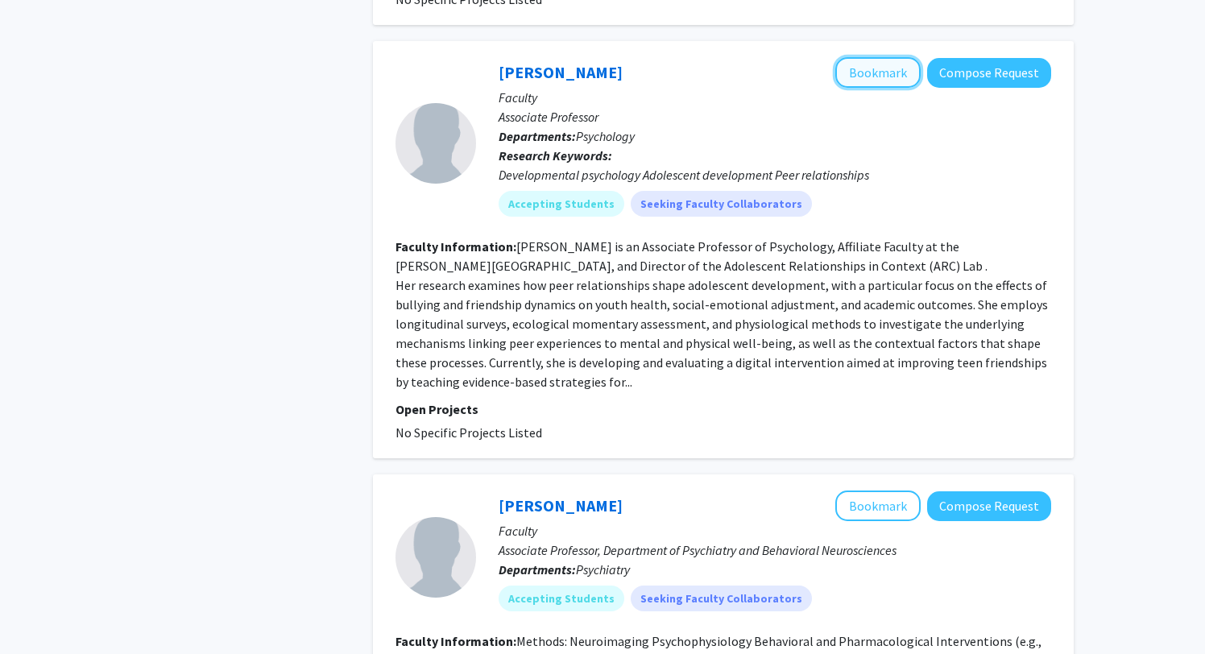
click at [890, 63] on button "Bookmark" at bounding box center [877, 72] width 85 height 31
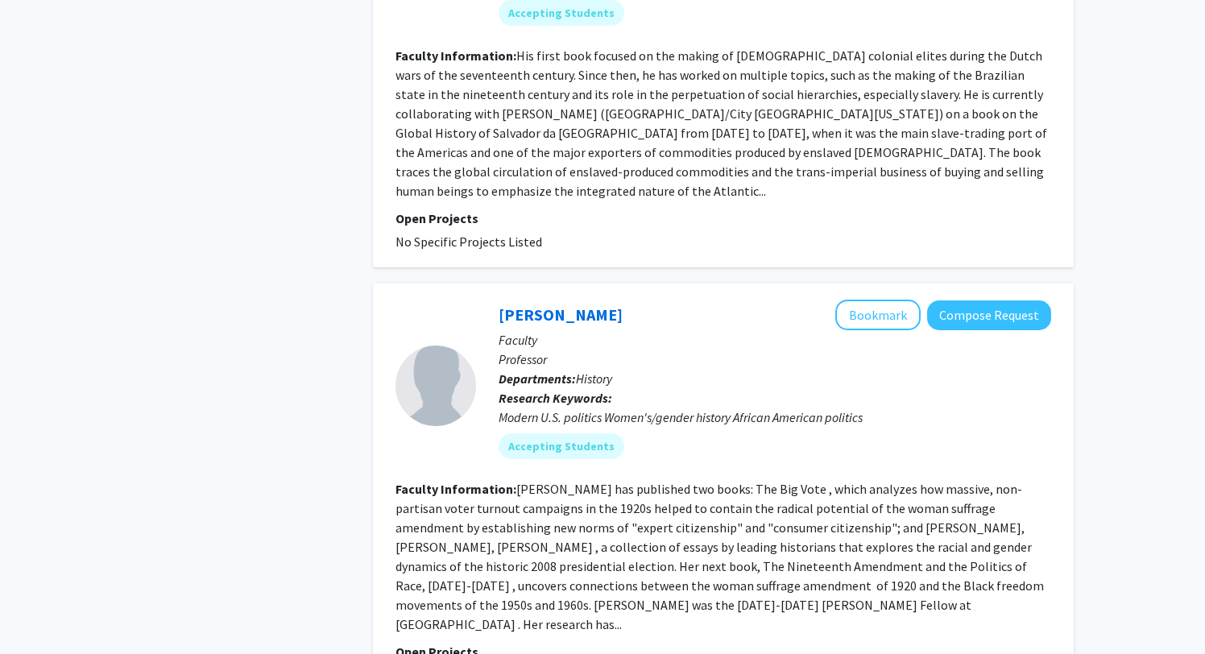
scroll to position [3223, 0]
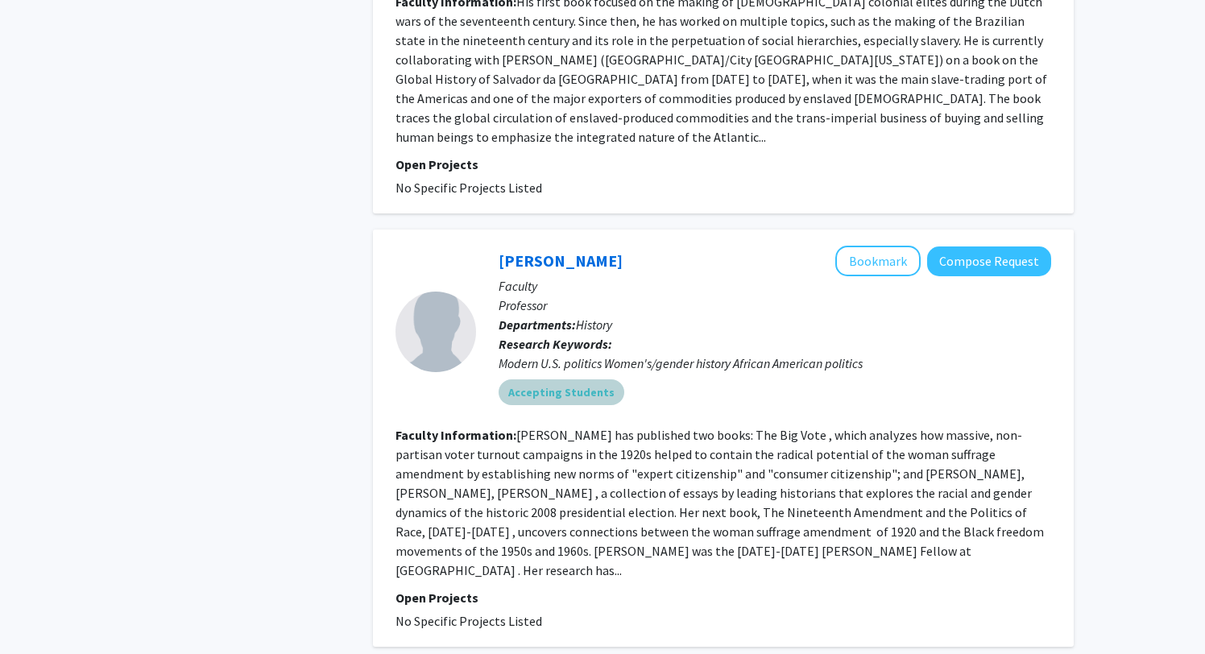
click at [844, 376] on div "Accepting Students" at bounding box center [774, 392] width 559 height 32
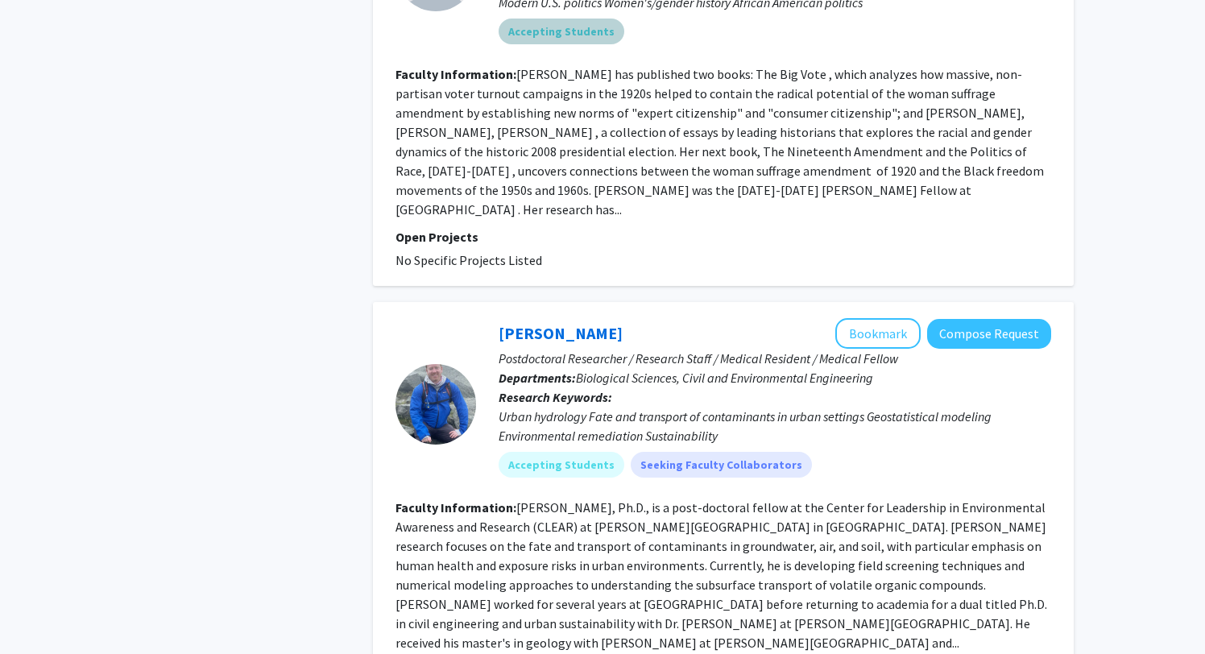
scroll to position [3678, 0]
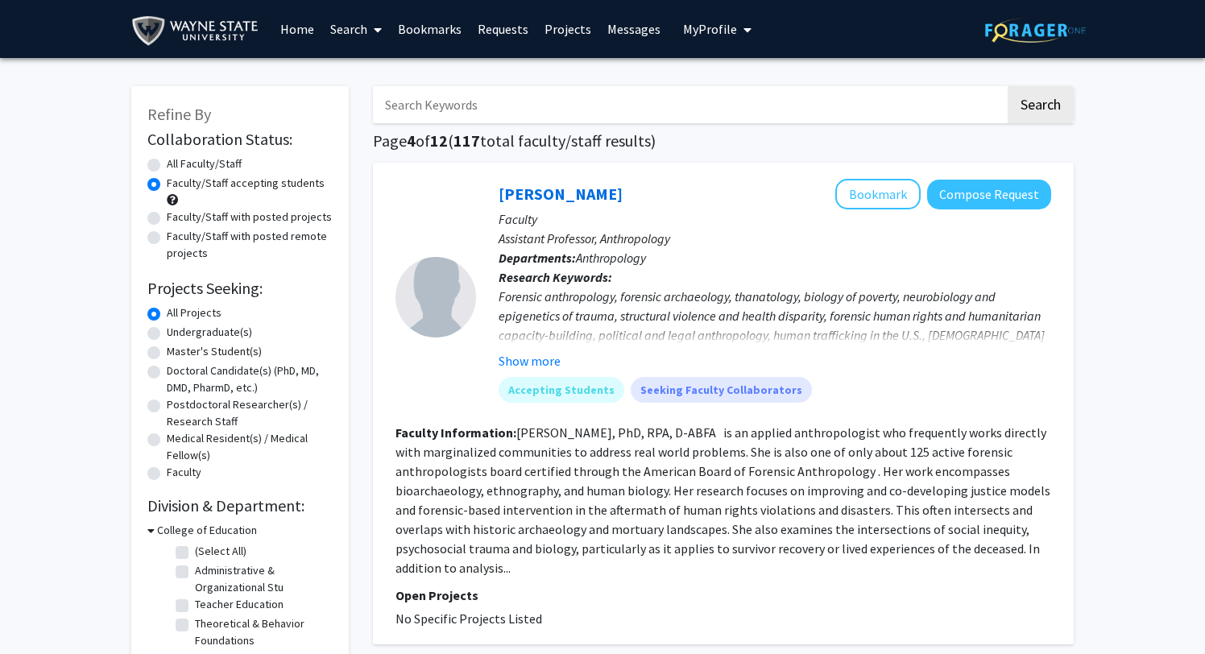
click at [497, 94] on input "Search Keywords" at bounding box center [689, 104] width 632 height 37
paste input "[PERSON_NAME]"
type input "[PERSON_NAME]"
click at [1040, 103] on button "Search" at bounding box center [1041, 104] width 66 height 37
radio input "true"
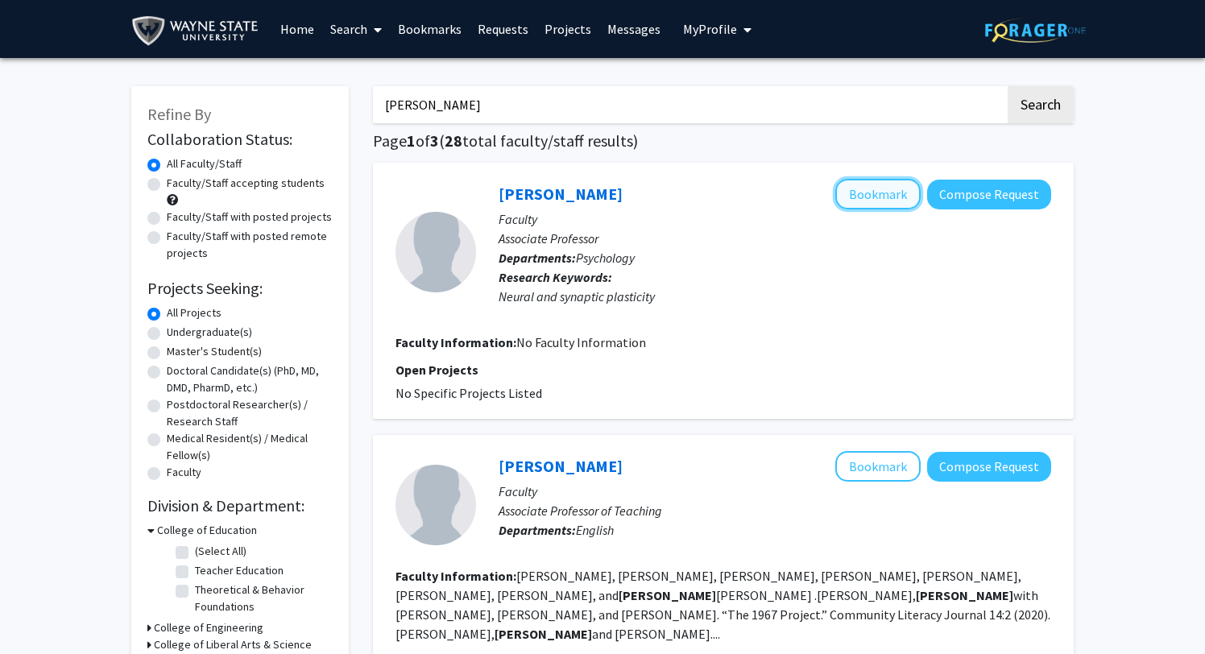
click at [889, 195] on button "Bookmark" at bounding box center [877, 194] width 85 height 31
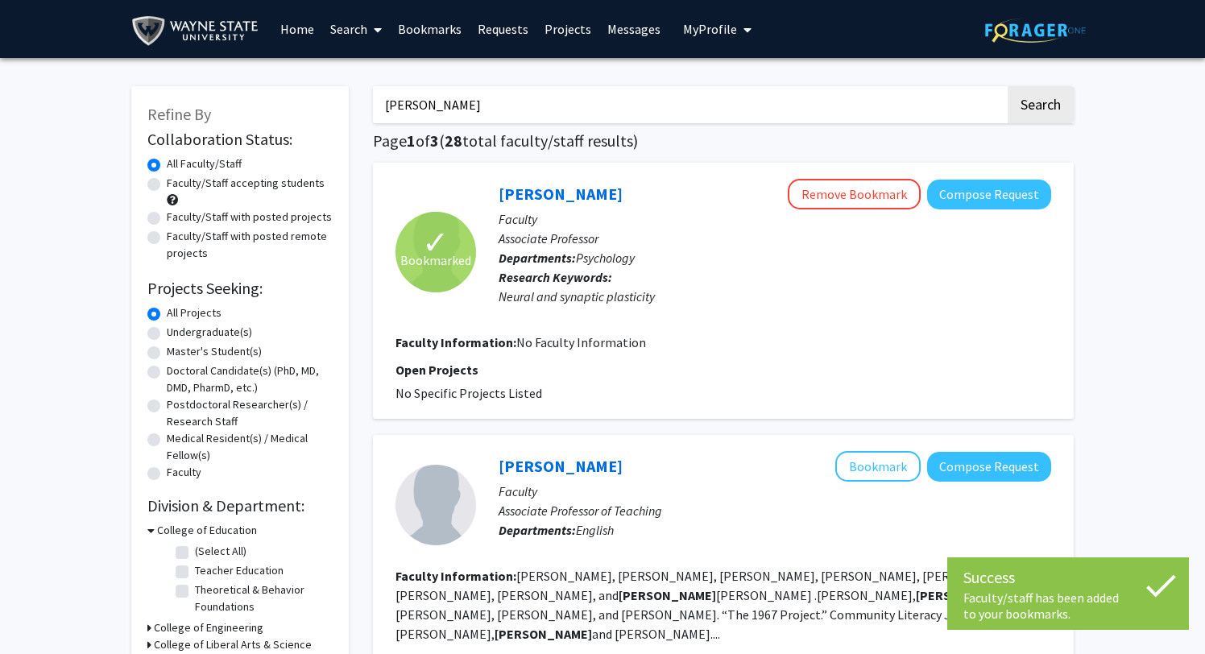
click at [718, 47] on button "My Profile" at bounding box center [717, 29] width 78 height 58
click at [612, 27] on link "Messages" at bounding box center [633, 29] width 69 height 56
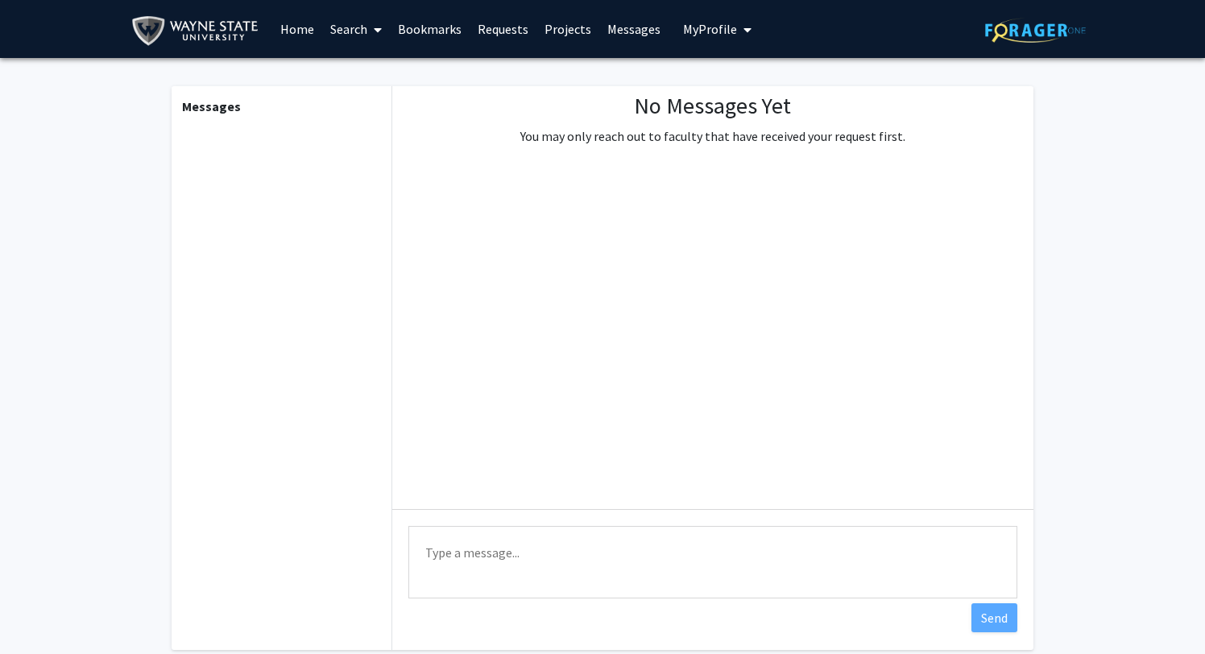
click at [568, 23] on link "Projects" at bounding box center [568, 29] width 63 height 56
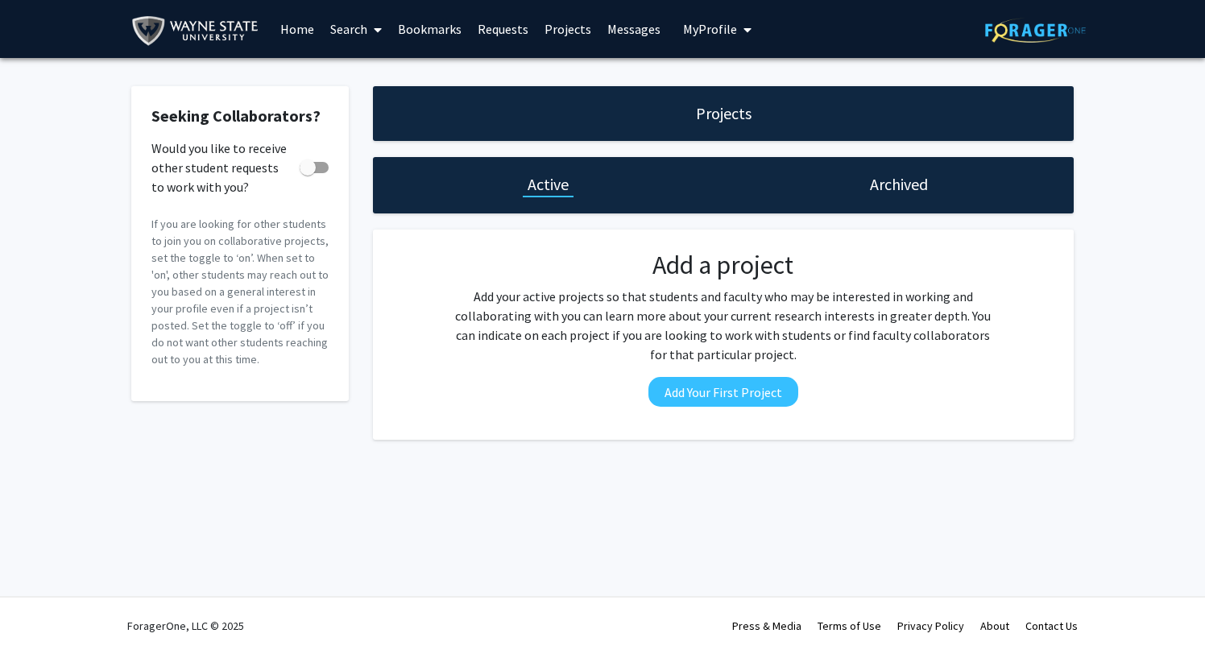
click at [504, 28] on link "Requests" at bounding box center [503, 29] width 67 height 56
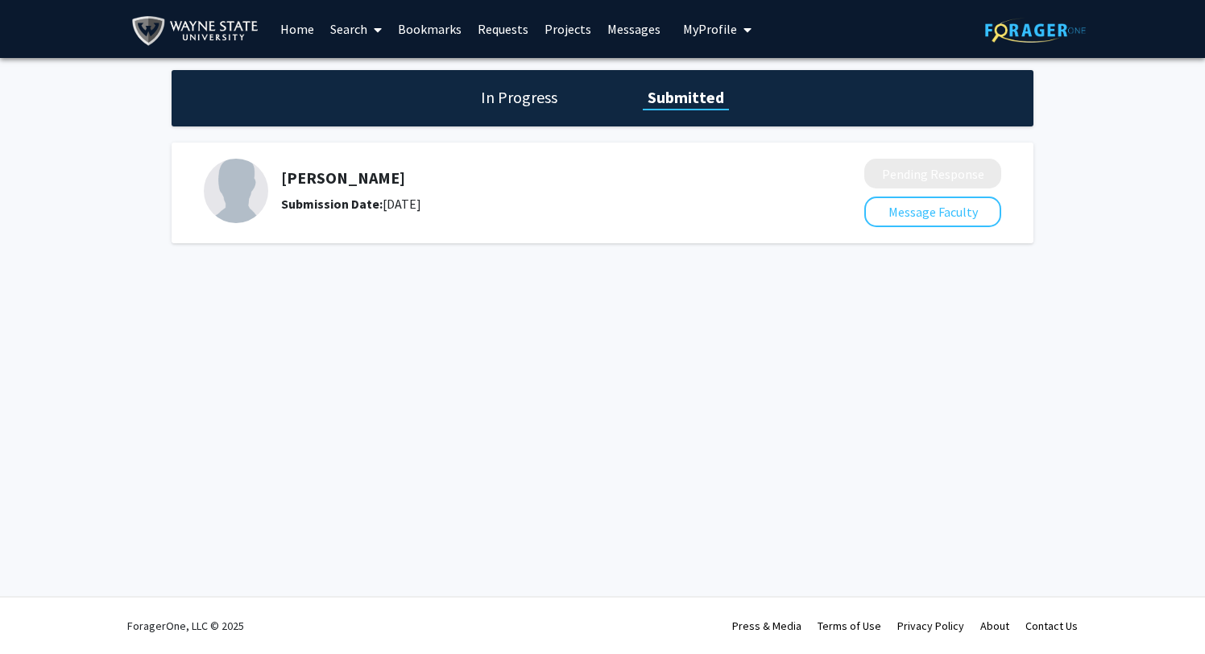
click at [504, 35] on link "Requests" at bounding box center [503, 29] width 67 height 56
click at [499, 31] on link "Requests" at bounding box center [503, 29] width 67 height 56
click at [442, 22] on link "Bookmarks" at bounding box center [430, 29] width 80 height 56
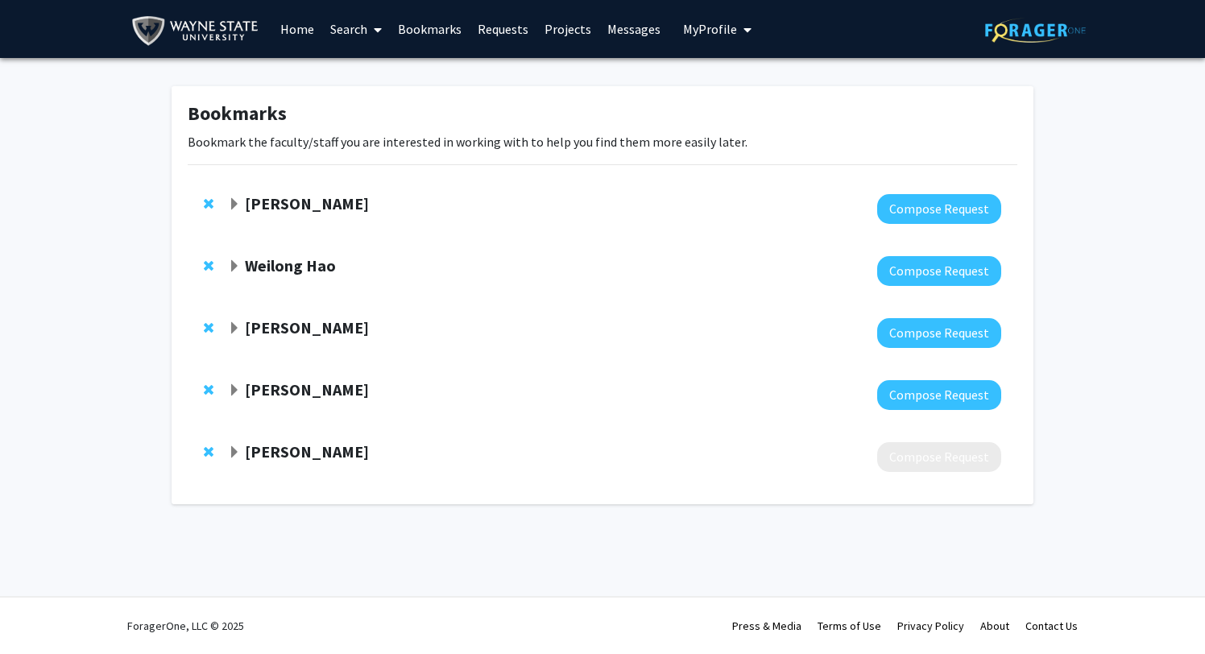
click at [310, 449] on strong "[PERSON_NAME]" at bounding box center [307, 452] width 124 height 20
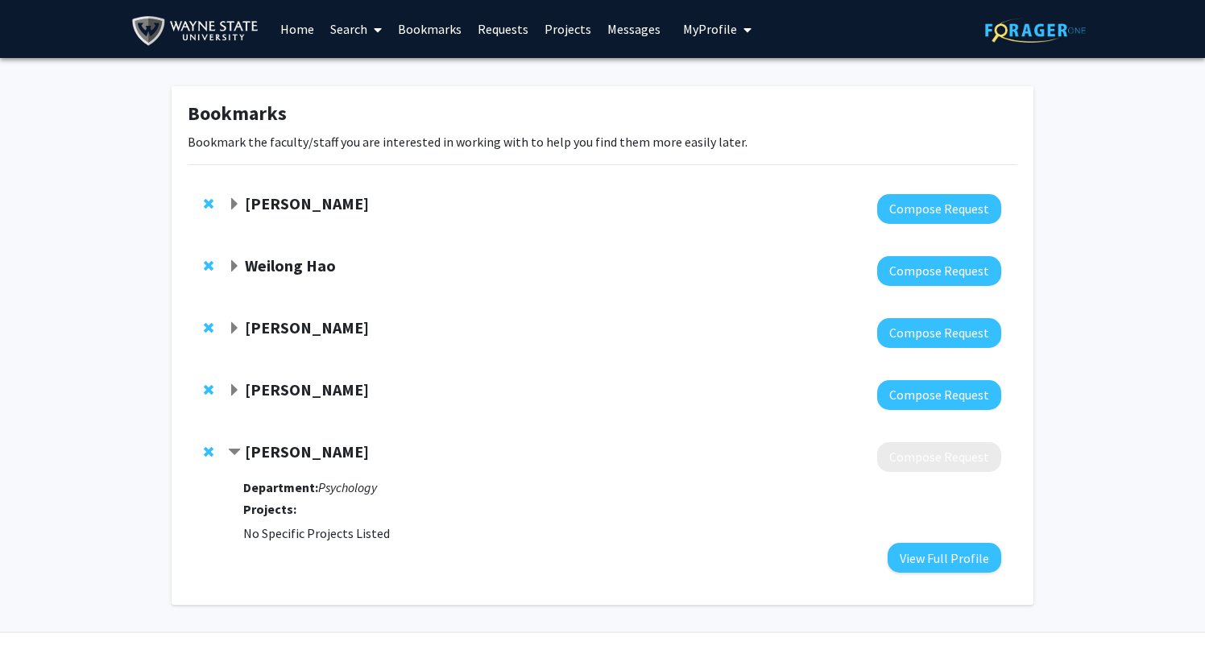
click at [333, 391] on strong "[PERSON_NAME]" at bounding box center [307, 389] width 124 height 20
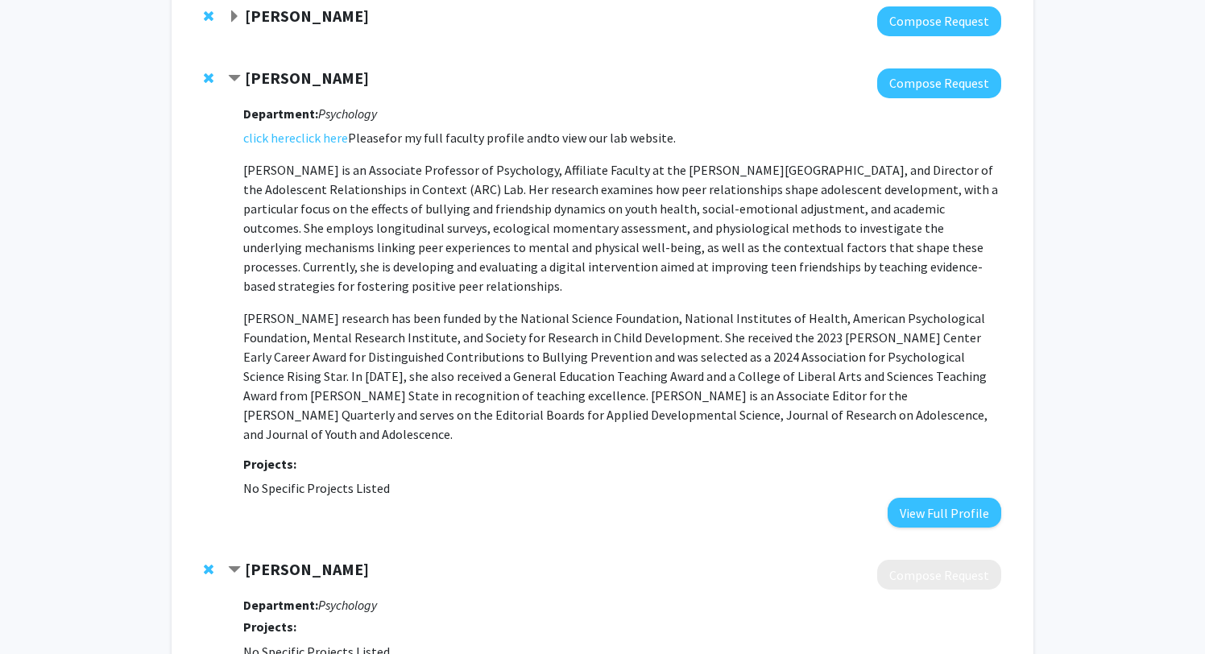
scroll to position [311, 0]
click at [324, 144] on link "click here" at bounding box center [322, 138] width 52 height 19
